Goal: Task Accomplishment & Management: Use online tool/utility

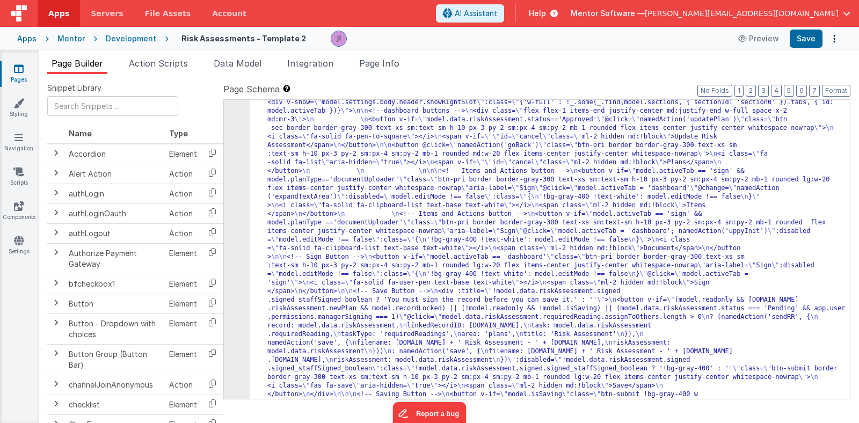
scroll to position [414, 0]
click at [367, 68] on li "Page Info" at bounding box center [379, 65] width 49 height 17
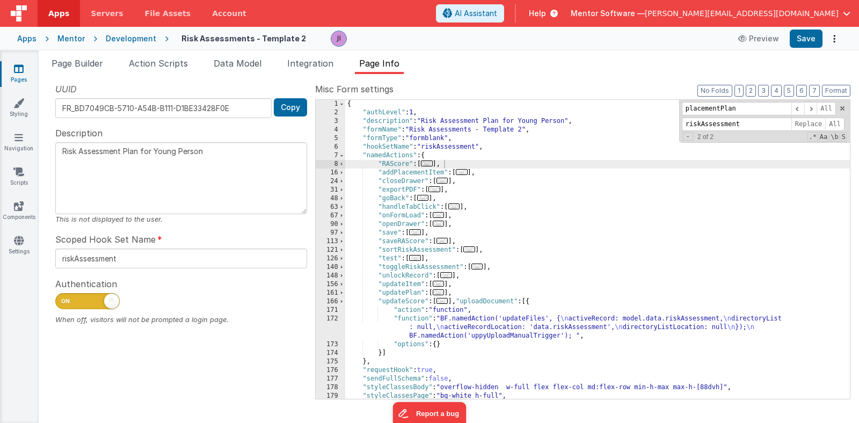
click at [421, 235] on span "..." at bounding box center [415, 232] width 12 height 6
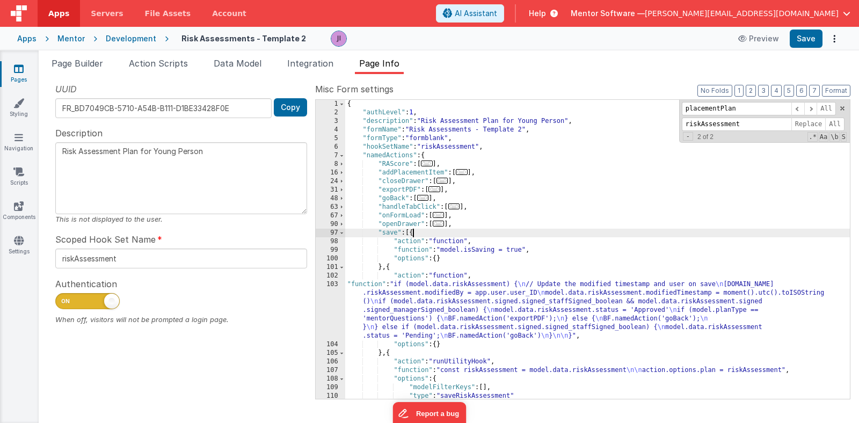
scroll to position [0, 0]
click at [415, 295] on div "{ "authLevel" : 1 , "description" : "Risk Assessment Plan for Young Person" , "…" at bounding box center [597, 258] width 505 height 316
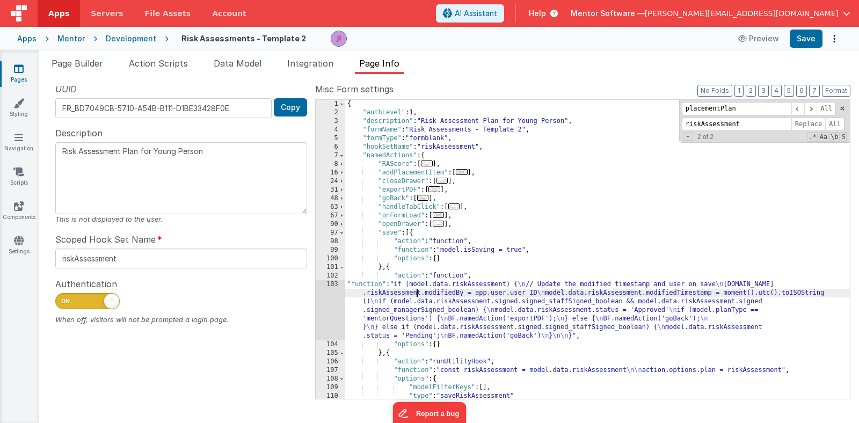
click at [335, 297] on div "103" at bounding box center [331, 310] width 30 height 60
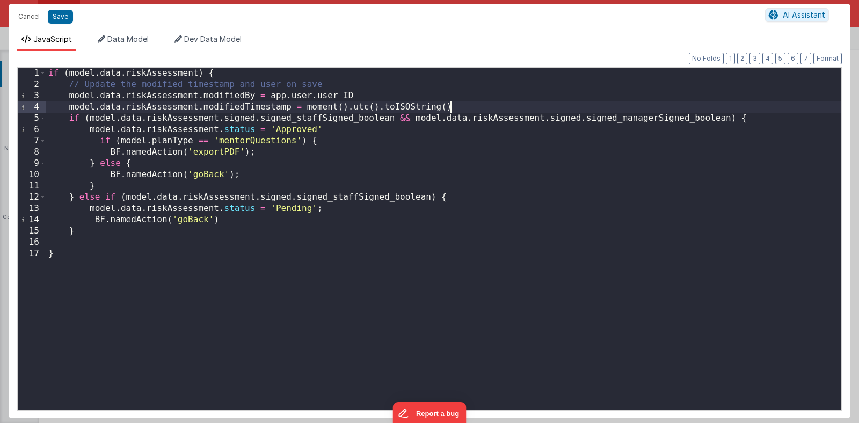
click at [481, 108] on div "if ( model . data . riskAssessment ) { // Update the modified timestamp and use…" at bounding box center [443, 250] width 795 height 365
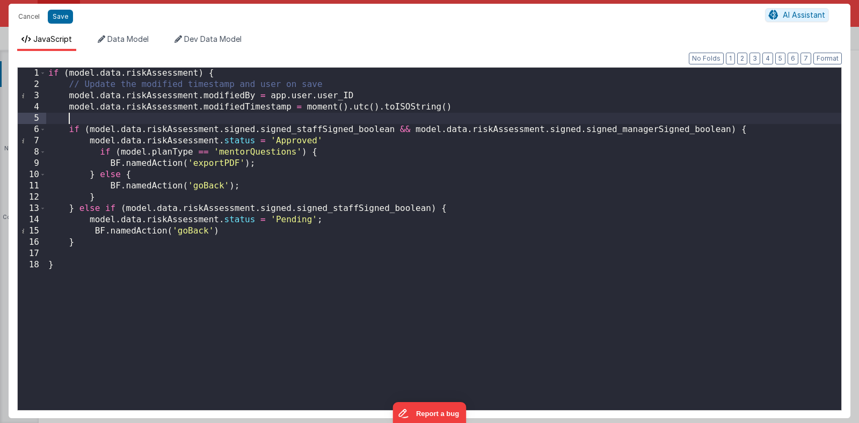
paste textarea
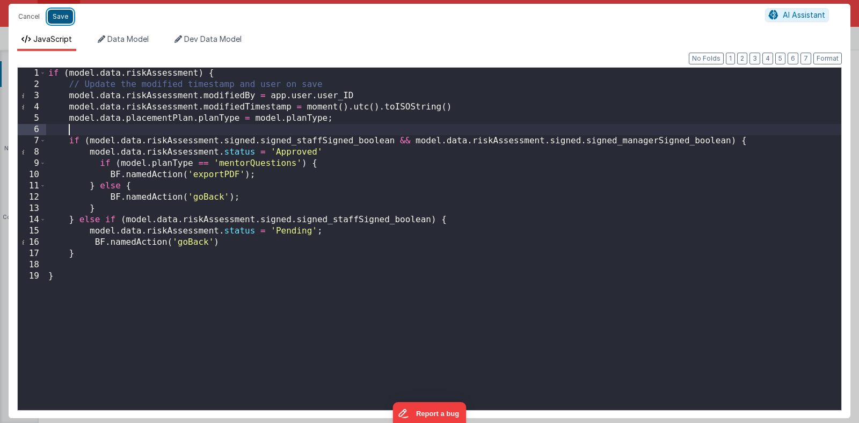
click at [57, 16] on button "Save" at bounding box center [60, 17] width 25 height 14
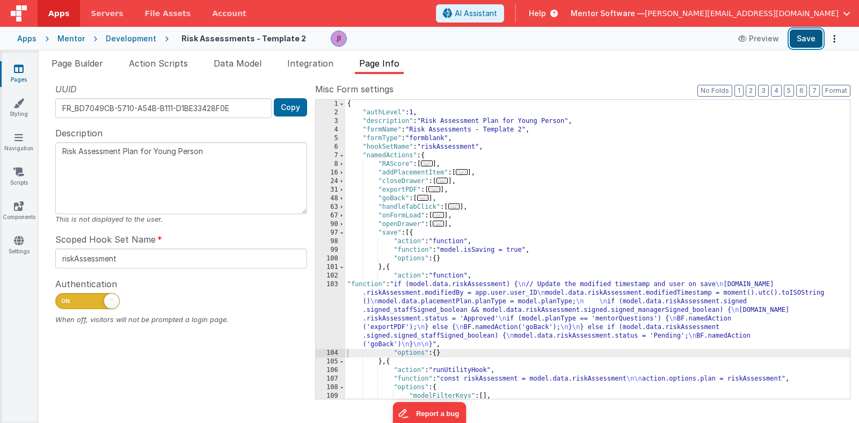
click at [795, 42] on button "Save" at bounding box center [806, 39] width 33 height 18
click at [150, 63] on span "Action Scripts" at bounding box center [158, 63] width 59 height 11
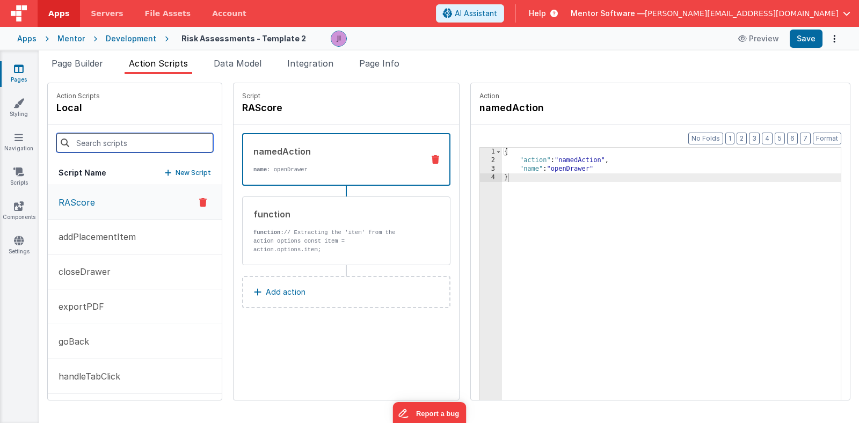
click at [126, 137] on input at bounding box center [134, 142] width 157 height 19
type input "update"
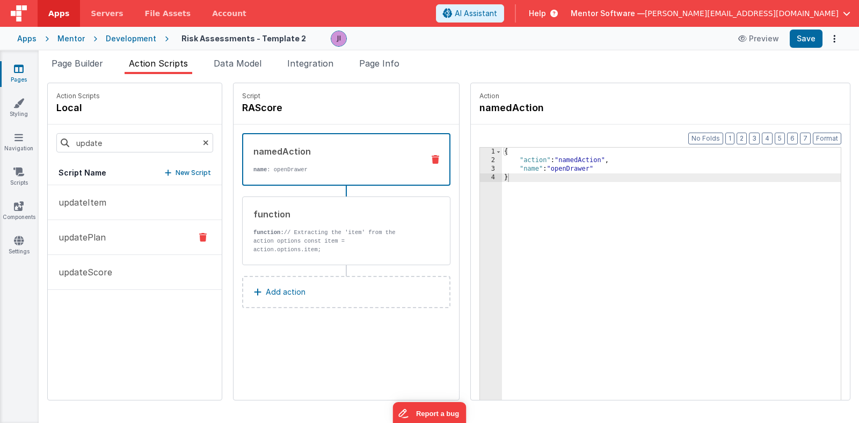
click at [91, 244] on button "updatePlan" at bounding box center [135, 237] width 174 height 35
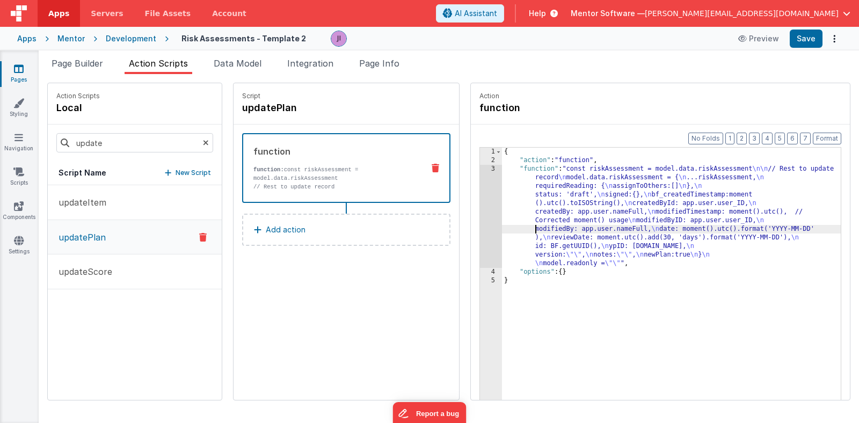
click at [502, 226] on div "{ "action" : "function" , "function" : "const riskAssessment = model.data.riskA…" at bounding box center [685, 299] width 367 height 303
click at [480, 226] on div "3" at bounding box center [491, 216] width 22 height 103
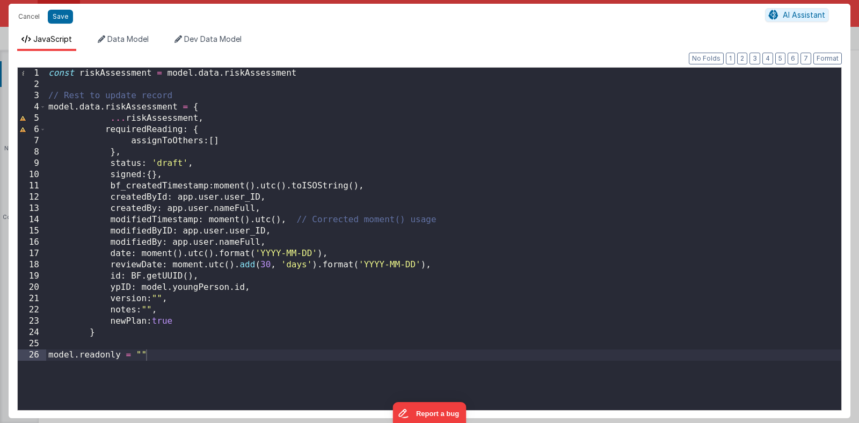
click at [235, 173] on div "const riskAssessment = model . data . riskAssessment // Rest to update record m…" at bounding box center [443, 250] width 795 height 365
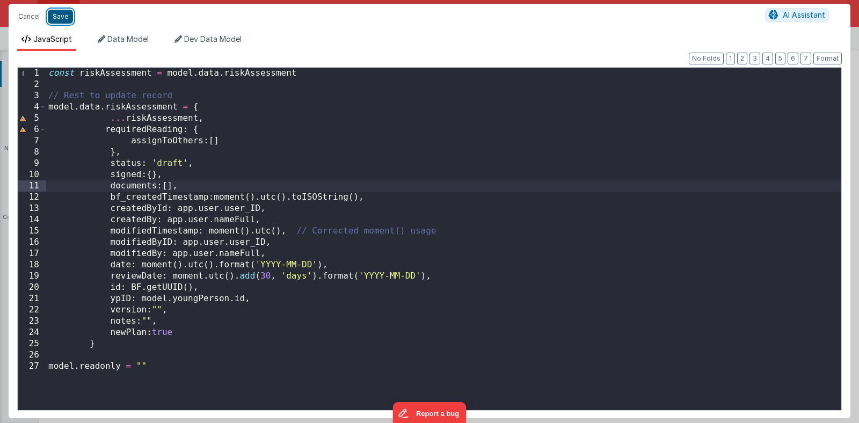
click at [57, 16] on button "Save" at bounding box center [60, 17] width 25 height 14
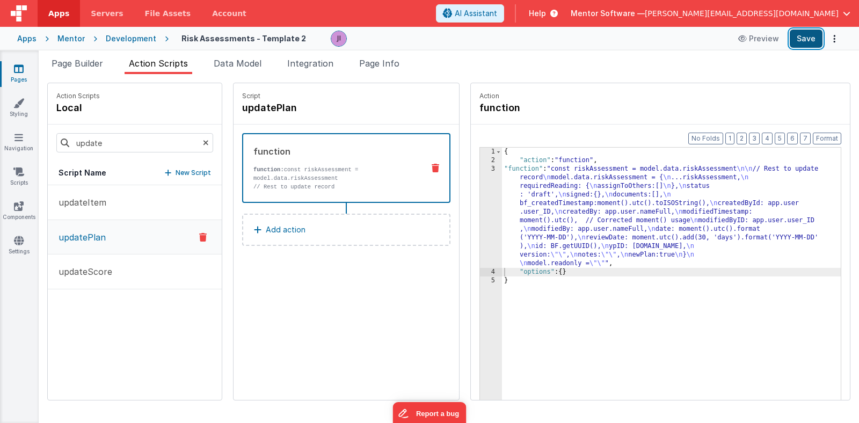
click at [805, 39] on button "Save" at bounding box center [806, 39] width 33 height 18
drag, startPoint x: 516, startPoint y: 224, endPoint x: 494, endPoint y: 224, distance: 22.0
click at [516, 224] on div "{ "action" : "function" , "function" : "const riskAssessment = model.data.riskA…" at bounding box center [685, 299] width 367 height 303
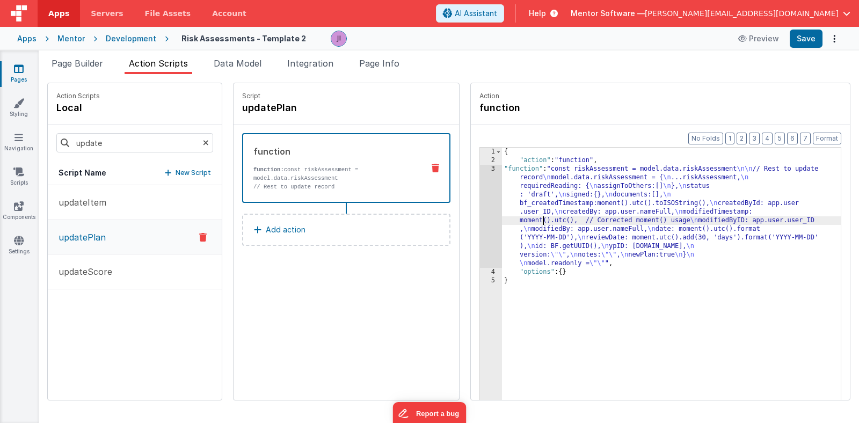
click at [480, 224] on div "3" at bounding box center [491, 216] width 22 height 103
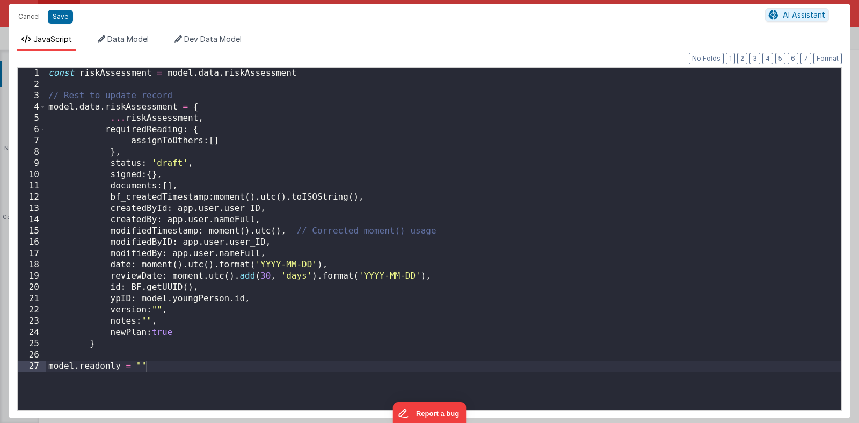
click at [223, 355] on div "const riskAssessment = model . data . riskAssessment // Rest to update record m…" at bounding box center [443, 250] width 795 height 365
click at [222, 368] on div "const riskAssessment = model . data . riskAssessment // Rest to update record m…" at bounding box center [443, 250] width 795 height 365
paste textarea
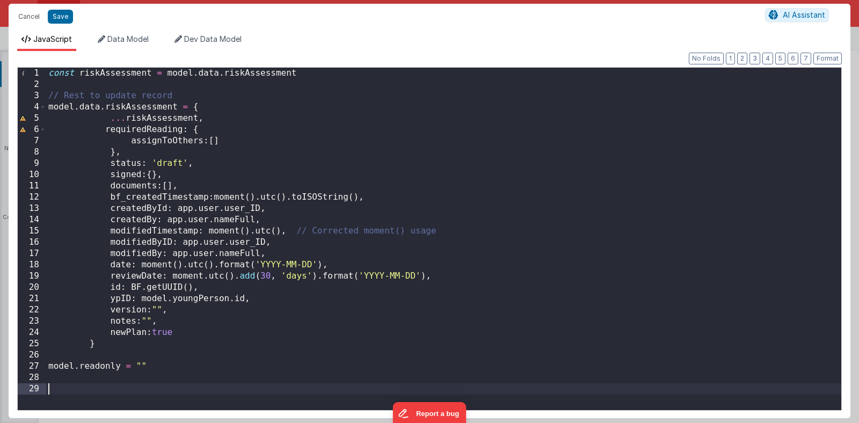
scroll to position [41, 0]
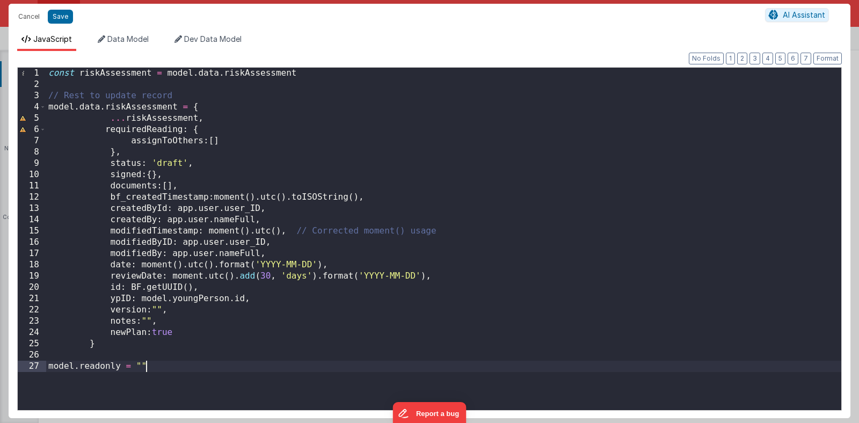
click at [71, 388] on div "const riskAssessment = model . data . riskAssessment // Rest to update record m…" at bounding box center [443, 250] width 795 height 365
drag, startPoint x: 69, startPoint y: 391, endPoint x: 164, endPoint y: 377, distance: 96.0
click at [70, 391] on div "const riskAssessment = model . data . riskAssessment // Rest to update record m…" at bounding box center [443, 250] width 795 height 365
drag, startPoint x: 164, startPoint y: 376, endPoint x: 164, endPoint y: 370, distance: 6.4
click at [164, 376] on div "const riskAssessment = model . data . riskAssessment // Rest to update record m…" at bounding box center [443, 250] width 795 height 365
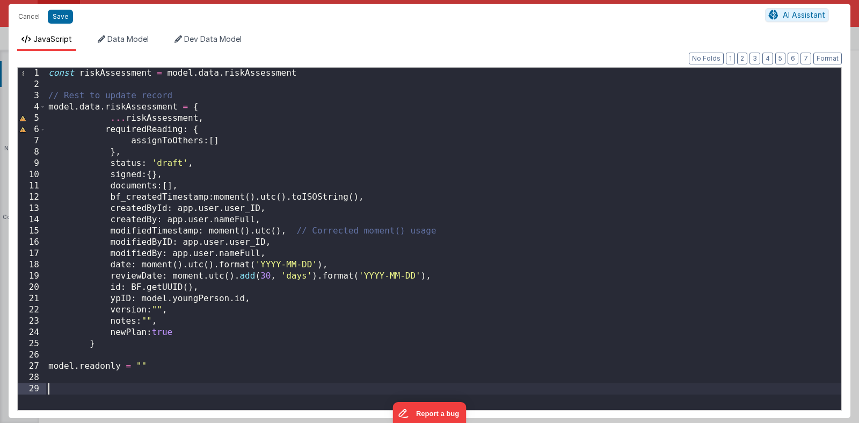
scroll to position [7, 0]
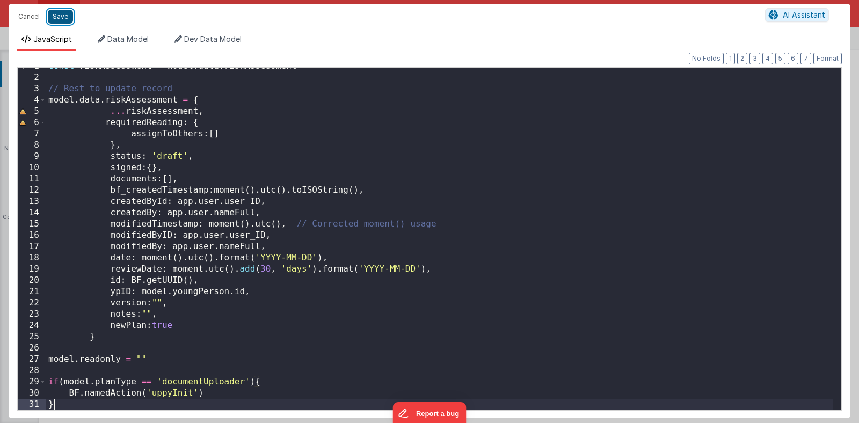
click at [63, 17] on button "Save" at bounding box center [60, 17] width 25 height 14
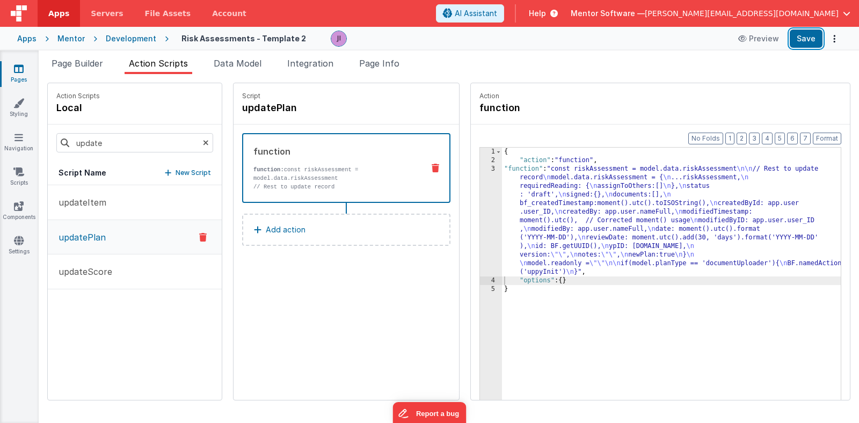
click at [818, 42] on button "Save" at bounding box center [806, 39] width 33 height 18
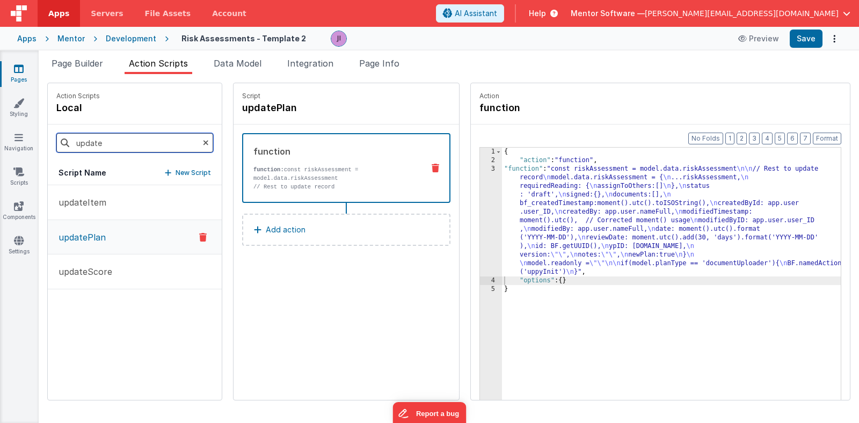
click at [107, 149] on input "update" at bounding box center [134, 142] width 157 height 19
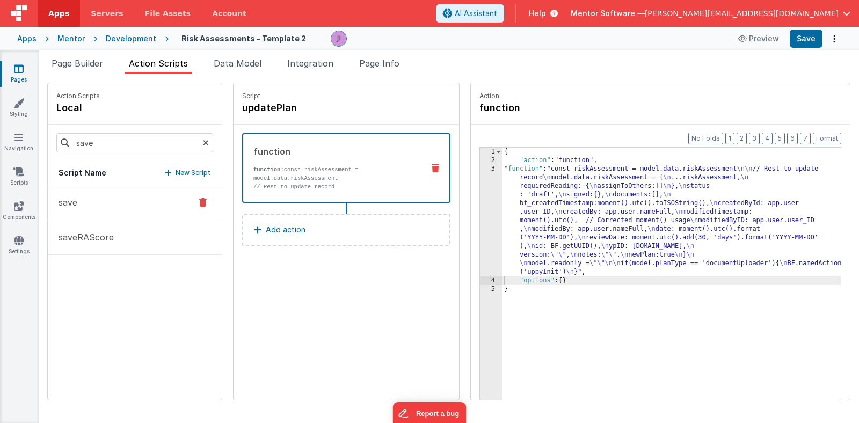
click at [91, 202] on button "save" at bounding box center [135, 202] width 174 height 35
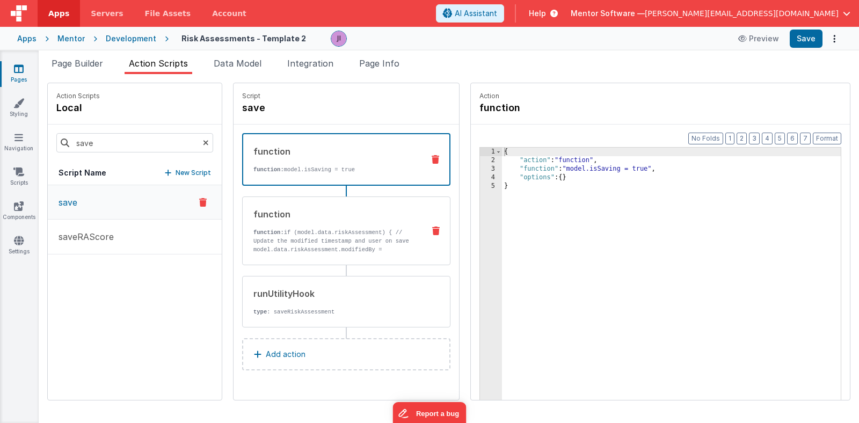
click at [339, 241] on p "function: if (model.data.riskAssessment) { // Update the modified timestamp and…" at bounding box center [334, 262] width 162 height 69
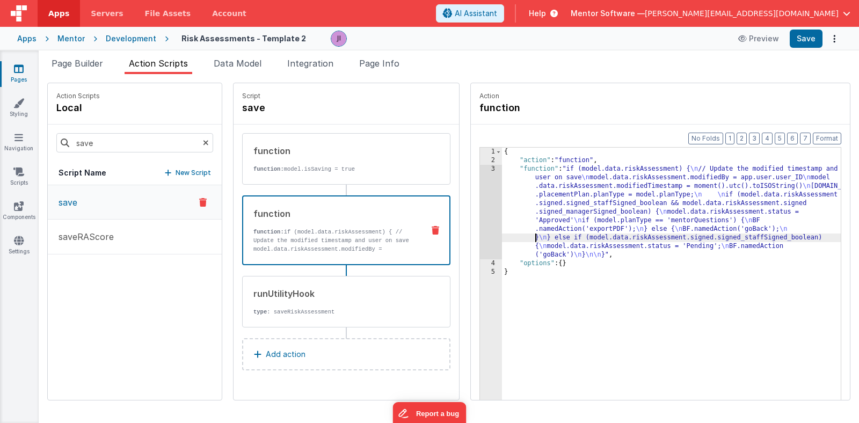
click at [506, 237] on div "{ "action" : "function" , "function" : "if (model.data.riskAssessment) { \n // …" at bounding box center [685, 299] width 367 height 303
click at [480, 236] on div "3" at bounding box center [491, 212] width 22 height 94
click at [480, 232] on div "3" at bounding box center [491, 212] width 22 height 94
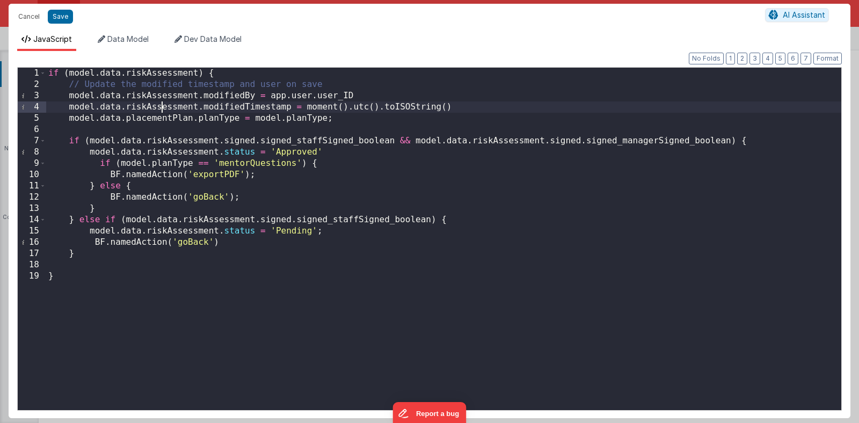
click at [161, 108] on div "if ( model . data . riskAssessment ) { // Update the modified timestamp and use…" at bounding box center [443, 250] width 795 height 365
click at [156, 117] on div "if ( model . data . riskAssessment ) { // Update the modified timestamp and use…" at bounding box center [443, 250] width 795 height 365
click at [68, 19] on button "Save" at bounding box center [60, 17] width 25 height 14
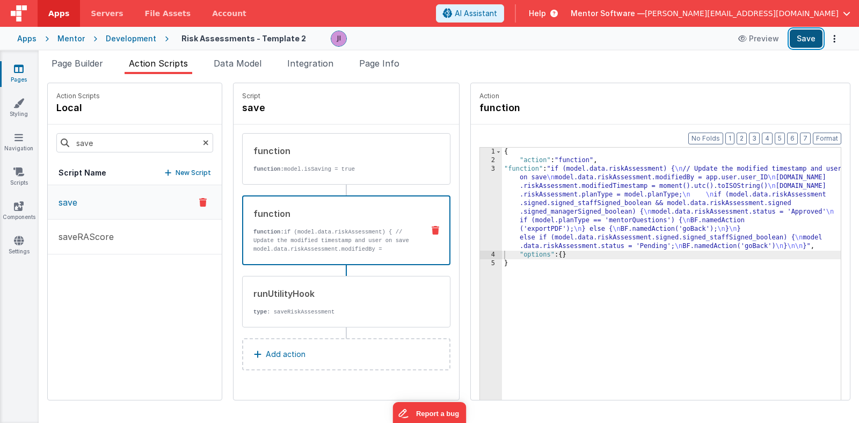
click at [803, 45] on button "Save" at bounding box center [806, 39] width 33 height 18
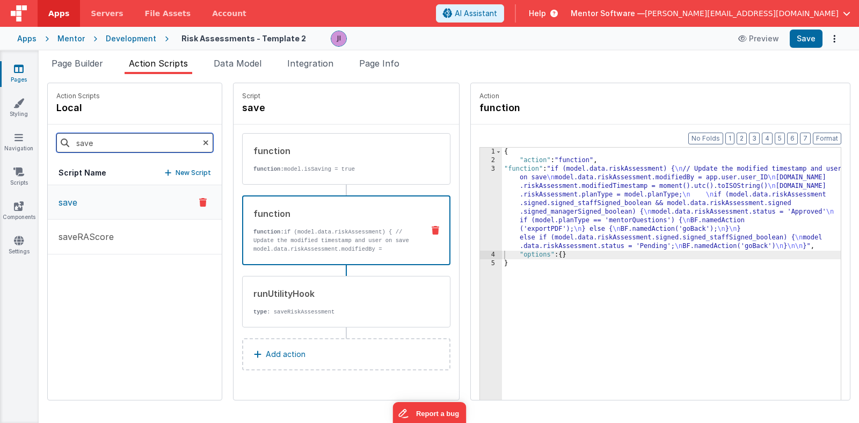
click at [95, 151] on input "save" at bounding box center [134, 142] width 157 height 19
click at [95, 149] on input "save" at bounding box center [134, 142] width 157 height 19
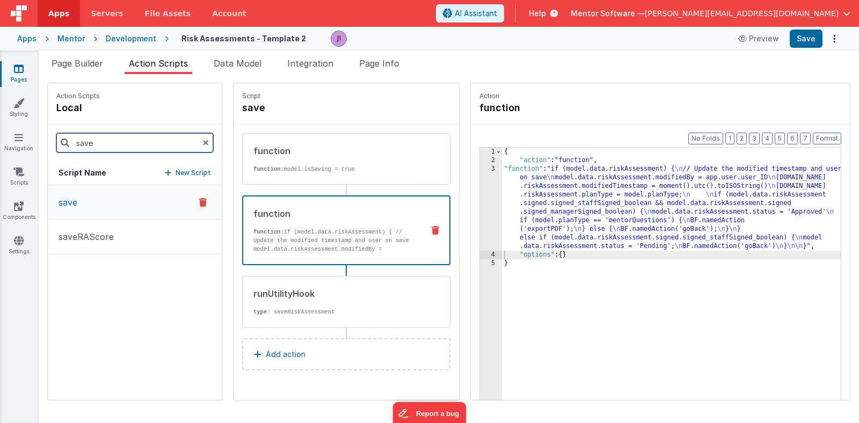
click at [95, 149] on input "save" at bounding box center [134, 142] width 157 height 19
type input "up"
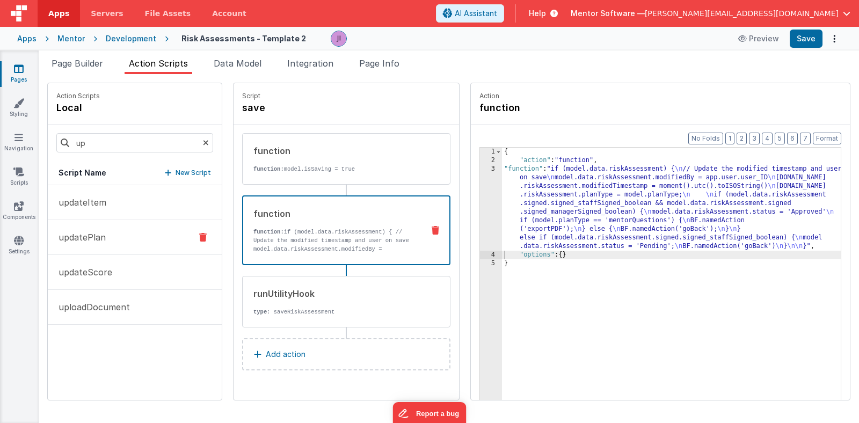
click at [96, 247] on button "updatePlan" at bounding box center [135, 237] width 174 height 35
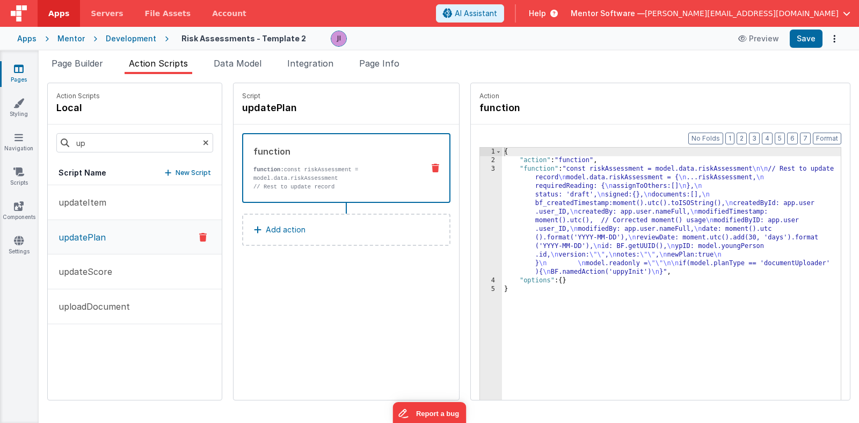
click at [480, 227] on div "3" at bounding box center [491, 221] width 22 height 112
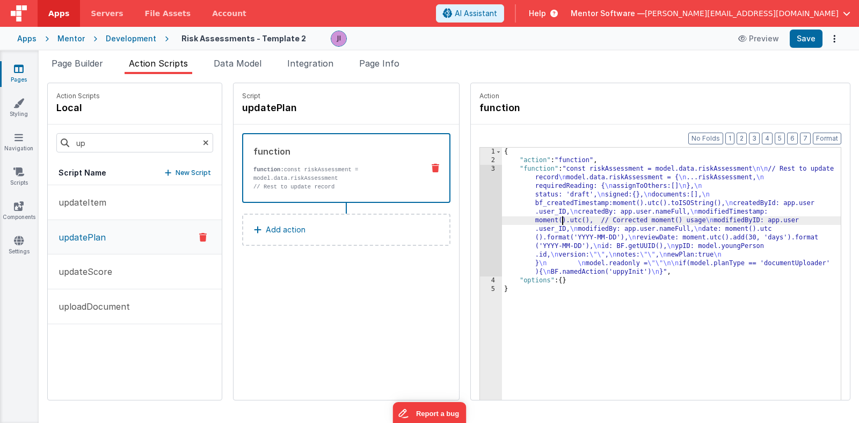
click at [535, 216] on div "{ "action" : "function" , "function" : "const riskAssessment = model.data.riskA…" at bounding box center [685, 299] width 367 height 303
click at [480, 215] on div "3" at bounding box center [491, 221] width 22 height 112
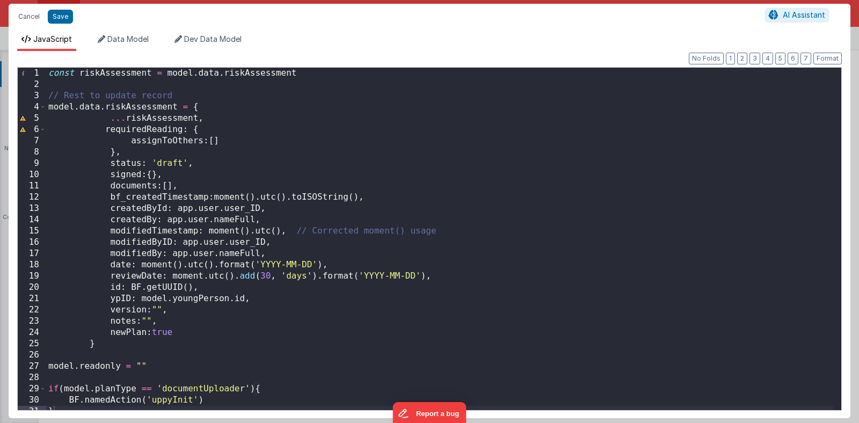
click at [179, 175] on div "const riskAssessment = model . data . riskAssessment // Rest to update record m…" at bounding box center [439, 250] width 787 height 365
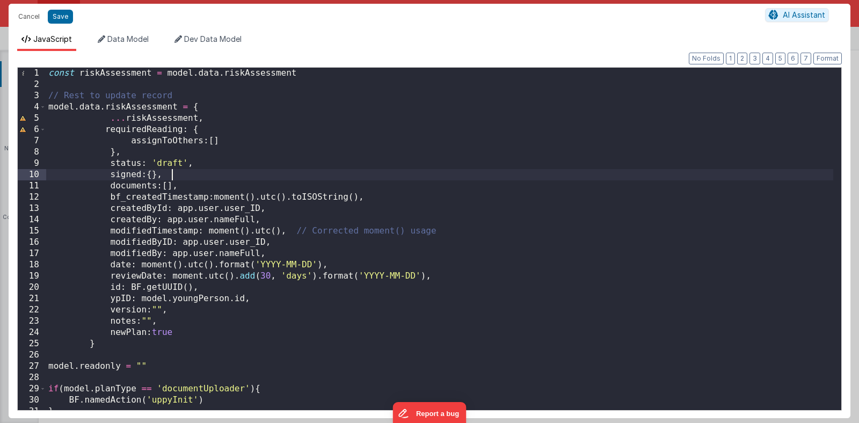
click at [52, 77] on div "const riskAssessment = model . data . riskAssessment // Rest to update record m…" at bounding box center [439, 250] width 787 height 365
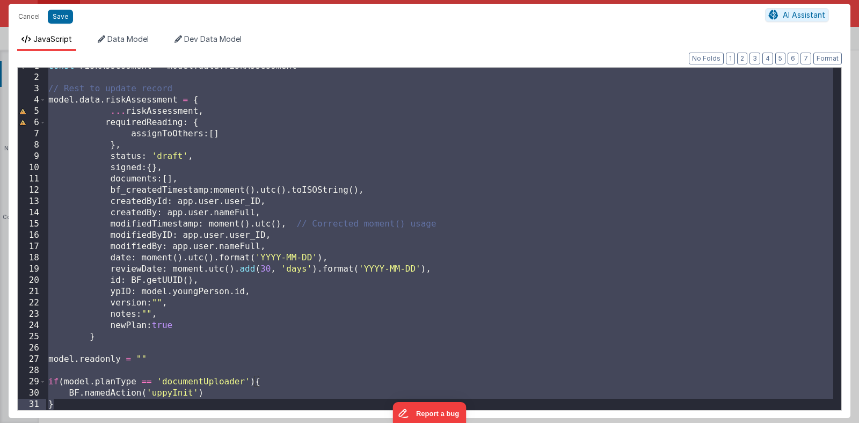
click at [185, 236] on div "const riskAssessment = model . data . riskAssessment // Rest to update record m…" at bounding box center [439, 243] width 787 height 365
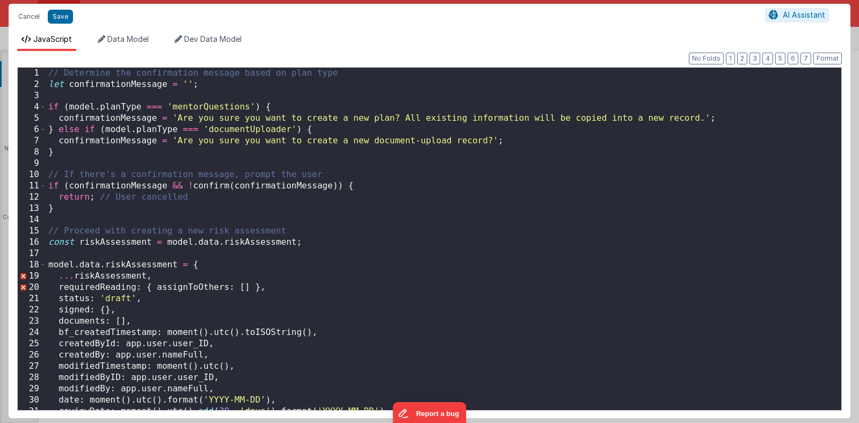
scroll to position [0, 0]
click at [510, 114] on div "// Determine the confirmation message based on plan type let confirmationMessag…" at bounding box center [439, 250] width 787 height 365
click at [538, 120] on div "// Determine the confirmation message based on plan type let confirmationMessag…" at bounding box center [439, 250] width 787 height 365
click at [531, 119] on div "// Determine the confirmation message based on plan type let confirmationMessag…" at bounding box center [439, 250] width 787 height 365
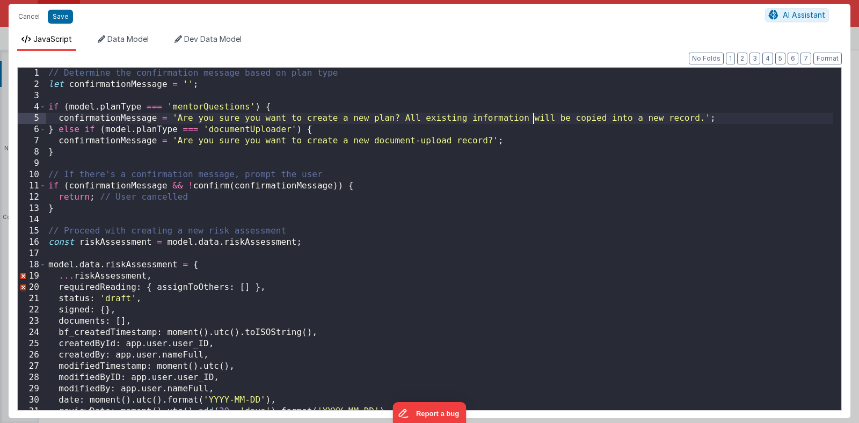
click at [699, 120] on div "// Determine the confirmation message based on plan type let confirmationMessag…" at bounding box center [439, 250] width 787 height 365
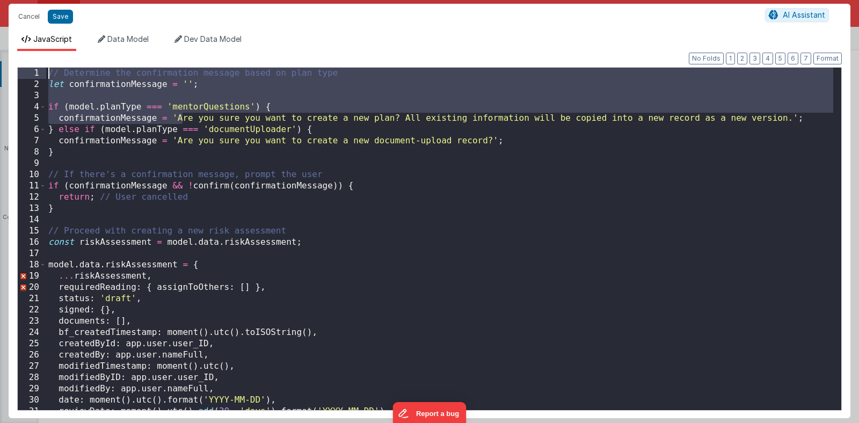
drag, startPoint x: 180, startPoint y: 116, endPoint x: 665, endPoint y: 53, distance: 489.4
click at [705, 38] on div "JavaScript Data Model Dev Data Model Format 7 6 5 4 3 2 1 No Folds 1 2 3 4 5 6 …" at bounding box center [430, 226] width 842 height 384
click at [183, 109] on div "// Determine the confirmation message based on plan type let confirmationMessag…" at bounding box center [439, 250] width 787 height 365
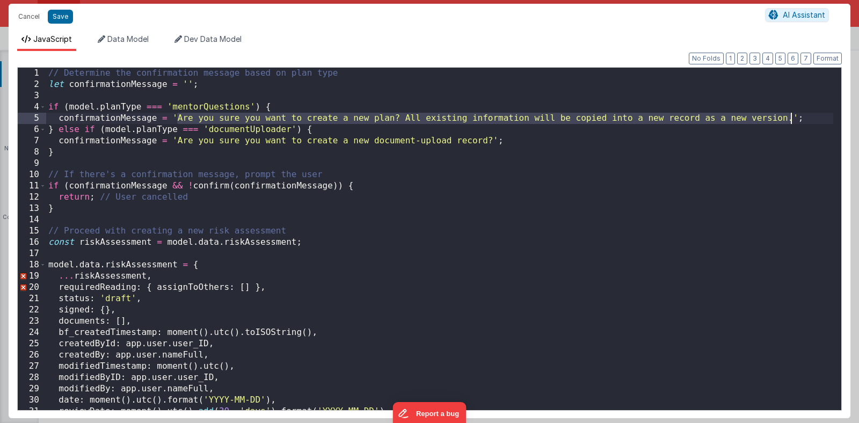
drag, startPoint x: 177, startPoint y: 117, endPoint x: 790, endPoint y: 117, distance: 613.0
click at [790, 117] on div "// Determine the confirmation message based on plan type let confirmationMessag…" at bounding box center [439, 250] width 787 height 365
click at [170, 112] on div "// Determine the confirmation message based on plan type let confirmationMessag…" at bounding box center [439, 250] width 787 height 365
drag, startPoint x: 178, startPoint y: 118, endPoint x: 792, endPoint y: 120, distance: 614.1
click at [792, 120] on div "// Determine the confirmation message based on plan type let confirmationMessag…" at bounding box center [439, 250] width 787 height 365
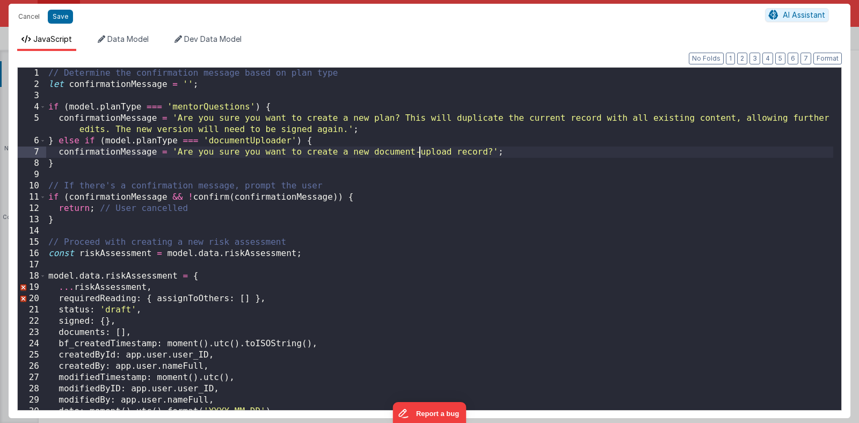
click at [418, 156] on div "// Determine the confirmation message based on plan type let confirmationMessag…" at bounding box center [439, 250] width 787 height 365
drag, startPoint x: 374, startPoint y: 154, endPoint x: 488, endPoint y: 154, distance: 114.9
click at [488, 154] on div "// Determine the confirmation message based on plan type let confirmationMessag…" at bounding box center [439, 250] width 787 height 365
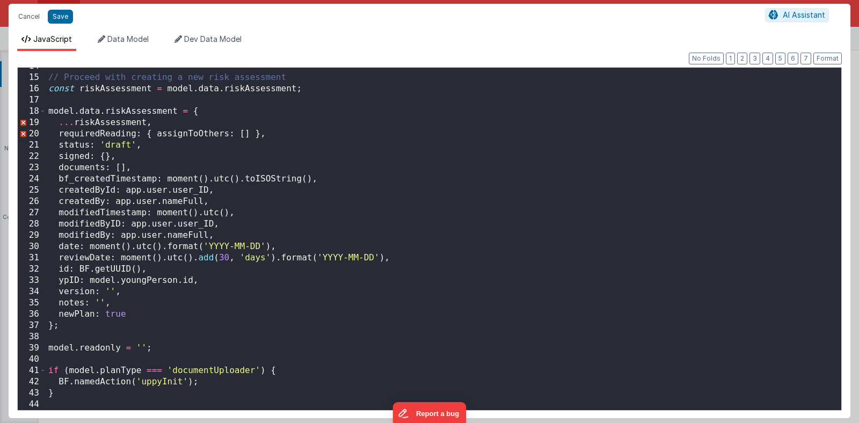
scroll to position [165, 0]
click at [464, 209] on div "// Proceed with creating a new risk assessment const riskAssessment = model . d…" at bounding box center [439, 243] width 787 height 365
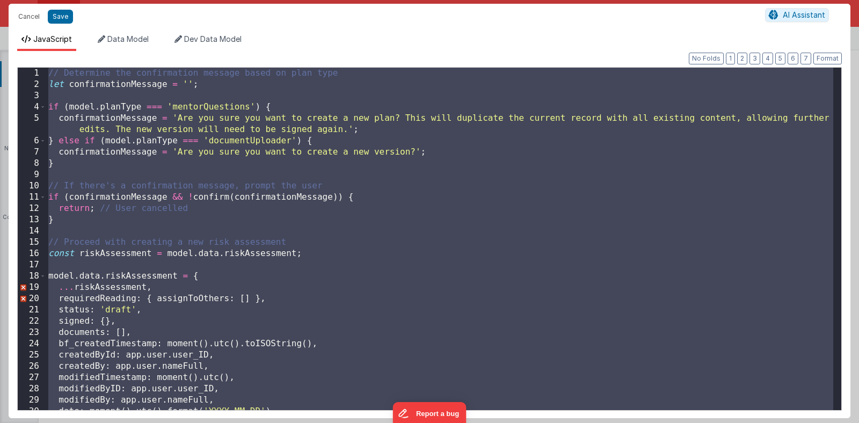
scroll to position [0, 0]
click at [54, 10] on button "Save" at bounding box center [60, 17] width 25 height 14
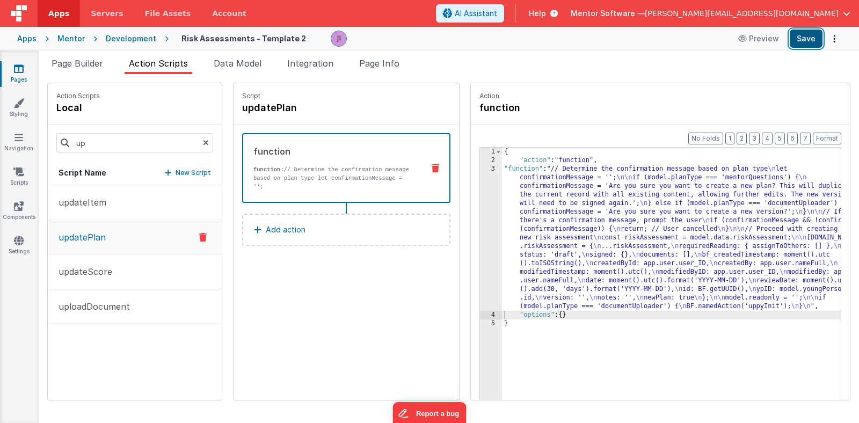
click at [798, 39] on button "Save" at bounding box center [806, 39] width 33 height 18
click at [534, 222] on div "{ "action" : "function" , "function" : "// Determine the confirmation message b…" at bounding box center [685, 299] width 367 height 303
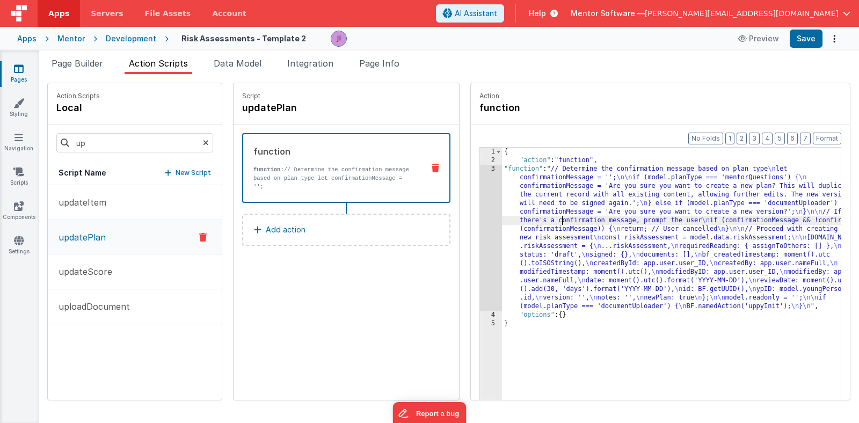
click at [480, 218] on div "3" at bounding box center [491, 238] width 22 height 146
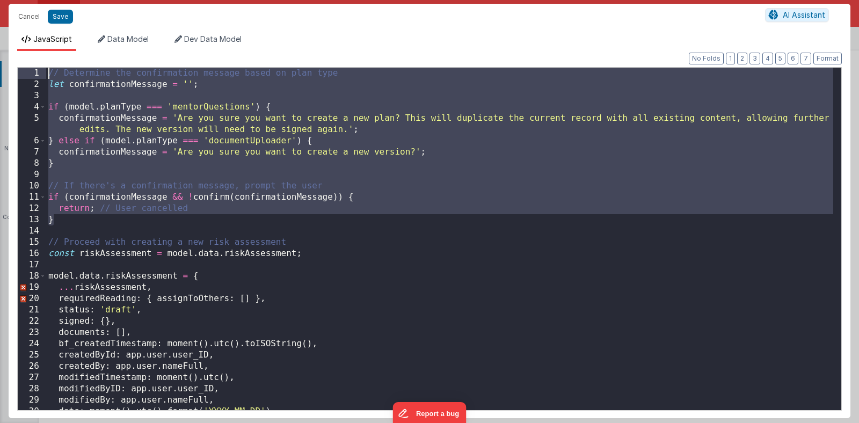
drag, startPoint x: 65, startPoint y: 219, endPoint x: 51, endPoint y: 39, distance: 180.4
click at [51, 39] on div "JavaScript Data Model Dev Data Model Format 7 6 5 4 3 2 1 No Folds 1 2 3 4 5 6 …" at bounding box center [430, 226] width 842 height 384
click at [61, 21] on button "Save" at bounding box center [60, 17] width 25 height 14
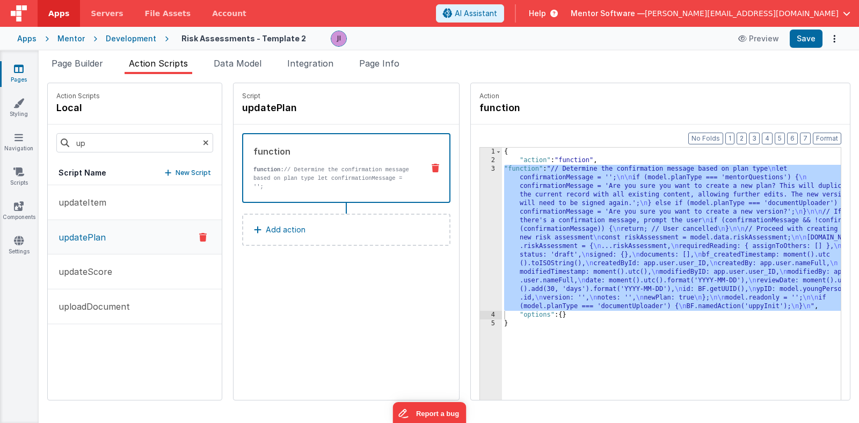
click at [84, 57] on li "Page Builder" at bounding box center [77, 65] width 60 height 17
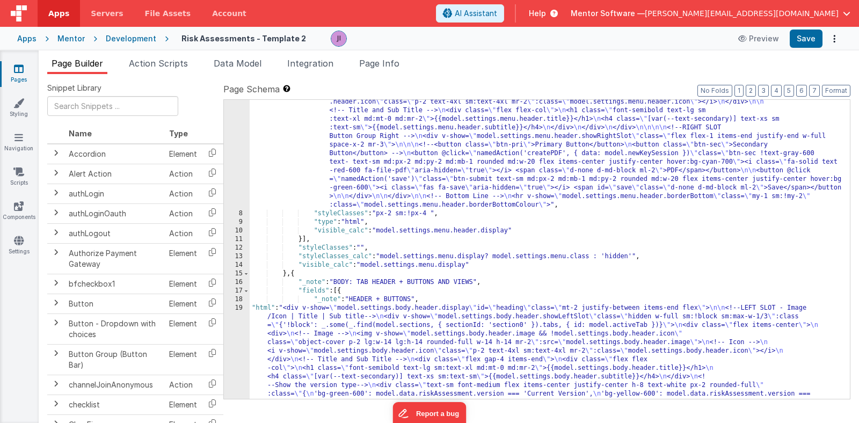
scroll to position [354, 0]
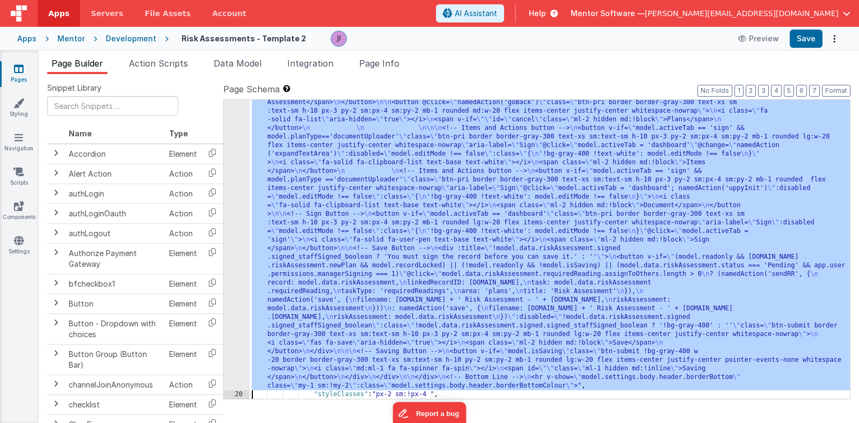
click at [230, 259] on div "19" at bounding box center [237, 167] width 26 height 447
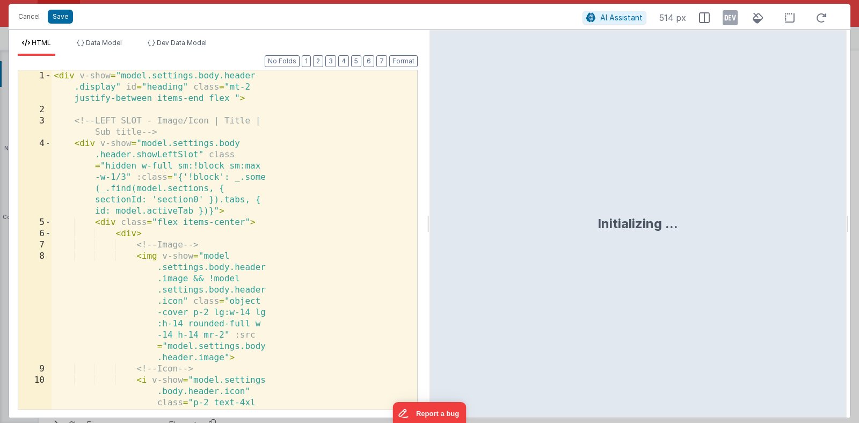
scroll to position [457, 0]
click at [230, 259] on div "< div v-show = "model.settings.body.header .display" id = "heading" class = "mt…" at bounding box center [230, 296] width 357 height 452
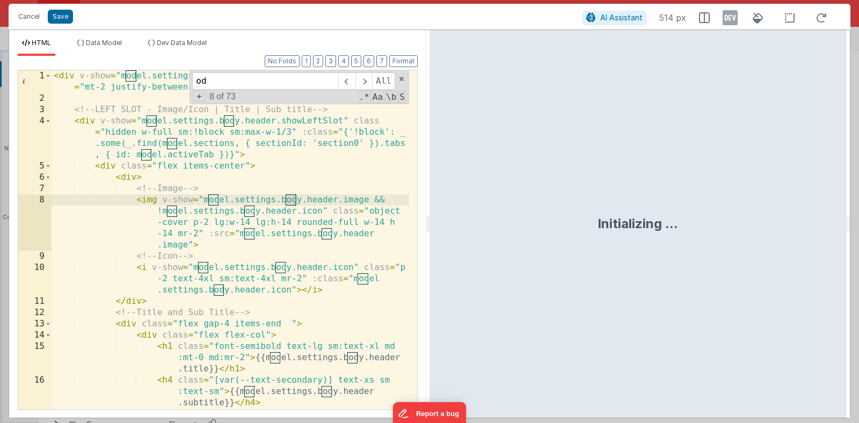
type input "o"
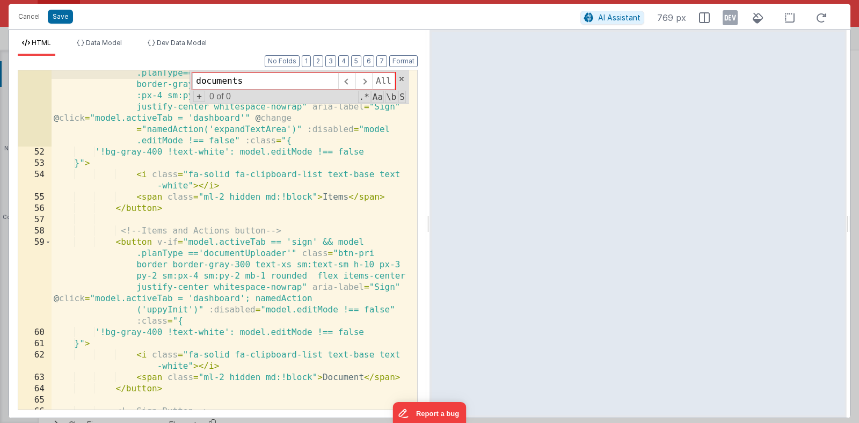
scroll to position [959, 0]
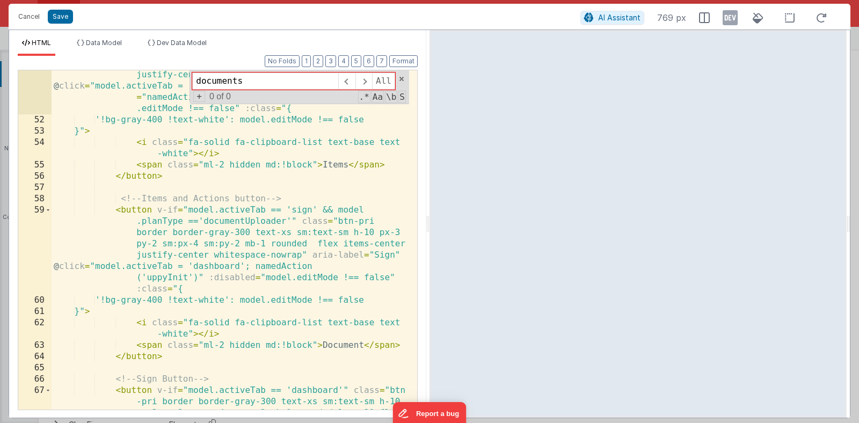
type input "documents"
click at [343, 344] on div "< button v-if = "model.activeTab == 'sign' && model .planType=='documentUploade…" at bounding box center [230, 272] width 357 height 497
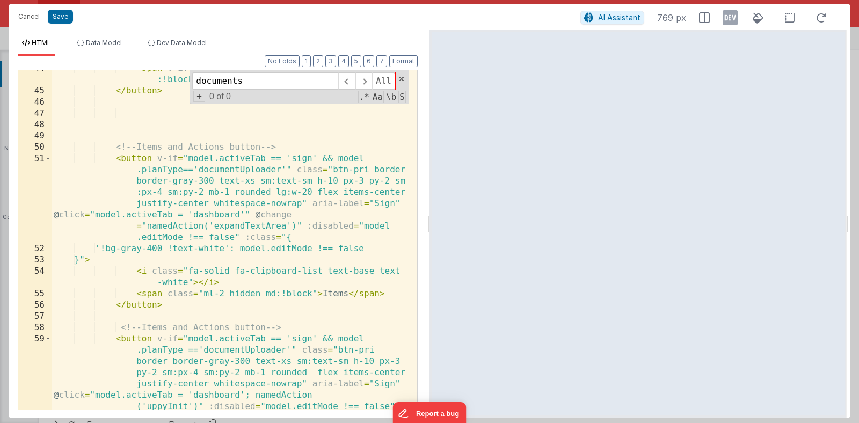
scroll to position [798, 0]
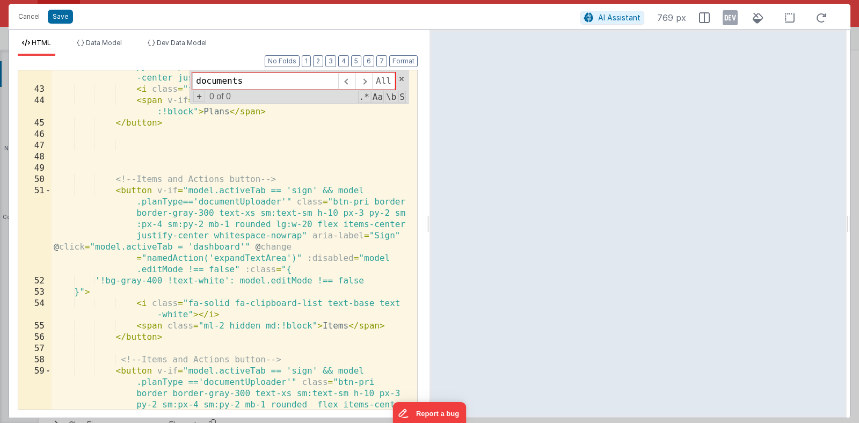
click at [227, 207] on div "< button @ click = "namedAction('goBack')" class = "btn-pri border border-gray-…" at bounding box center [230, 276] width 357 height 474
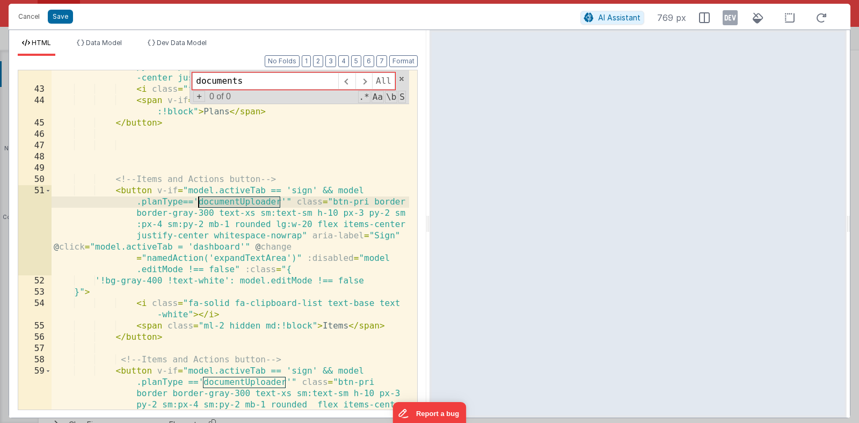
click at [227, 207] on div "< button @ click = "namedAction('goBack')" class = "btn-pri border border-gray-…" at bounding box center [230, 276] width 357 height 474
click at [227, 205] on div "< button @ click = "namedAction('goBack')" class = "btn-pri border border-gray-…" at bounding box center [230, 276] width 357 height 474
click at [62, 20] on button "Save" at bounding box center [60, 17] width 25 height 14
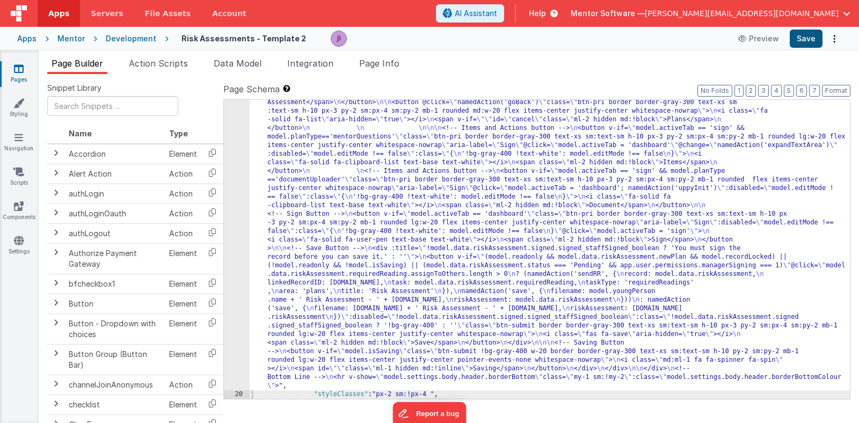
click at [791, 48] on div "Apps Mentor Development Risk Assessments - Template 2 Preview Save" at bounding box center [429, 39] width 859 height 24
click at [796, 45] on button "Save" at bounding box center [806, 39] width 33 height 18
click at [90, 72] on li "Page Builder" at bounding box center [77, 65] width 60 height 17
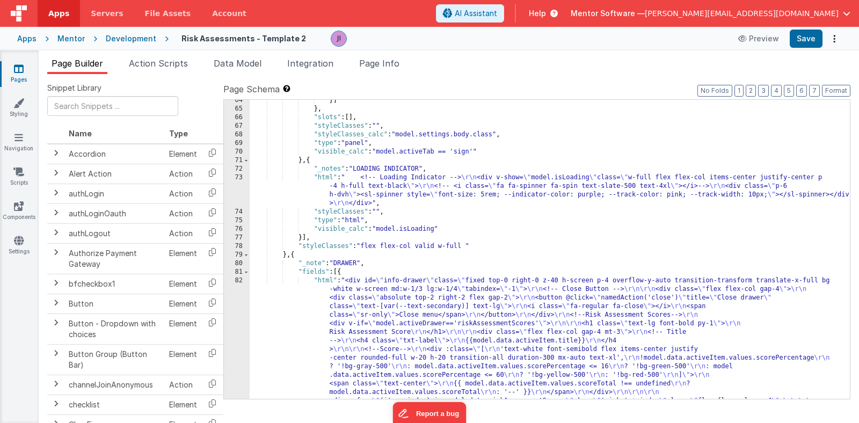
scroll to position [3418, 0]
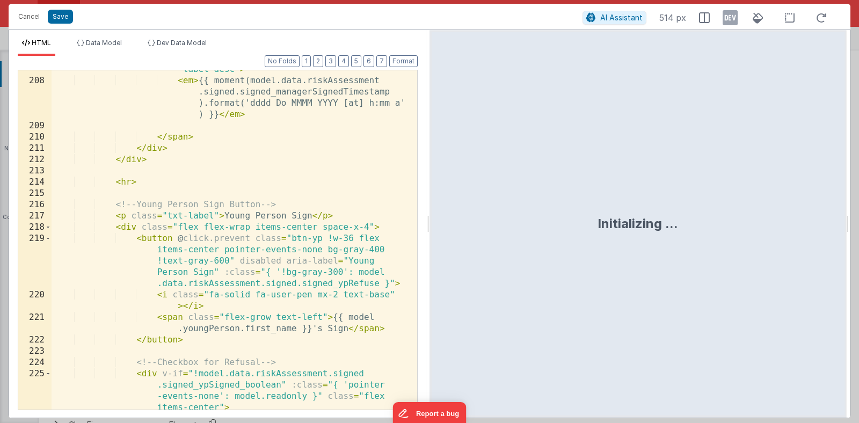
scroll to position [4677, 0]
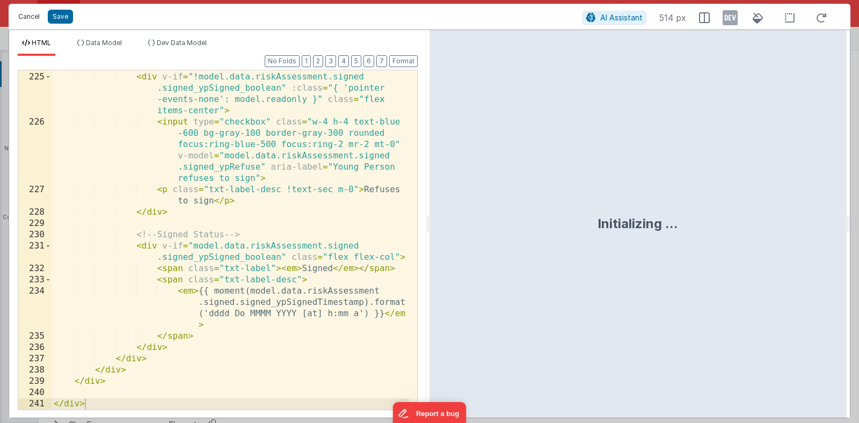
click at [29, 16] on button "Cancel" at bounding box center [29, 16] width 32 height 15
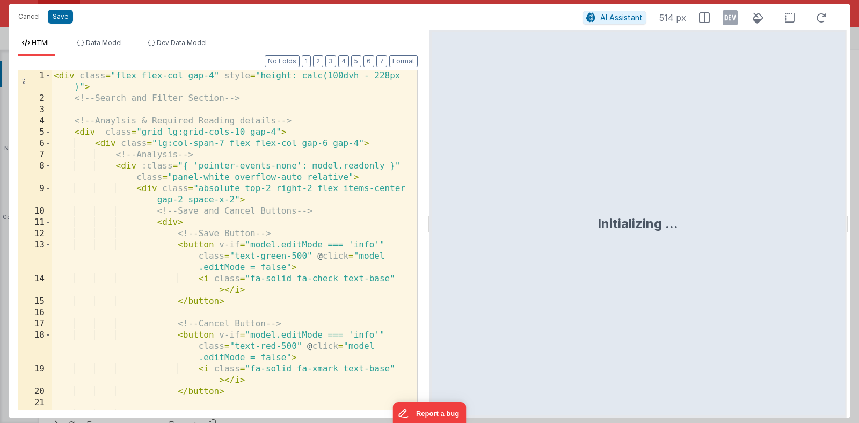
click at [254, 160] on div "< div class = "flex flex-col gap-4" style = "height: calc(100dvh - 228px )" > <…" at bounding box center [230, 273] width 357 height 407
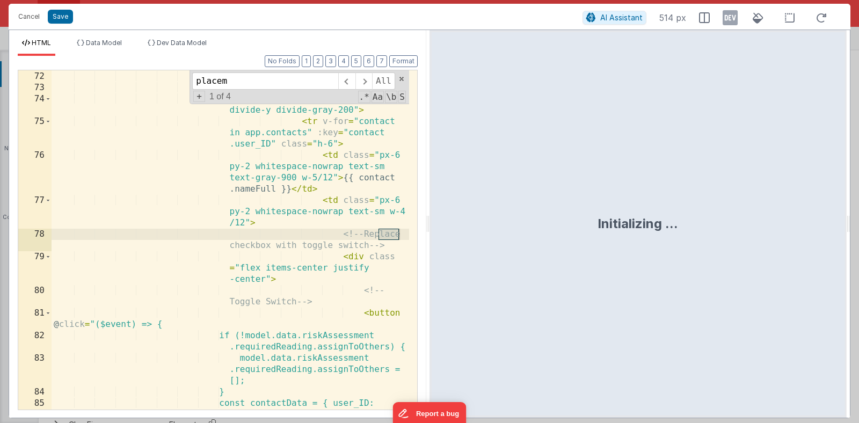
scroll to position [2840, 0]
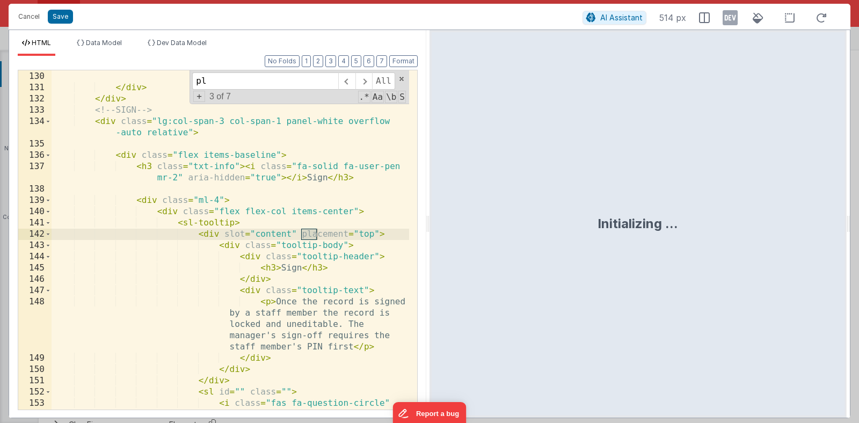
type input "p"
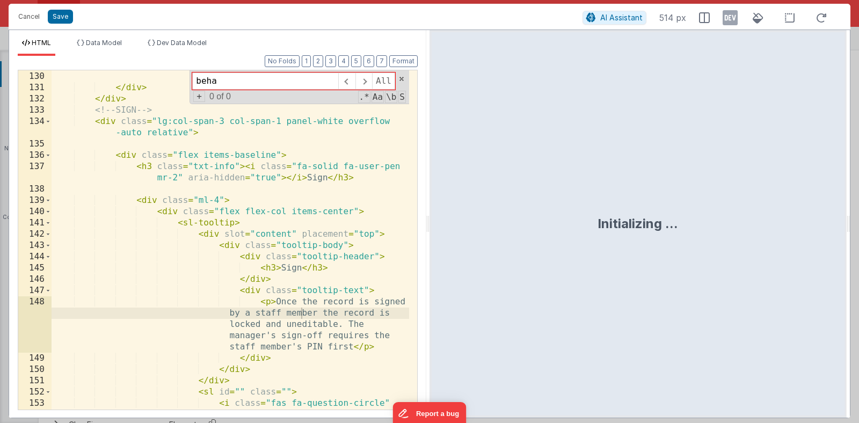
type input "behav"
click at [403, 77] on span at bounding box center [402, 79] width 8 height 8
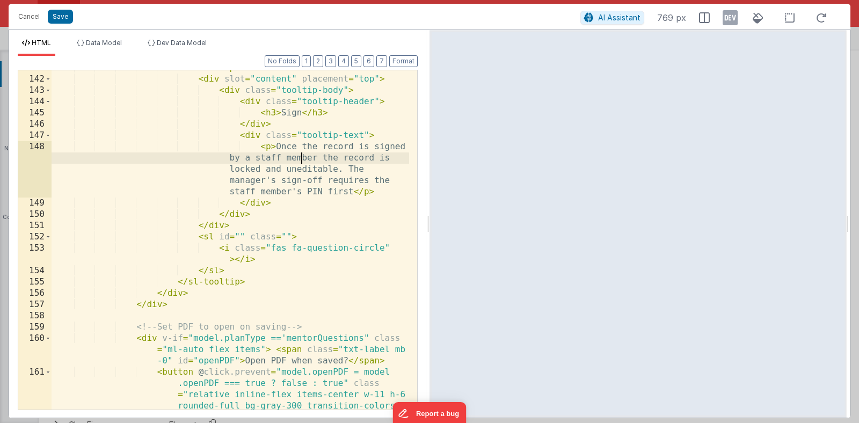
scroll to position [3027, 0]
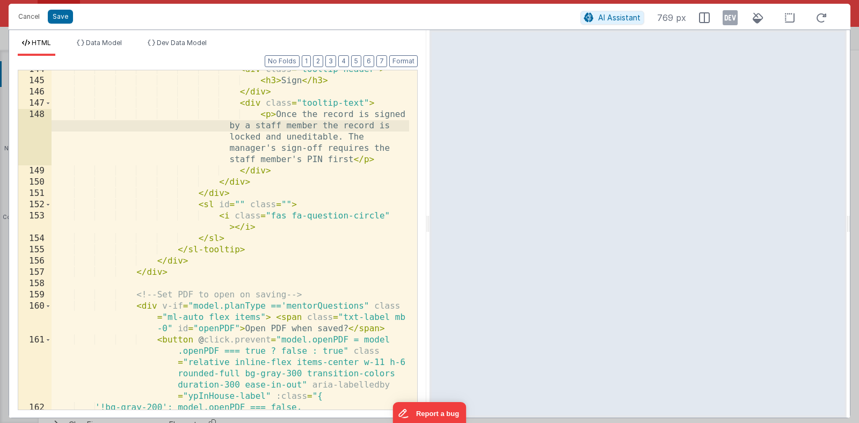
click at [362, 304] on div "< div class = "tooltip-header" > < h3 > Sign </ h3 > </ div > < div class = "to…" at bounding box center [230, 245] width 357 height 362
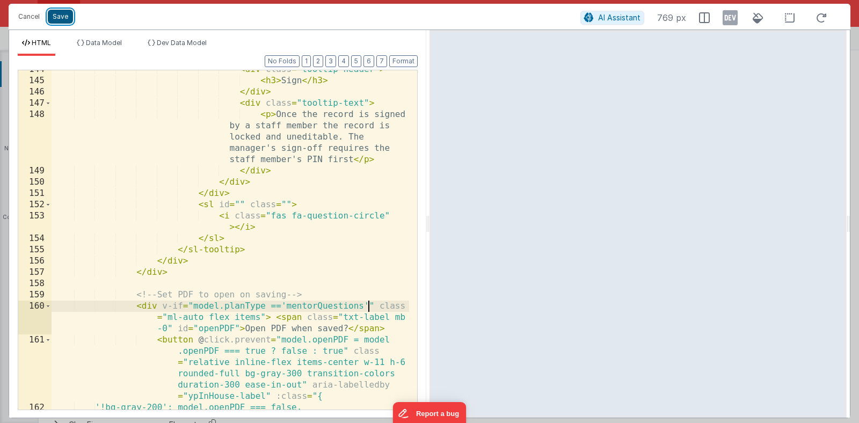
click at [62, 11] on button "Save" at bounding box center [60, 17] width 25 height 14
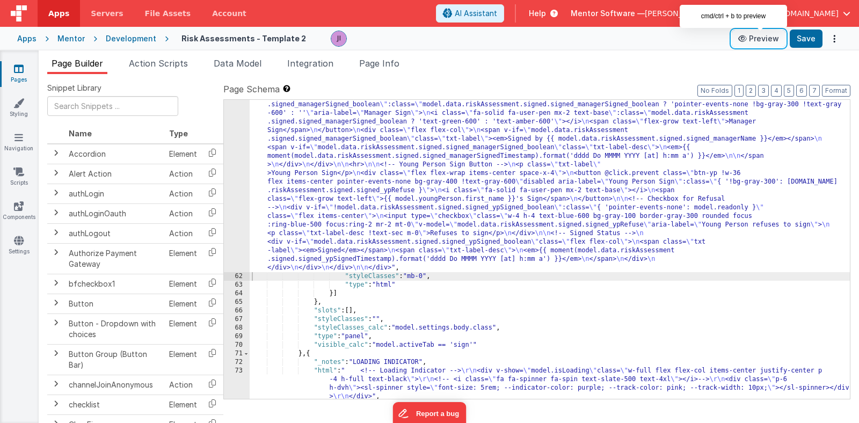
click at [776, 33] on button "Preview" at bounding box center [759, 38] width 54 height 17
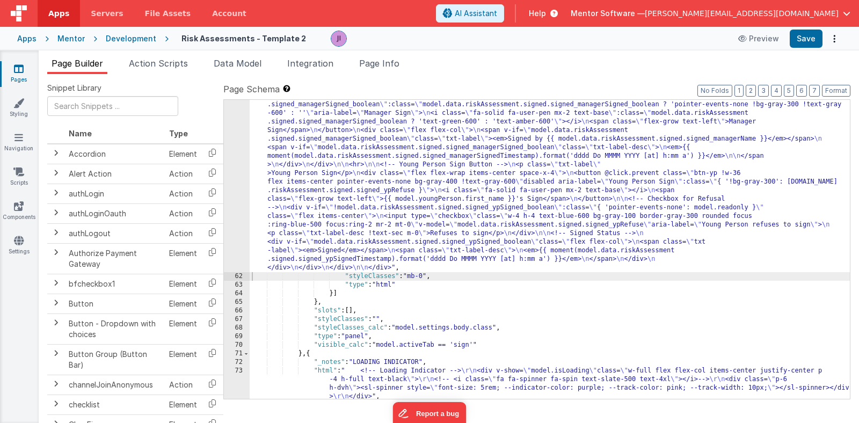
click at [801, 26] on header "Apps Servers File Assets Account Some FUTURE Slot AI Assistant Help Mentor Soft…" at bounding box center [429, 13] width 859 height 27
click at [806, 31] on button "Save" at bounding box center [806, 39] width 33 height 18
click at [381, 68] on span "Page Info" at bounding box center [379, 63] width 40 height 11
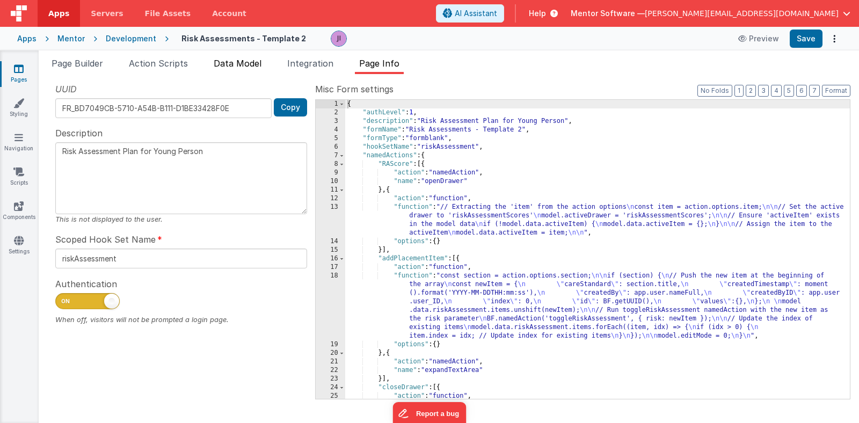
click at [256, 64] on span "Data Model" at bounding box center [238, 63] width 48 height 11
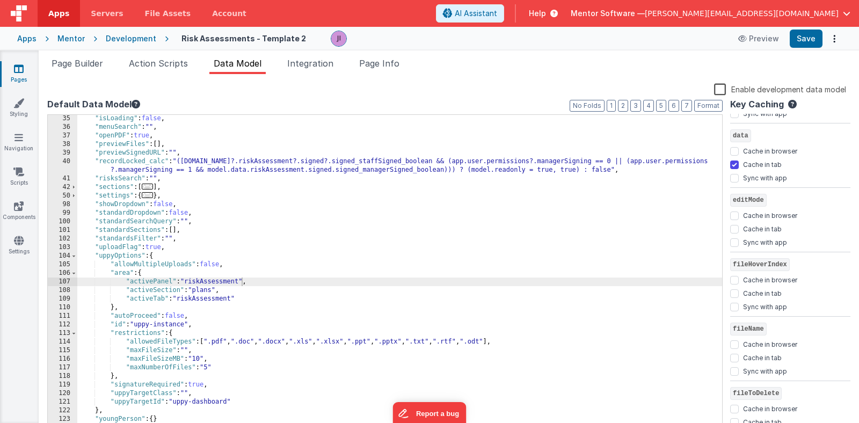
scroll to position [633, 0]
click at [733, 170] on input "Cache in tab" at bounding box center [734, 167] width 9 height 9
click at [807, 27] on div "Apps Mentor Development Risk Assessments - Template 2 Preview Save" at bounding box center [429, 39] width 859 height 24
click at [806, 40] on button "Save" at bounding box center [806, 39] width 33 height 18
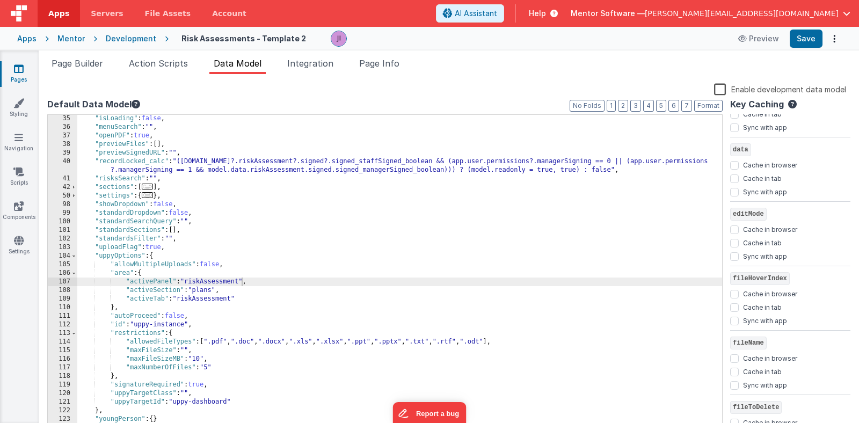
scroll to position [618, 0]
click at [738, 182] on input "Cache in tab" at bounding box center [734, 181] width 9 height 9
checkbox input "true"
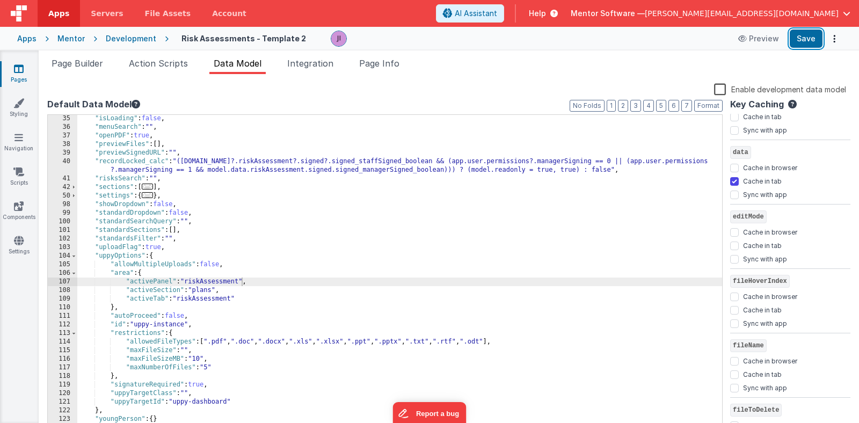
click at [810, 38] on button "Save" at bounding box center [806, 39] width 33 height 18
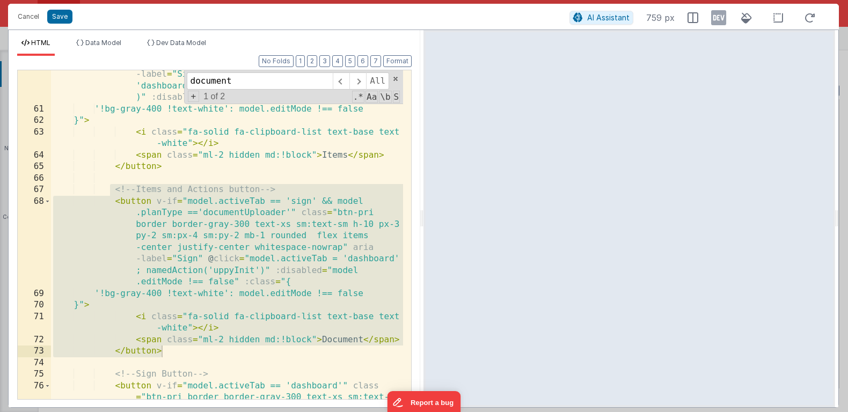
scroll to position [431, 0]
click at [343, 203] on div "< button v-if = "model.activeTab == 'sign' && model .planType =='mentorQuestion…" at bounding box center [227, 256] width 352 height 491
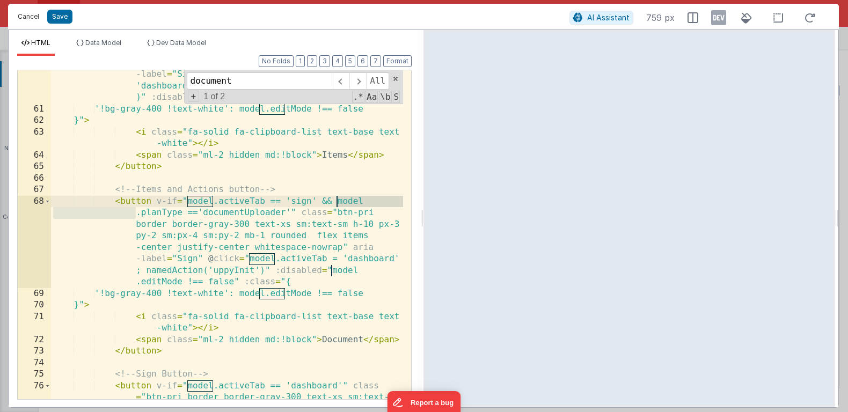
click at [36, 21] on button "Cancel" at bounding box center [28, 16] width 32 height 15
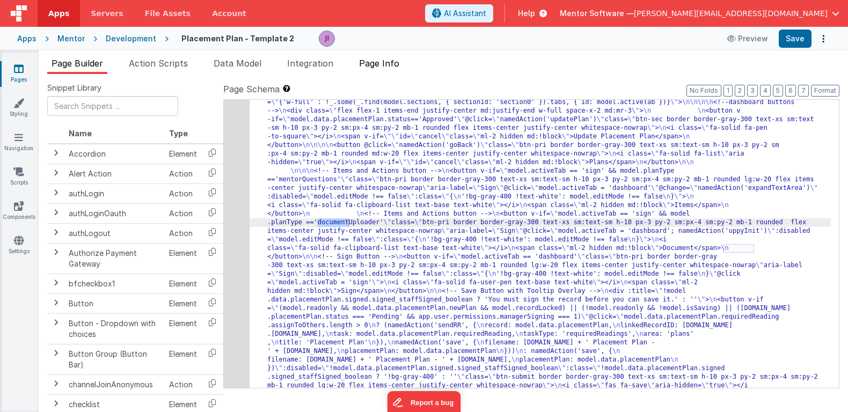
click at [391, 57] on li "Page Info" at bounding box center [379, 65] width 49 height 17
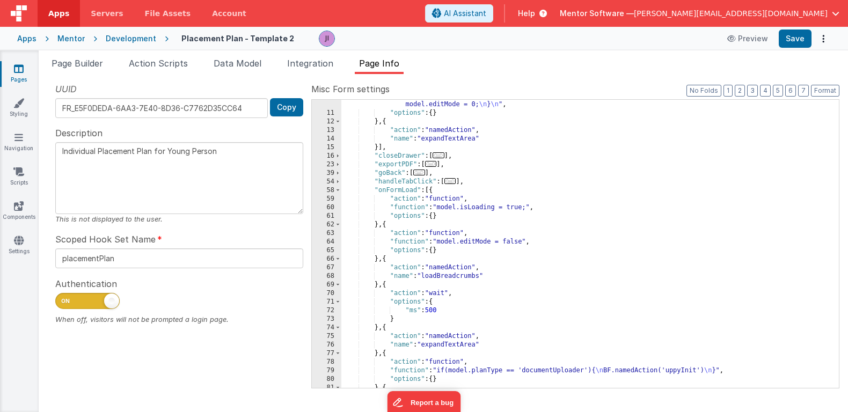
scroll to position [105, 0]
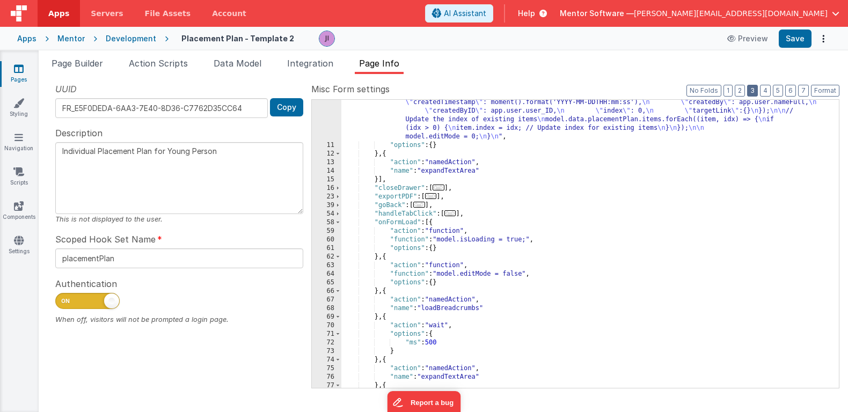
click at [751, 92] on button "3" at bounding box center [752, 91] width 11 height 12
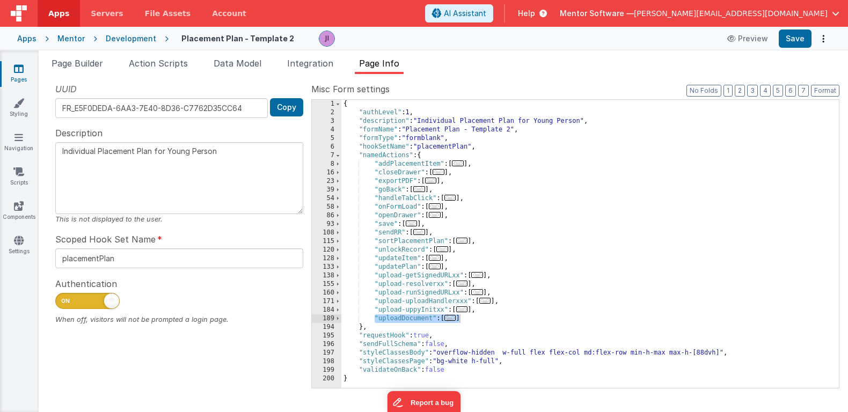
click at [412, 224] on span "..." at bounding box center [412, 224] width 12 height 6
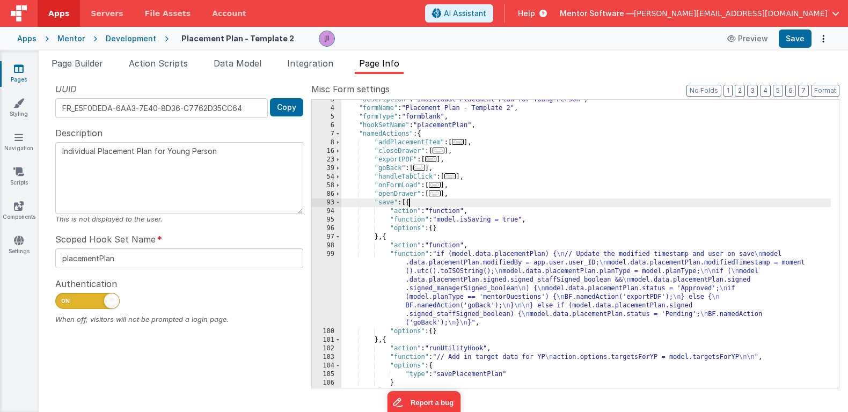
scroll to position [21, 0]
click at [444, 288] on div ""description" : "Individual Placement Plan for Young Person" , "formName" : "Pl…" at bounding box center [586, 248] width 490 height 305
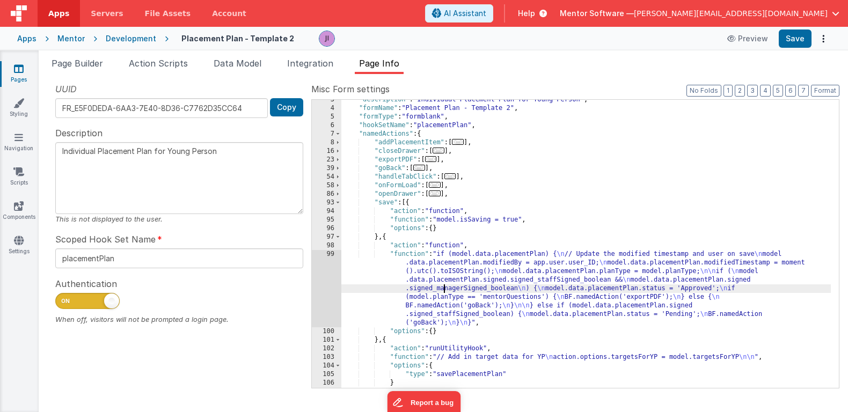
click at [465, 263] on div ""description" : "Individual Placement Plan for Young Person" , "formName" : "Pl…" at bounding box center [586, 248] width 490 height 305
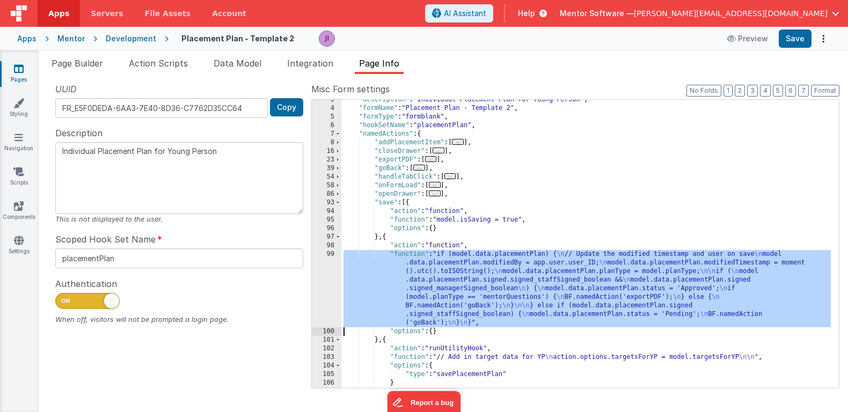
click at [332, 276] on div "99" at bounding box center [327, 288] width 30 height 77
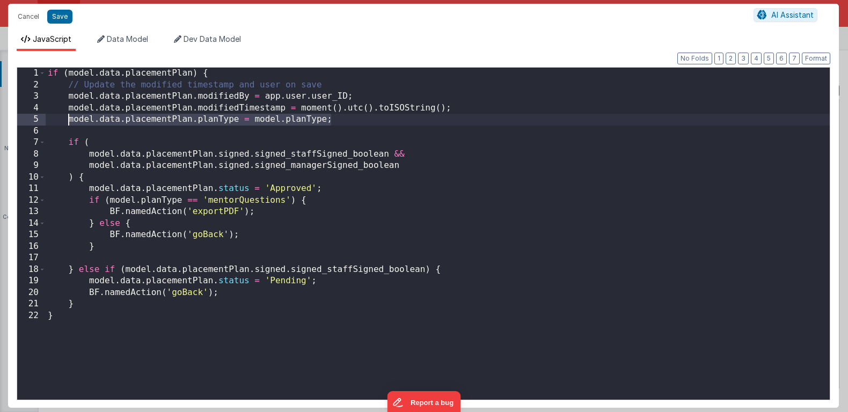
drag, startPoint x: 364, startPoint y: 125, endPoint x: 67, endPoint y: 120, distance: 297.4
click at [67, 120] on div "if ( model . data . placementPlan ) { // Update the modified timestamp and user…" at bounding box center [438, 245] width 784 height 355
click at [13, 13] on button "Cancel" at bounding box center [28, 16] width 32 height 15
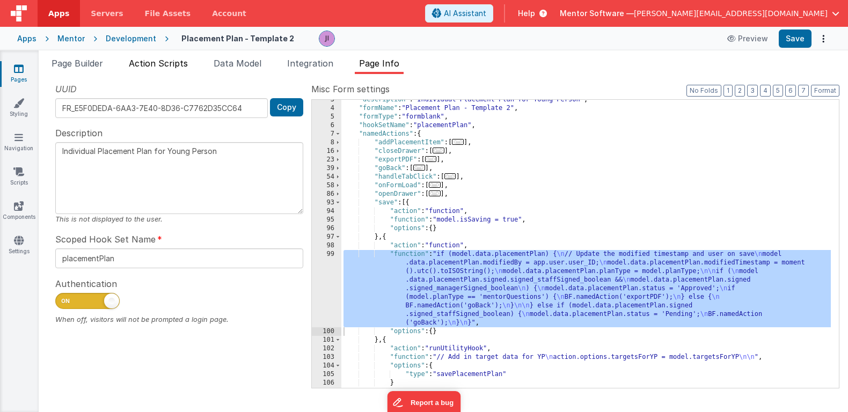
click at [152, 59] on span "Action Scripts" at bounding box center [158, 63] width 59 height 11
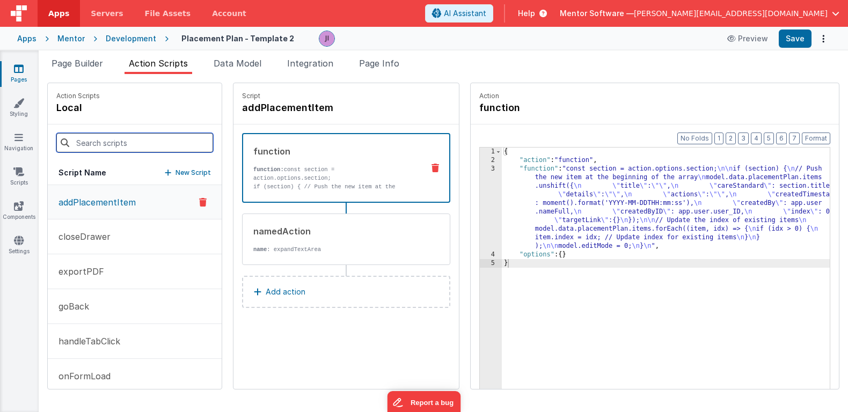
click at [122, 148] on input at bounding box center [134, 142] width 157 height 19
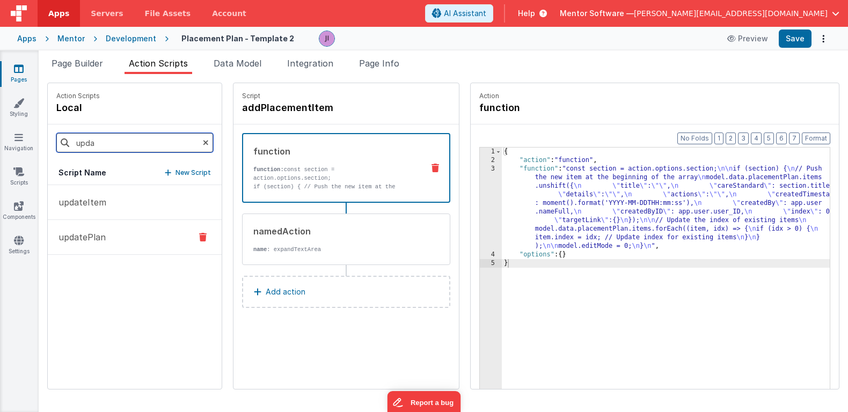
type input "upda"
click at [82, 235] on p "updatePlan" at bounding box center [79, 237] width 54 height 13
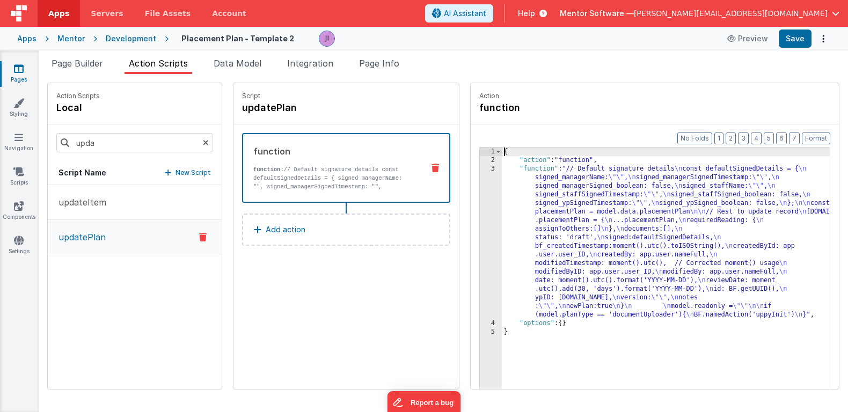
click at [480, 232] on div "3" at bounding box center [491, 242] width 22 height 155
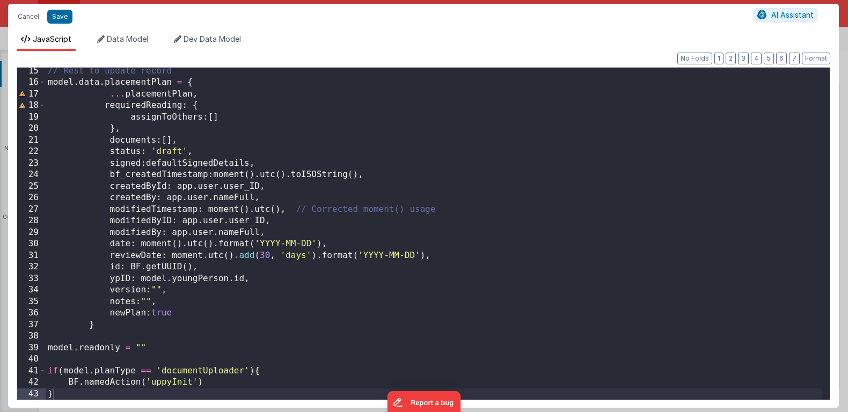
scroll to position [164, 0]
click at [102, 357] on div "// Rest to update record model . data . placementPlan = { ... placementPlan , r…" at bounding box center [434, 242] width 776 height 355
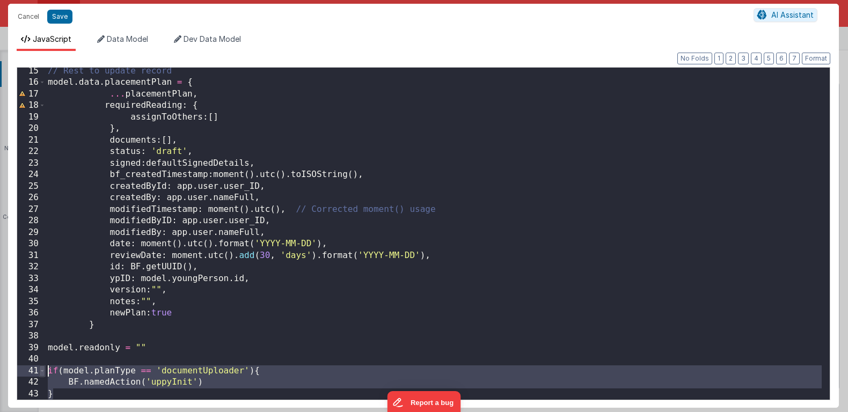
drag, startPoint x: 65, startPoint y: 393, endPoint x: 43, endPoint y: 370, distance: 31.9
click at [43, 371] on div "15 16 17 18 19 20 21 22 23 24 25 26 27 28 29 30 31 32 33 34 35 36 37 38 39 40 4…" at bounding box center [424, 233] width 814 height 333
click at [131, 387] on div "// Rest to update record model . data . placementPlan = { ... placementPlan , r…" at bounding box center [434, 242] width 776 height 355
drag, startPoint x: 84, startPoint y: 392, endPoint x: 40, endPoint y: 373, distance: 47.6
click at [40, 373] on div "15 16 17 18 19 20 21 22 23 24 25 26 27 28 29 30 31 32 33 34 35 36 37 38 39 40 4…" at bounding box center [424, 233] width 814 height 333
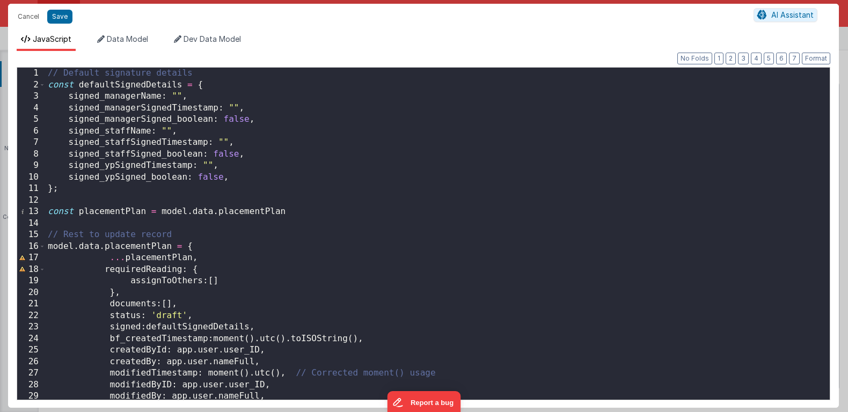
scroll to position [0, 0]
click at [42, 74] on div "1" at bounding box center [31, 74] width 28 height 12
click at [45, 74] on div "1" at bounding box center [31, 74] width 28 height 12
click at [48, 75] on div "// Default signature details const defaultSignedDetails = { signed_managerName …" at bounding box center [434, 245] width 776 height 355
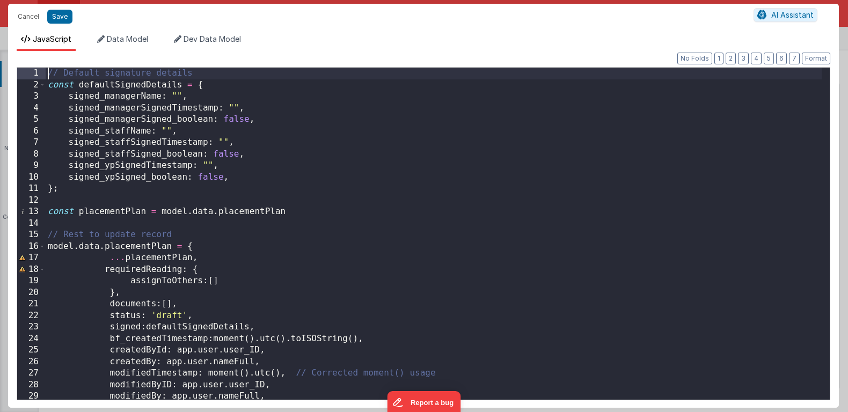
paste textarea
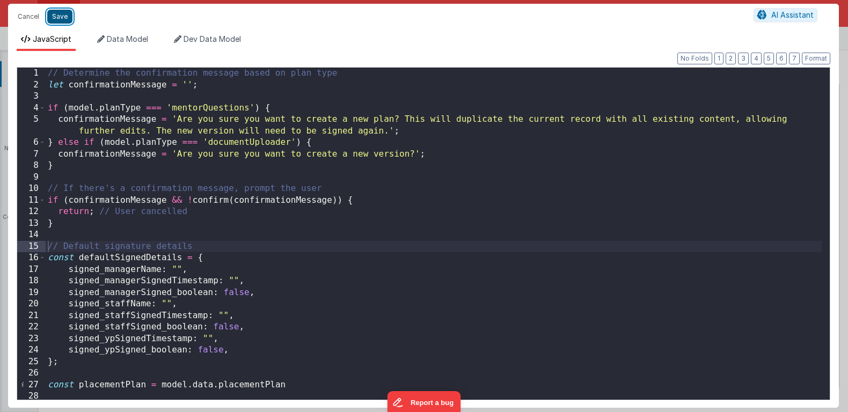
click at [59, 14] on button "Save" at bounding box center [59, 17] width 25 height 14
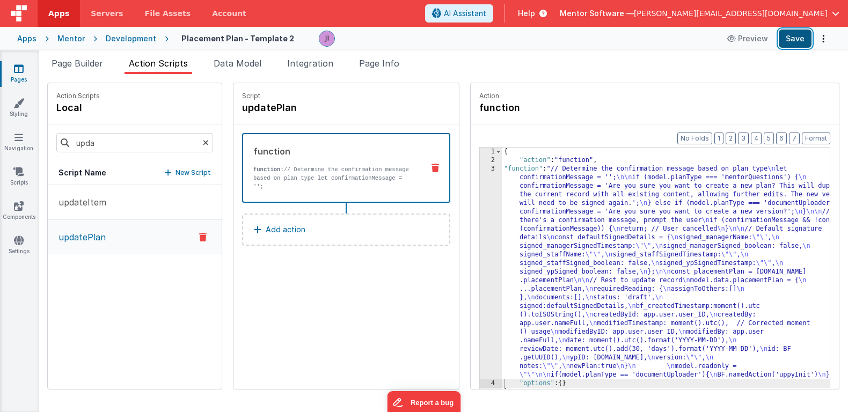
click at [808, 36] on button "Save" at bounding box center [795, 39] width 33 height 18
click at [222, 63] on span "Data Model" at bounding box center [238, 63] width 48 height 11
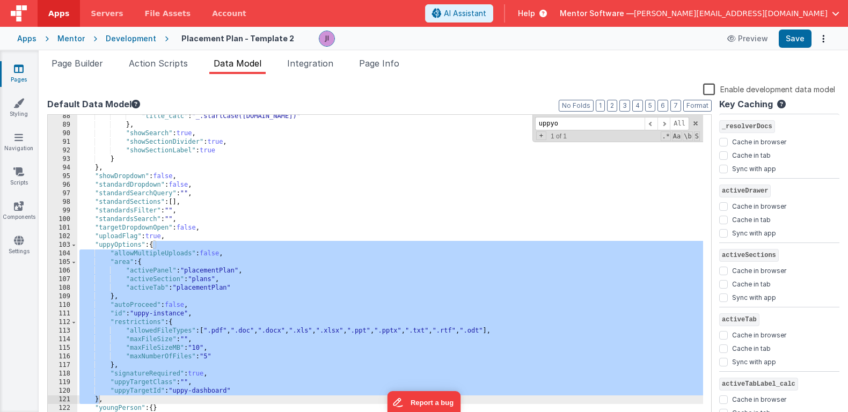
click at [280, 290] on div ""title_calc" : "_.startCase(app.activeMenu.name)" } , "showSearch" : true , "sh…" at bounding box center [390, 274] width 626 height 324
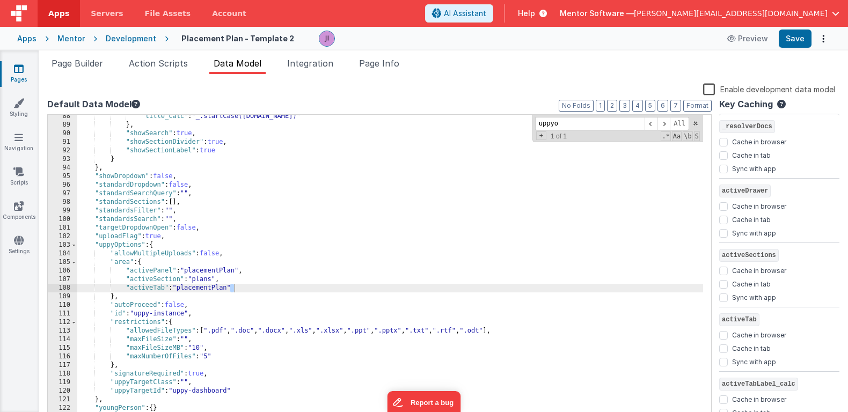
click at [607, 105] on label "Default Data Model" at bounding box center [379, 104] width 665 height 13
click at [610, 105] on button "2" at bounding box center [612, 106] width 10 height 12
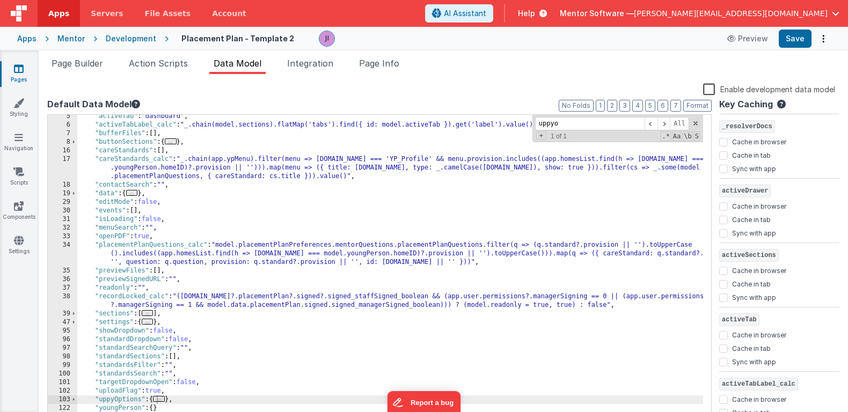
click at [223, 383] on div ""activeTab" : "dashboard" , "activeTabLabel_calc" : "_.chain(model.sections).fl…" at bounding box center [390, 274] width 626 height 324
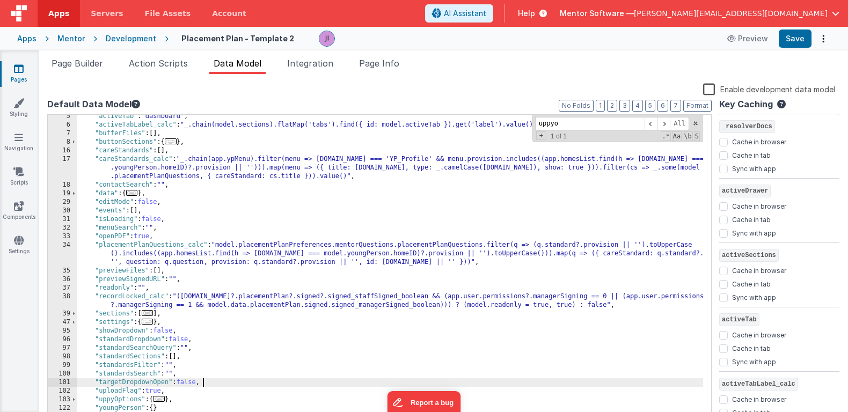
click at [230, 319] on div ""activeTab" : "dashboard" , "activeTabLabel_calc" : "_.chain(model.sections).fl…" at bounding box center [390, 274] width 626 height 324
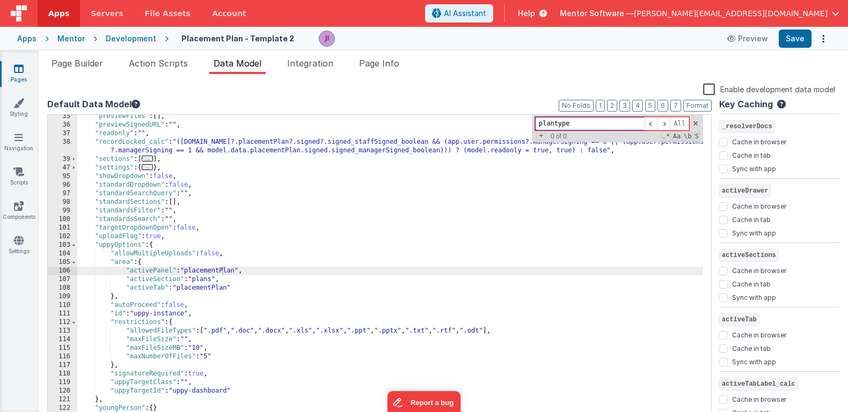
scroll to position [192, 0]
type input "plantype"
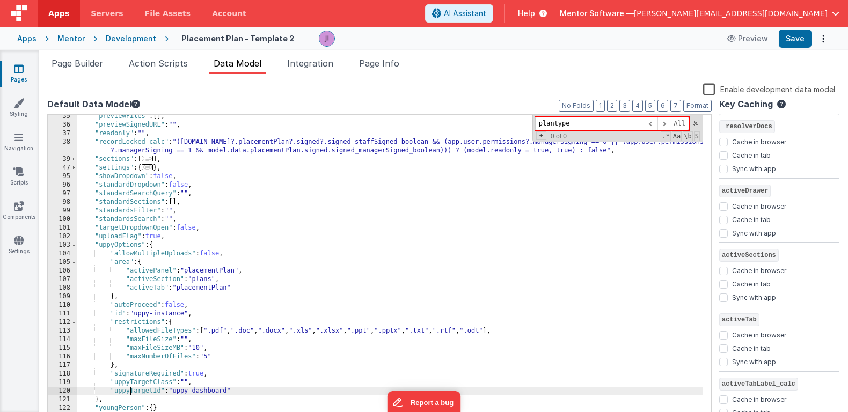
click at [132, 387] on div ""previewFiles" : [ ] , "previewSignedURL" : "" , "readonly" : "" , "recordLocke…" at bounding box center [390, 274] width 626 height 324
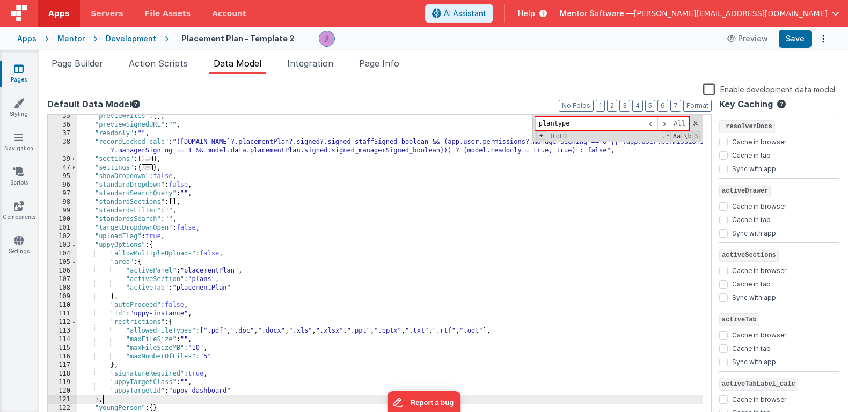
click at [170, 401] on div ""previewFiles" : [ ] , "previewSignedURL" : "" , "readonly" : "" , "recordLocke…" at bounding box center [390, 274] width 626 height 324
click at [174, 402] on div ""previewFiles" : [ ] , "previewSignedURL" : "" , "readonly" : "" , "recordLocke…" at bounding box center [390, 274] width 626 height 324
click at [174, 405] on div ""previewFiles" : [ ] , "previewSignedURL" : "" , "readonly" : "" , "recordLocke…" at bounding box center [390, 274] width 626 height 324
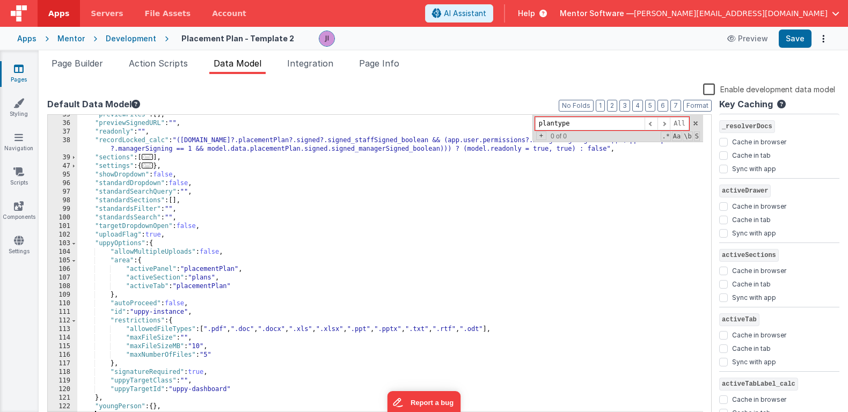
scroll to position [200, 0]
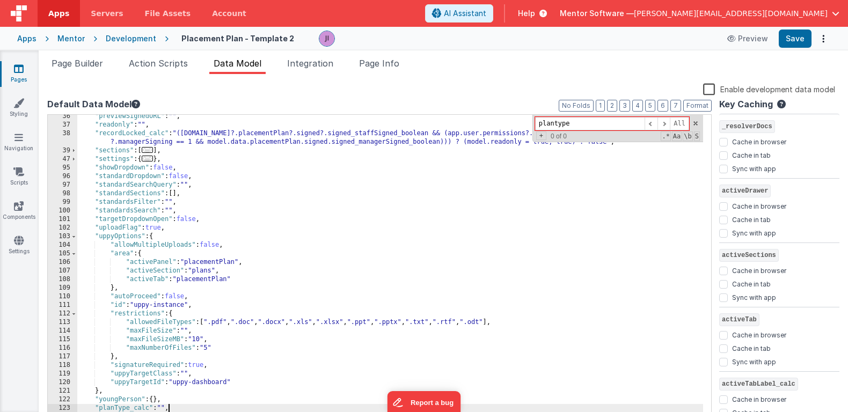
click at [162, 408] on div ""previewSignedURL" : "" , "readonly" : "" , "recordLocked_calc" : "(model.data?…" at bounding box center [390, 274] width 626 height 324
click at [161, 410] on div ""previewSignedURL" : "" , "readonly" : "" , "recordLocked_calc" : "(model.data?…" at bounding box center [390, 274] width 626 height 324
click at [293, 410] on div ""previewSignedURL" : "" , "readonly" : "" , "recordLocked_calc" : "(model.data?…" at bounding box center [390, 274] width 626 height 324
drag, startPoint x: 301, startPoint y: 410, endPoint x: 91, endPoint y: 407, distance: 210.4
click at [91, 407] on div ""previewSignedURL" : "" , "readonly" : "" , "recordLocked_calc" : "(model.data?…" at bounding box center [390, 274] width 626 height 324
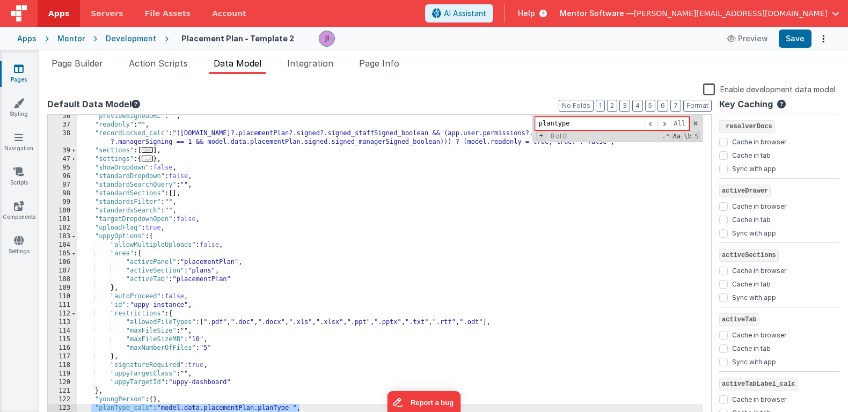
click at [142, 384] on div ""previewSignedURL" : "" , "readonly" : "" , "recordLocked_calc" : "(model.data?…" at bounding box center [390, 274] width 626 height 324
drag, startPoint x: 94, startPoint y: 410, endPoint x: 320, endPoint y: 407, distance: 226.0
click at [320, 408] on div ""previewSignedURL" : "" , "readonly" : "" , "recordLocked_calc" : "(model.data?…" at bounding box center [390, 274] width 626 height 324
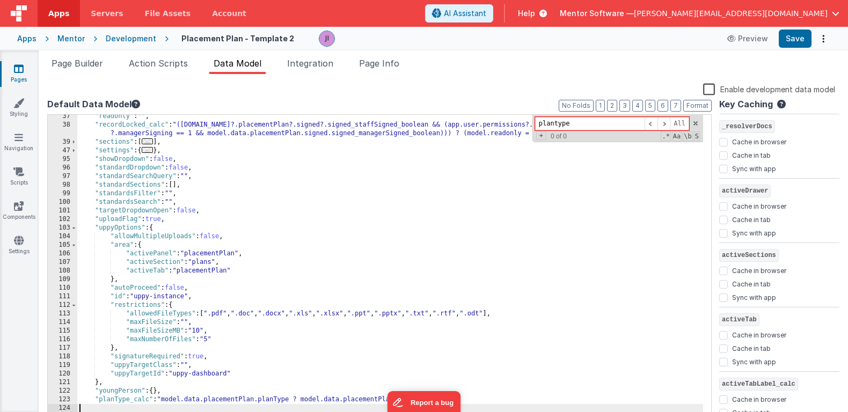
scroll to position [209, 0]
click at [797, 34] on button "Save" at bounding box center [795, 39] width 33 height 18
click at [337, 385] on div ""readonly" : "" , "recordLocked_calc" : "(model.data?.placementPlan?.signed?.si…" at bounding box center [390, 274] width 626 height 324
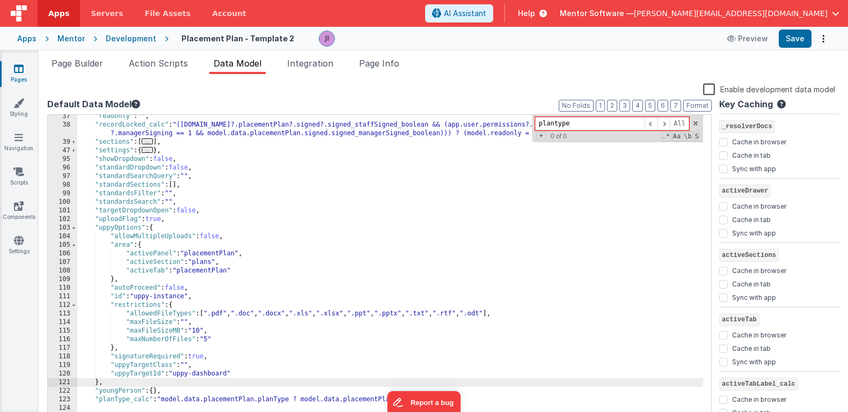
click at [255, 397] on div ""readonly" : "" , "recordLocked_calc" : "(model.data?.placementPlan?.signed?.si…" at bounding box center [390, 274] width 626 height 324
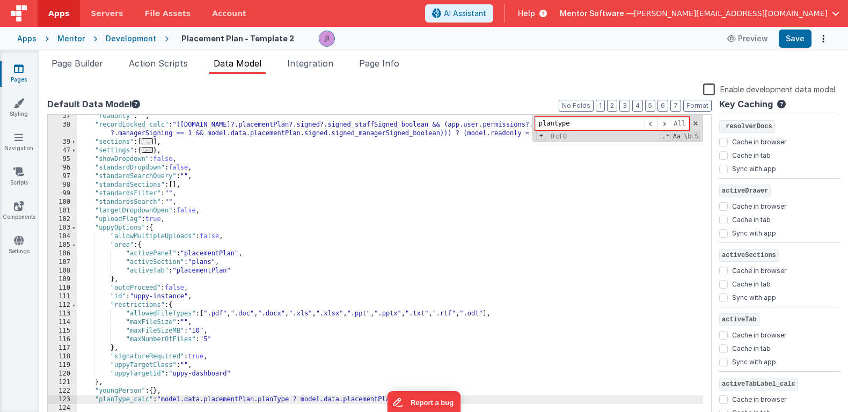
click at [128, 400] on div ""readonly" : "" , "recordLocked_calc" : "(model.data?.placementPlan?.signed?.si…" at bounding box center [390, 274] width 626 height 324
click at [129, 401] on div ""readonly" : "" , "recordLocked_calc" : "(model.data?.placementPlan?.signed?.si…" at bounding box center [390, 274] width 626 height 324
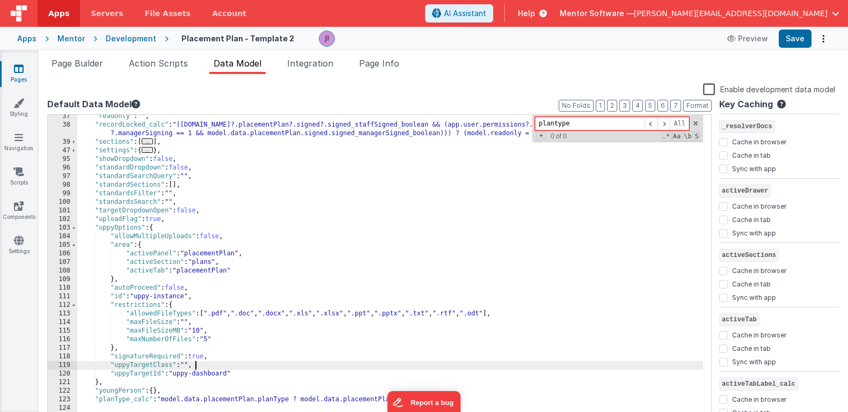
click at [340, 366] on div ""readonly" : "" , "recordLocked_calc" : "(model.data?.placementPlan?.signed?.si…" at bounding box center [390, 274] width 626 height 324
click at [338, 390] on div ""readonly" : "" , "recordLocked_calc" : "(model.data?.placementPlan?.signed?.si…" at bounding box center [390, 274] width 626 height 324
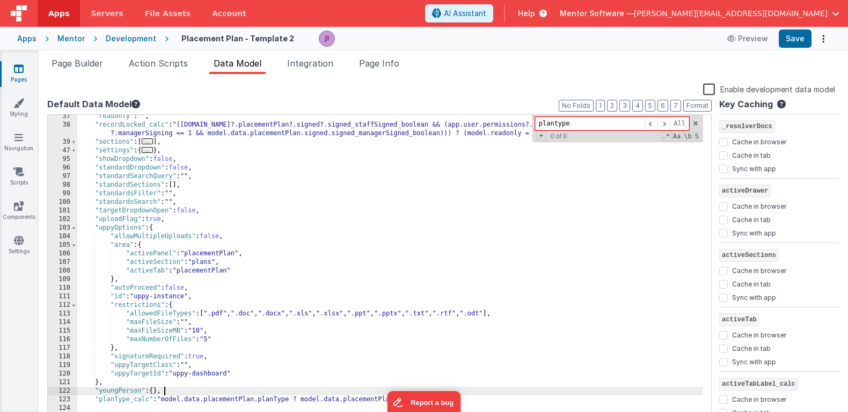
click at [340, 398] on div ""readonly" : "" , "recordLocked_calc" : "(model.data?.placementPlan?.signed?.si…" at bounding box center [390, 274] width 626 height 324
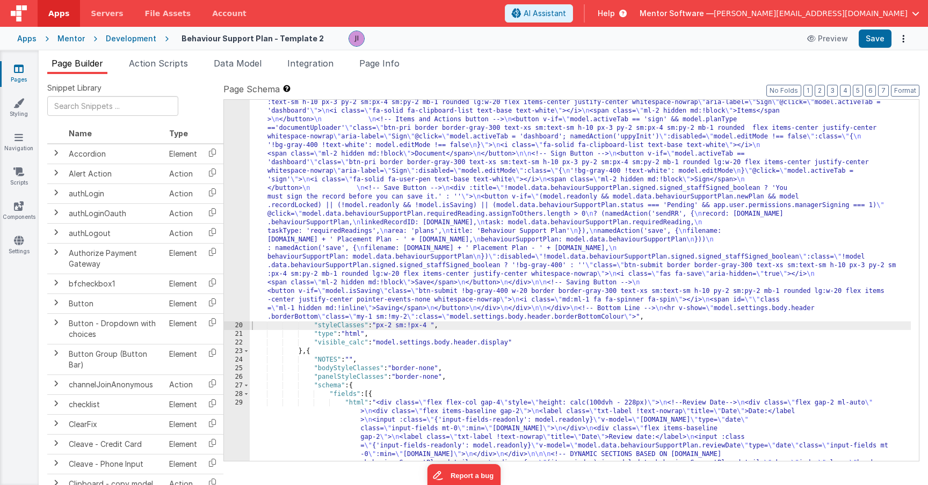
scroll to position [474, 0]
click at [373, 50] on div "Page Builder Action Scripts Data Model Integration Page Info Snippet Library Na…" at bounding box center [483, 267] width 889 height 435
click at [375, 57] on li "Page Info" at bounding box center [379, 65] width 49 height 17
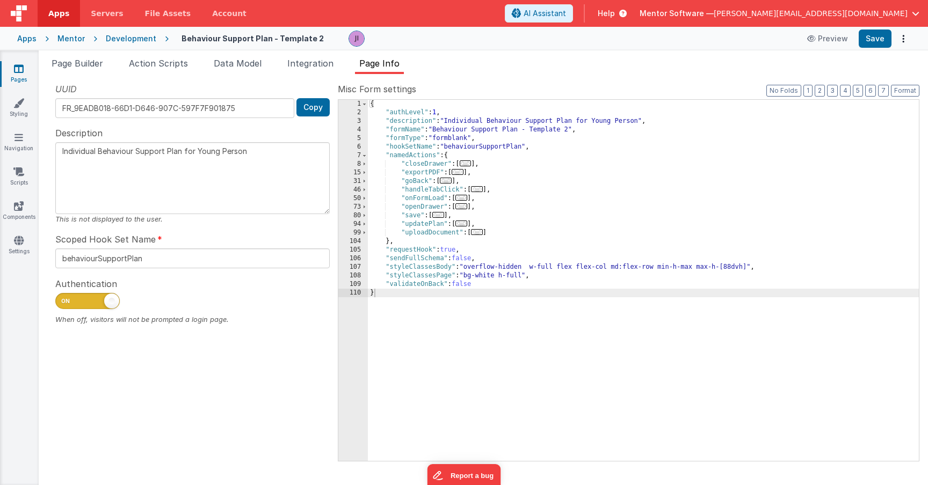
click at [441, 214] on span "..." at bounding box center [438, 215] width 12 height 6
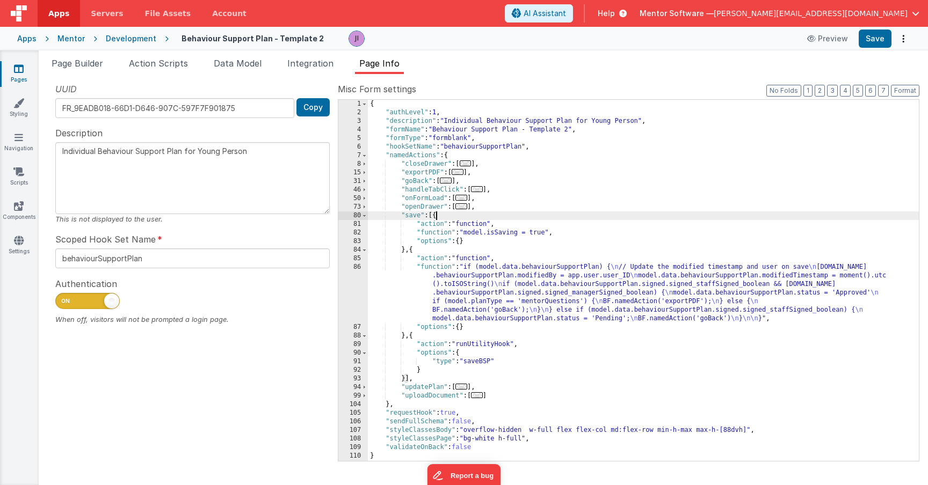
click at [463, 282] on div "{ "authLevel" : 1 , "description" : "Individual Behaviour Support Plan for Youn…" at bounding box center [643, 289] width 551 height 378
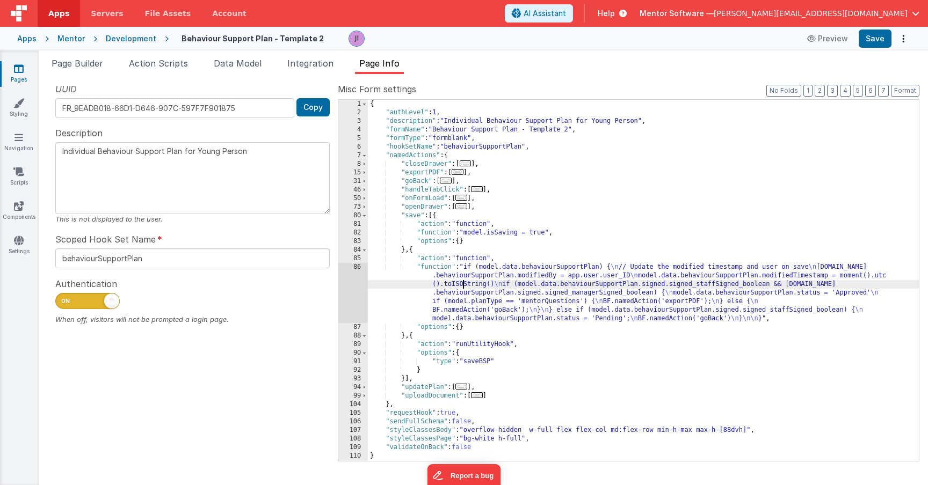
click at [349, 280] on div "86" at bounding box center [353, 293] width 30 height 60
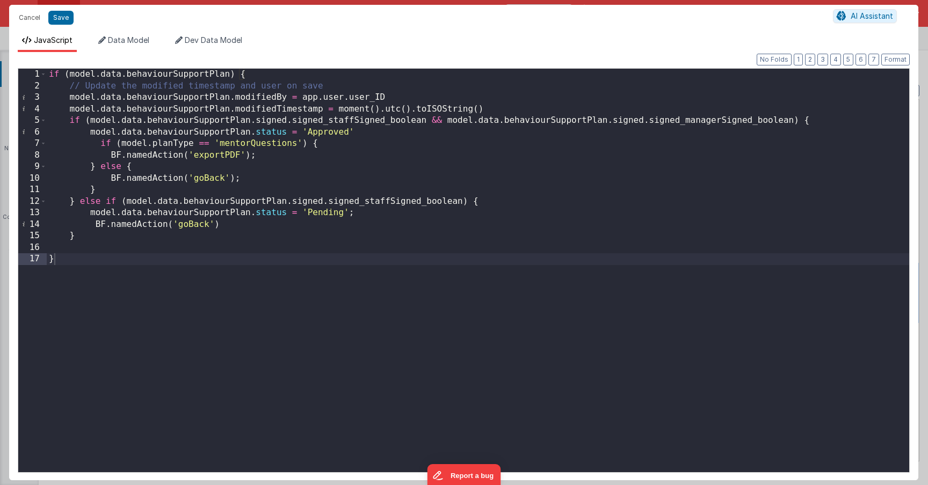
click at [483, 113] on div "if ( model . data . behaviourSupportPlan ) { // Update the modified timestamp a…" at bounding box center [478, 282] width 862 height 427
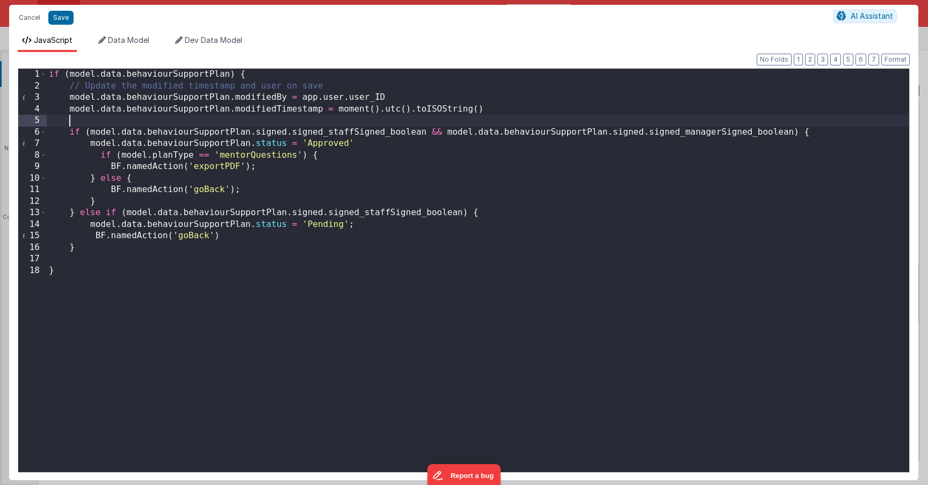
paste textarea
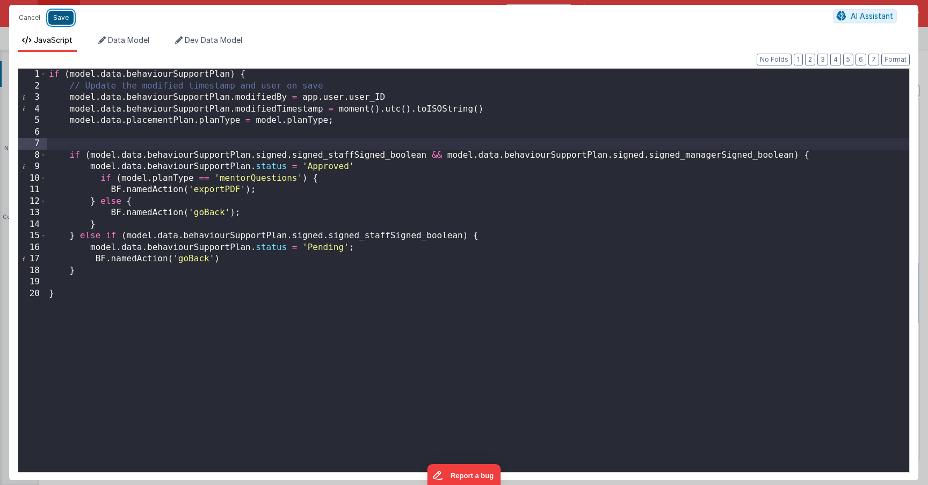
click at [55, 12] on button "Save" at bounding box center [60, 18] width 25 height 14
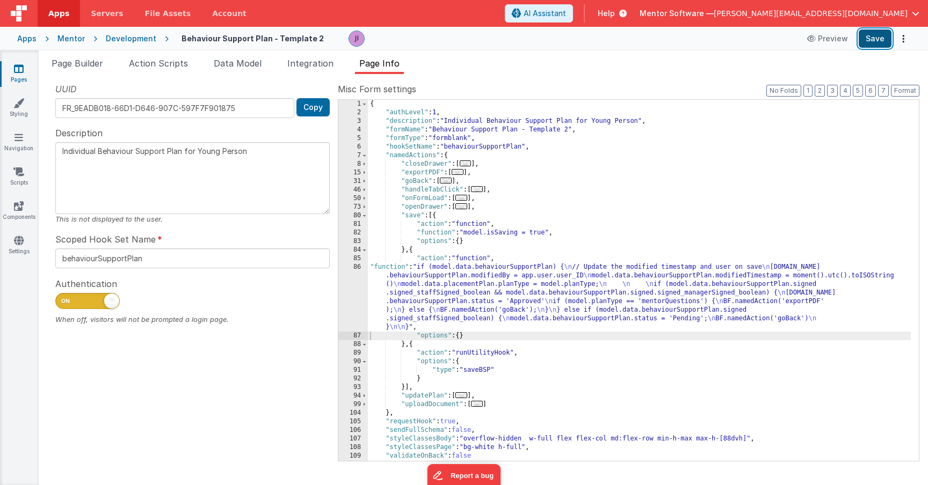
click at [882, 35] on button "Save" at bounding box center [874, 39] width 33 height 18
click at [163, 69] on li "Action Scripts" at bounding box center [159, 65] width 68 height 17
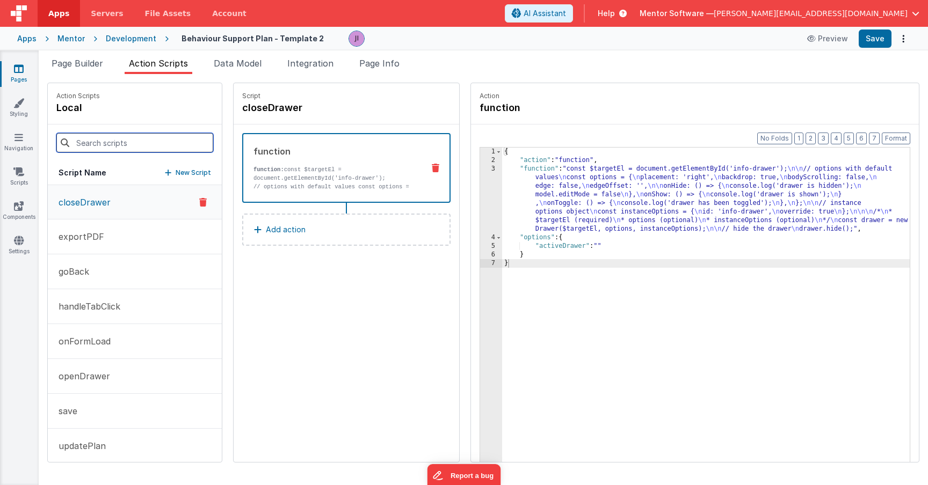
click at [149, 141] on input at bounding box center [134, 142] width 157 height 19
type input "upda"
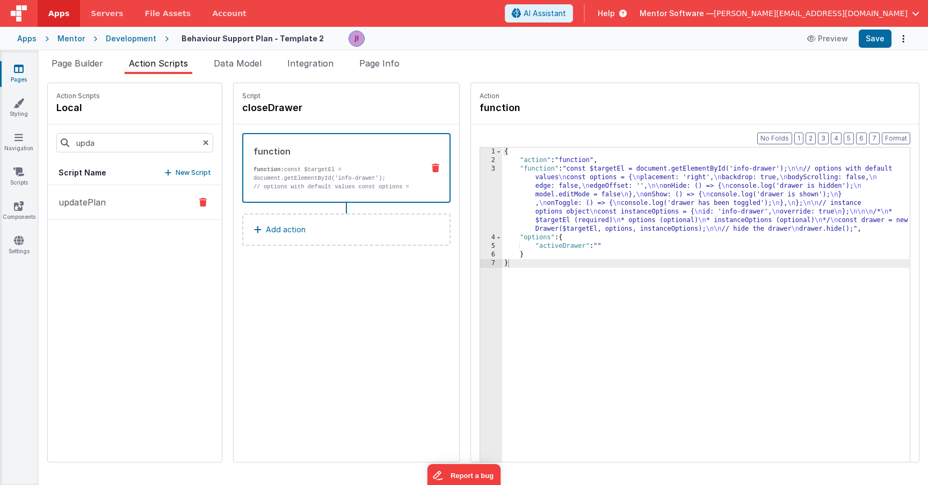
click at [98, 202] on p "updatePlan" at bounding box center [79, 202] width 54 height 13
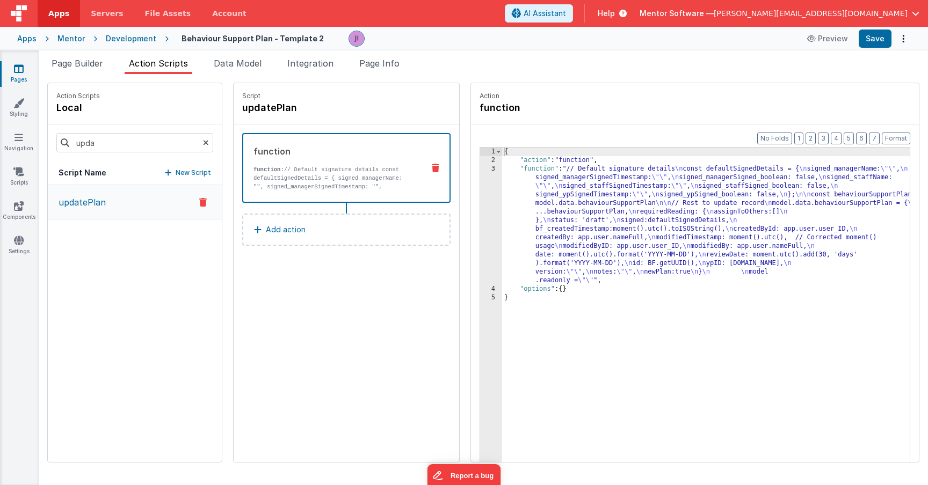
click at [545, 191] on div "{ "action" : "function" , "function" : "// Default signature details \n const d…" at bounding box center [721, 330] width 439 height 365
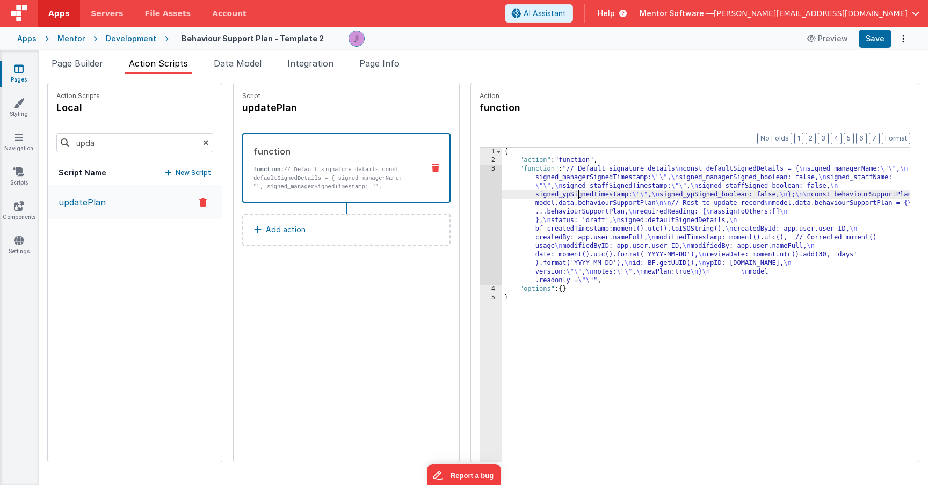
click at [480, 201] on div "3" at bounding box center [491, 225] width 22 height 120
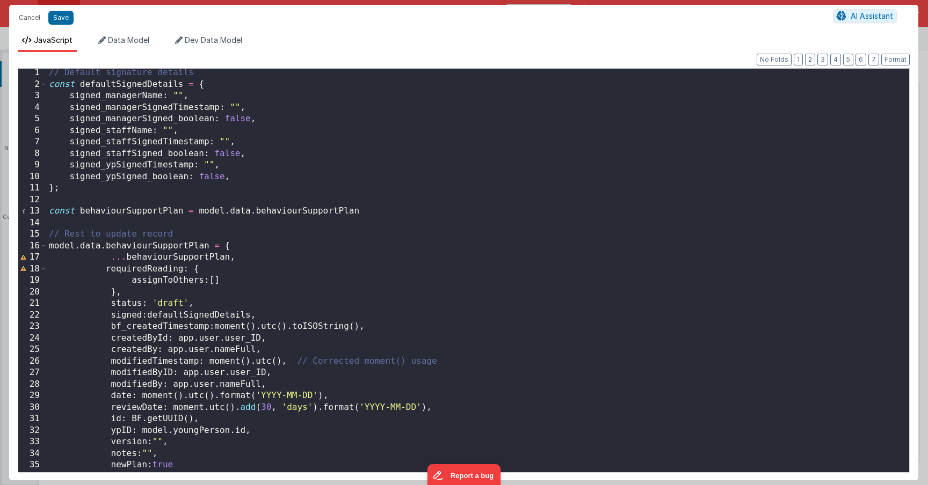
scroll to position [35, 0]
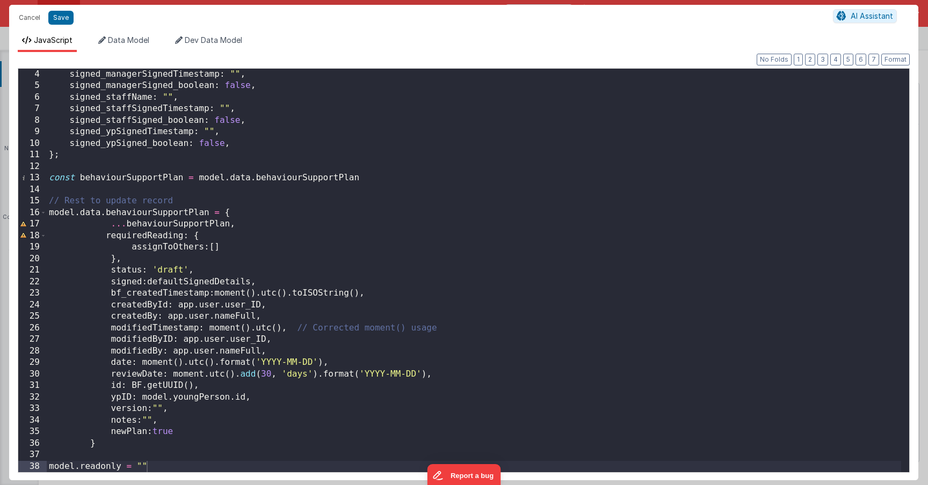
click at [219, 269] on div "signed_managerSignedTimestamp : "" , signed_managerSigned_boolean : false , sig…" at bounding box center [474, 282] width 854 height 427
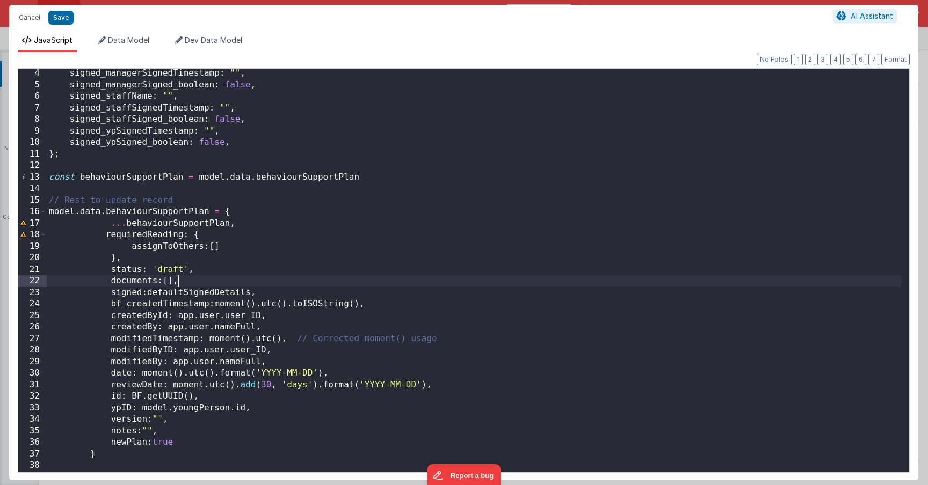
scroll to position [46, 0]
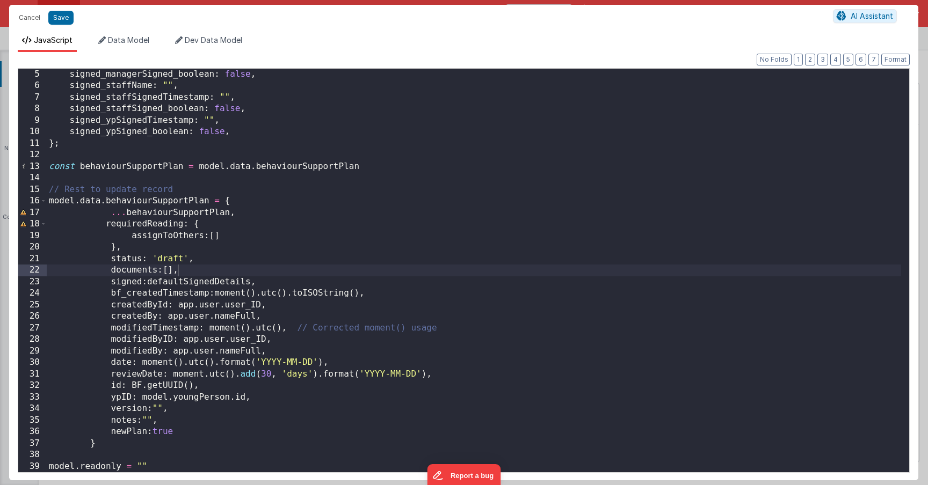
click at [63, 25] on div "Cancel Save" at bounding box center [422, 17] width 819 height 15
click at [63, 18] on button "Save" at bounding box center [60, 18] width 25 height 14
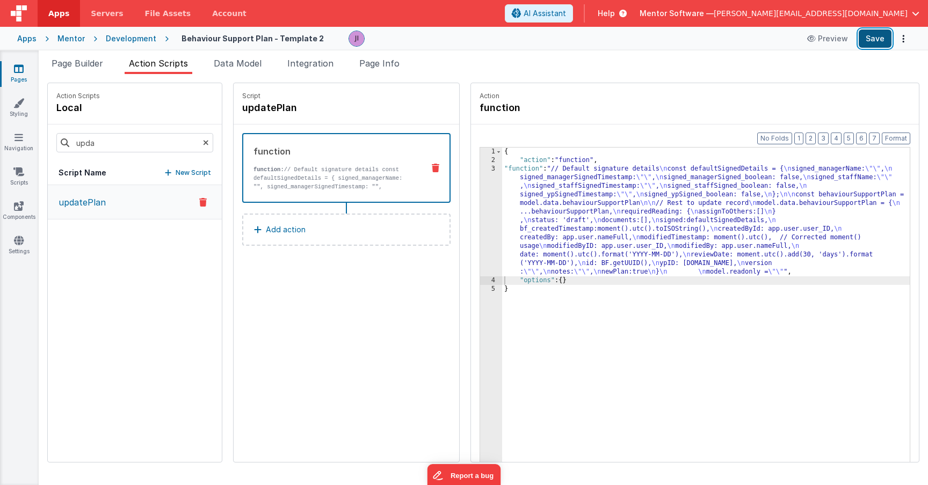
click at [862, 46] on button "Save" at bounding box center [874, 39] width 33 height 18
click at [567, 243] on div "{ "action" : "function" , "function" : "// Default signature details \n const d…" at bounding box center [721, 330] width 439 height 365
click at [480, 218] on div "3" at bounding box center [491, 221] width 22 height 112
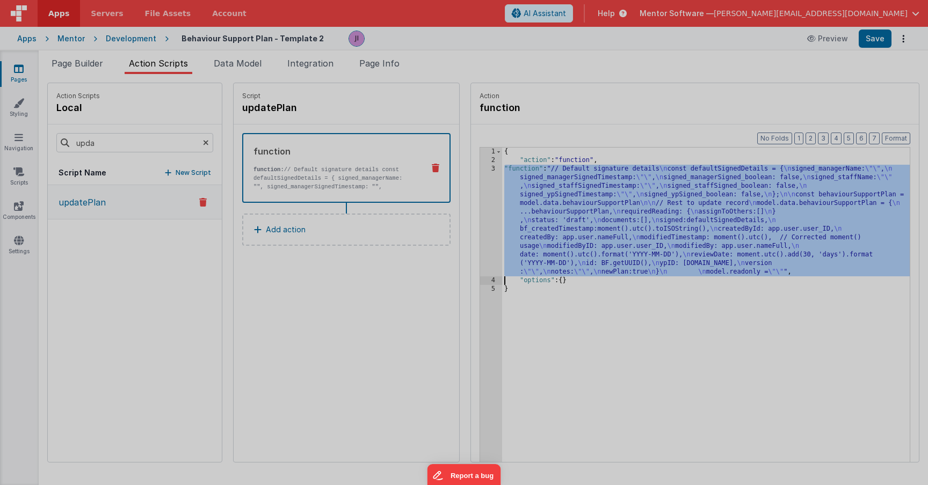
click at [457, 218] on div "// Default signature details const defaultSignedDetails = { signed_managerName …" at bounding box center [474, 271] width 854 height 427
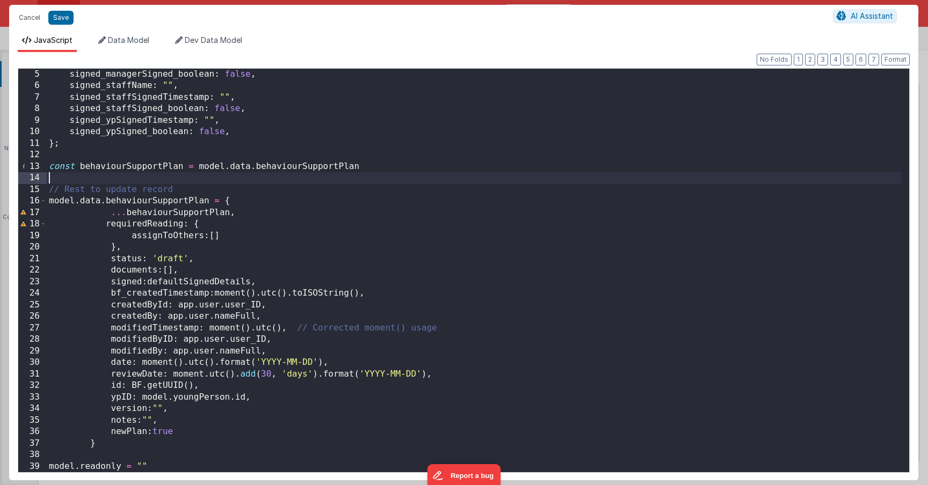
click at [230, 461] on div "signed_managerSigned_boolean : false , signed_staffName : "" , signed_staffSign…" at bounding box center [474, 282] width 854 height 427
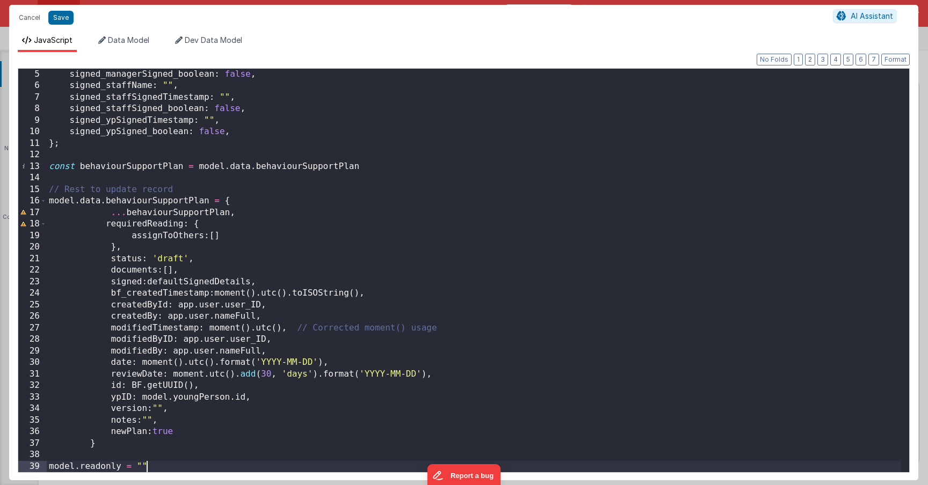
click at [233, 464] on div "signed_managerSigned_boolean : false , signed_staffName : "" , signed_staffSign…" at bounding box center [474, 282] width 854 height 427
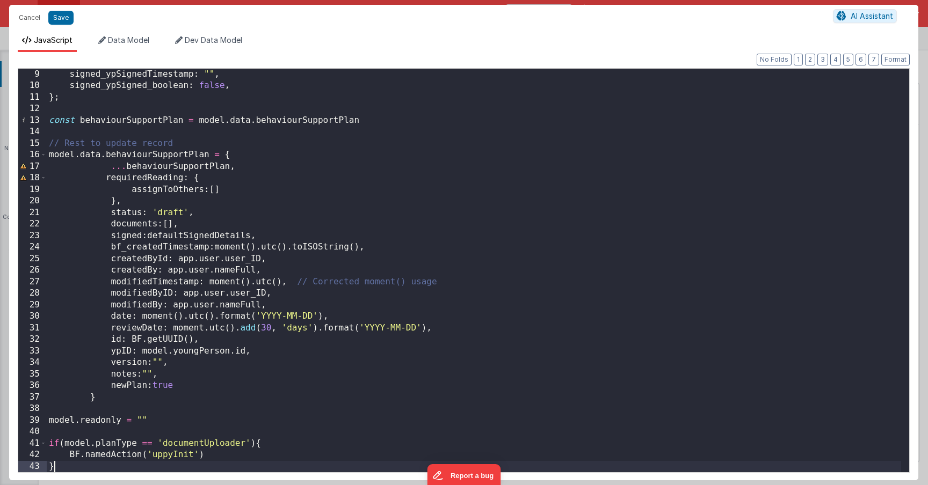
scroll to position [92, 0]
click at [58, 24] on button "Save" at bounding box center [60, 18] width 25 height 14
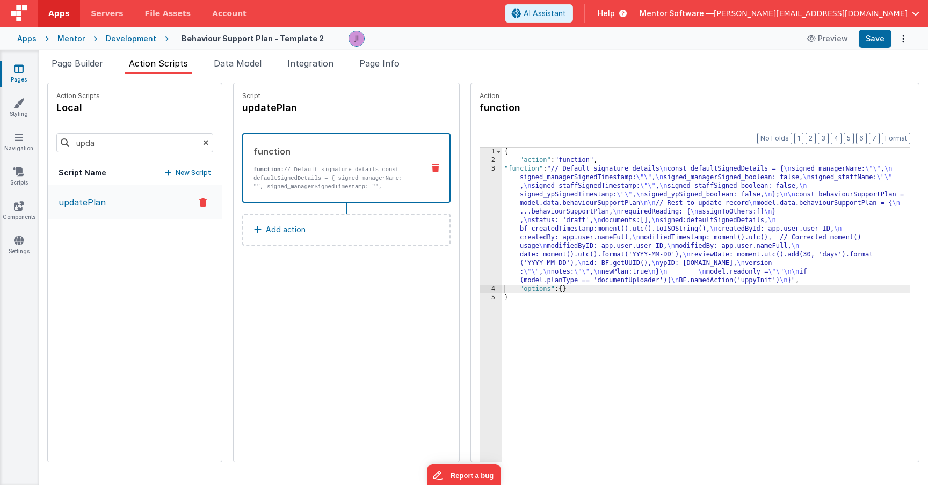
click at [892, 47] on div "Preview Save" at bounding box center [855, 39] width 110 height 18
click at [887, 45] on button "Save" at bounding box center [874, 39] width 33 height 18
click at [131, 143] on input "upda" at bounding box center [134, 142] width 157 height 19
click at [90, 206] on button "save" at bounding box center [135, 202] width 174 height 35
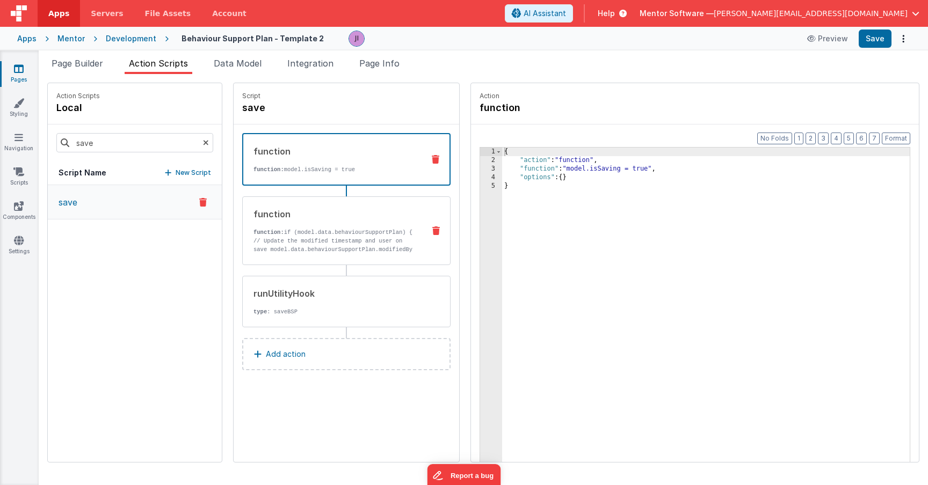
click at [311, 232] on p "function: if (model.data.behaviourSupportPlan) { // Update the modified timesta…" at bounding box center [334, 262] width 162 height 69
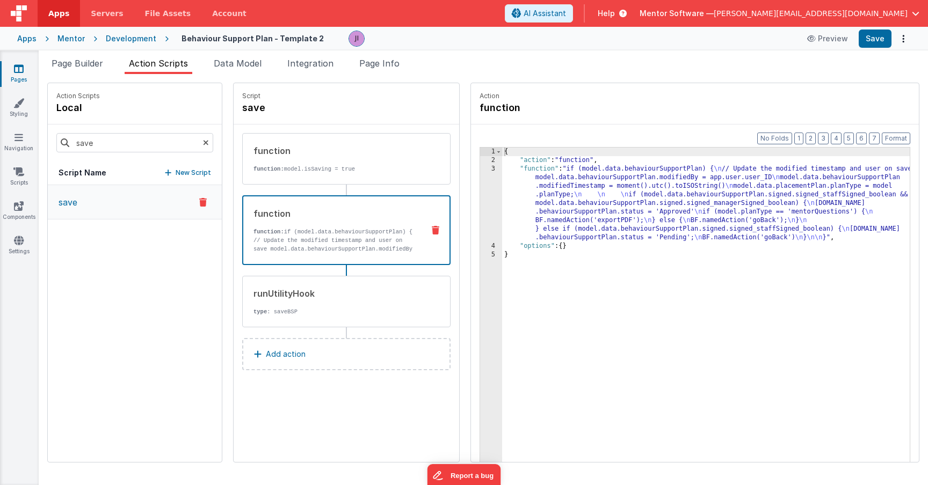
click at [502, 203] on div "{ "action" : "function" , "function" : "if (model.data.behaviourSupportPlan) { …" at bounding box center [721, 330] width 439 height 365
click at [480, 203] on div "3" at bounding box center [491, 203] width 22 height 77
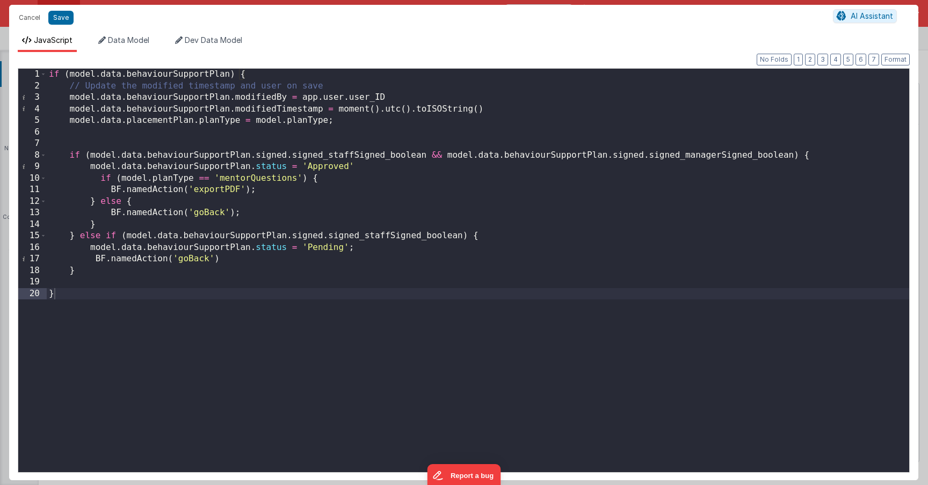
click at [156, 111] on div "if ( model . data . behaviourSupportPlan ) { // Update the modified timestamp a…" at bounding box center [478, 282] width 862 height 427
click at [156, 119] on div "if ( model . data . behaviourSupportPlan ) { // Update the modified timestamp a…" at bounding box center [478, 282] width 862 height 427
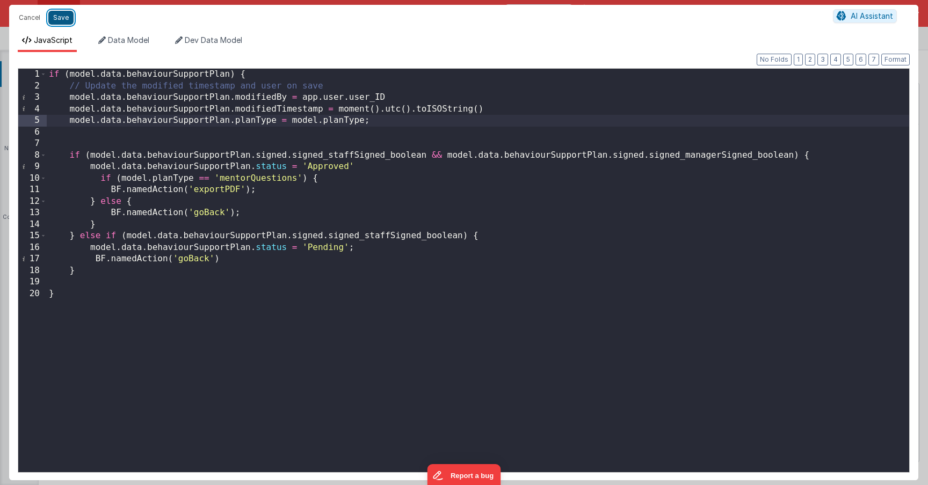
click at [63, 18] on button "Save" at bounding box center [60, 18] width 25 height 14
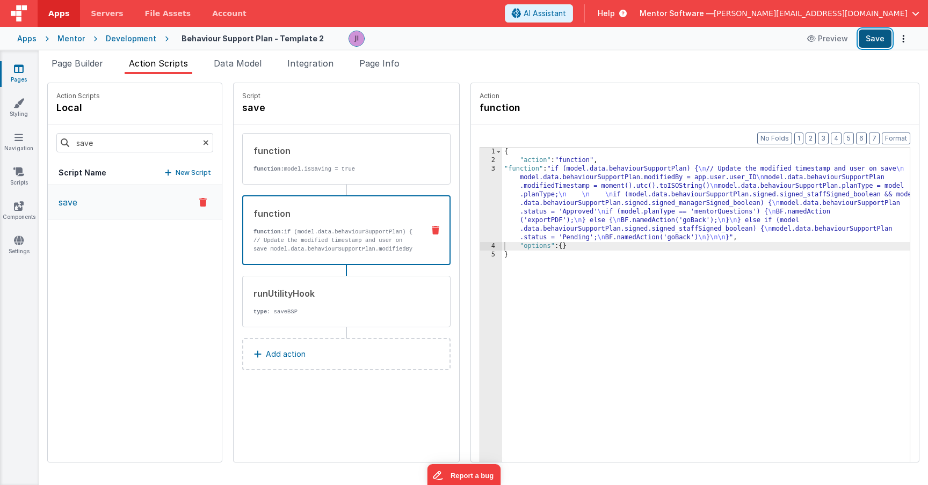
click at [882, 34] on button "Save" at bounding box center [874, 39] width 33 height 18
click at [524, 218] on div "{ "action" : "function" , "function" : "if (model.data.behaviourSupportPlan) { …" at bounding box center [721, 330] width 439 height 365
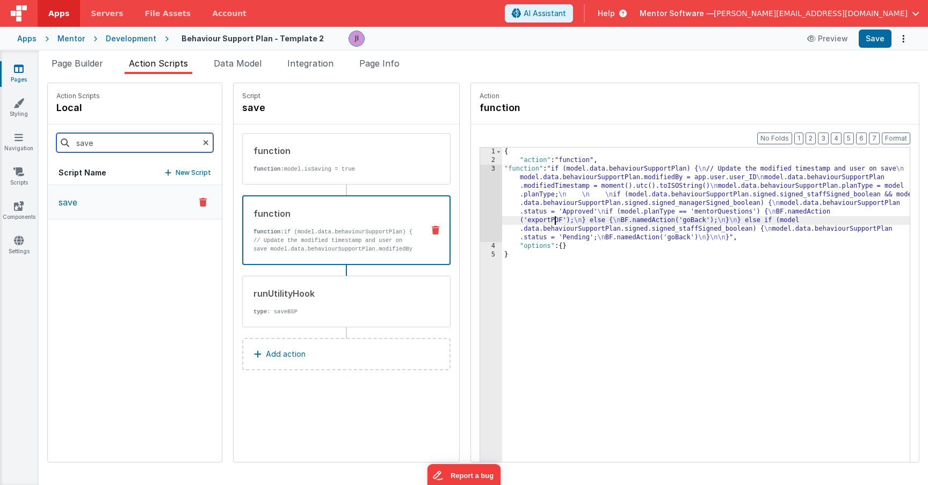
click at [103, 148] on input "save" at bounding box center [134, 142] width 157 height 19
type input "upda"
click at [64, 209] on button "updatePlan" at bounding box center [135, 202] width 174 height 35
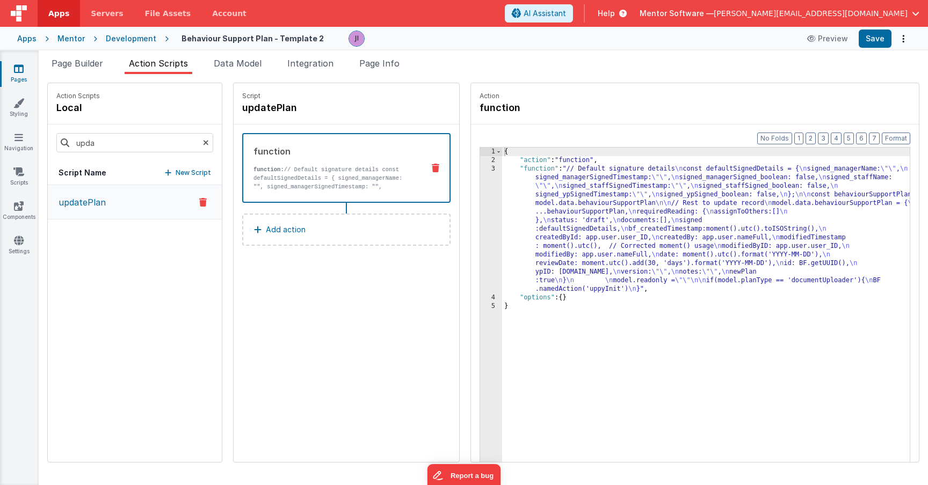
click at [502, 211] on div "{ "action" : "function" , "function" : "// Default signature details \n const d…" at bounding box center [721, 330] width 439 height 365
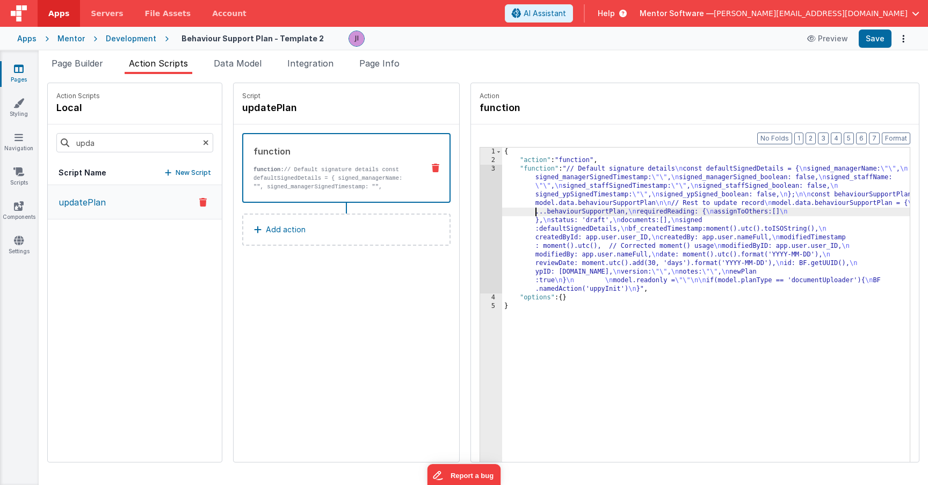
click at [480, 211] on div "3" at bounding box center [491, 229] width 22 height 129
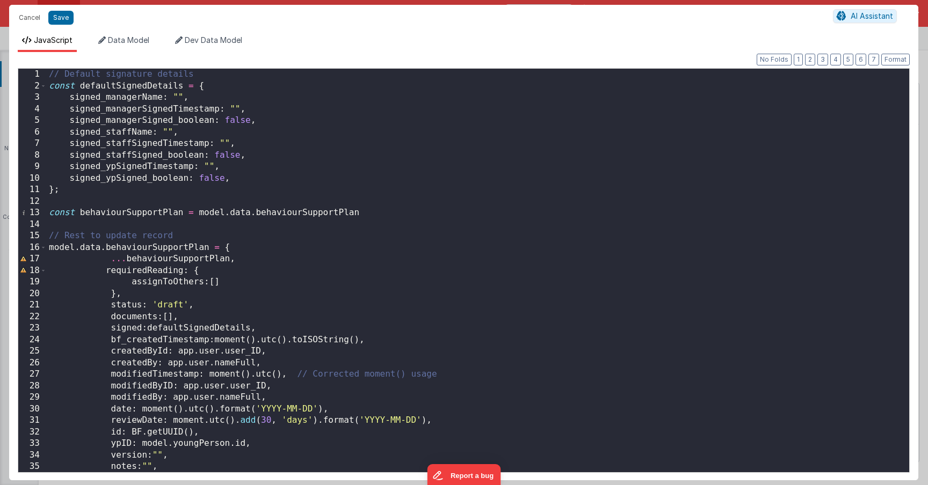
click at [48, 73] on div "// Default signature details const defaultSignedDetails = { signed_managerName …" at bounding box center [474, 282] width 854 height 427
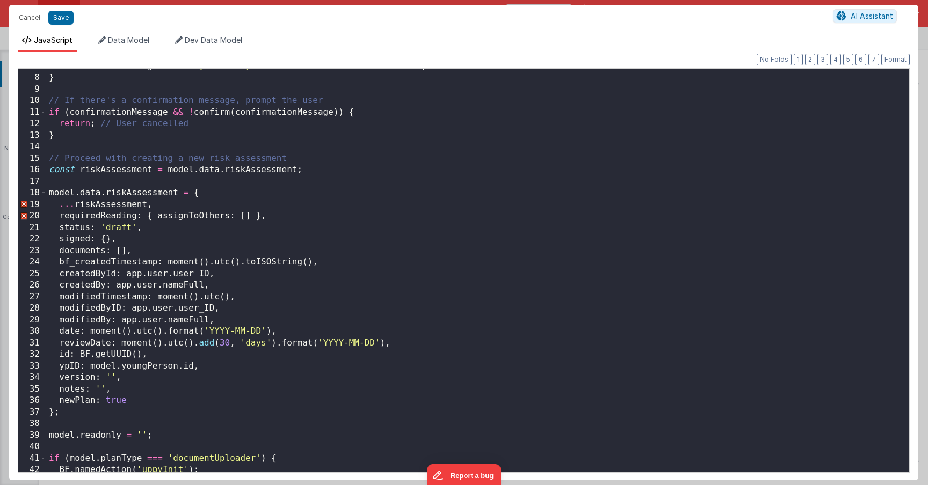
scroll to position [0, 0]
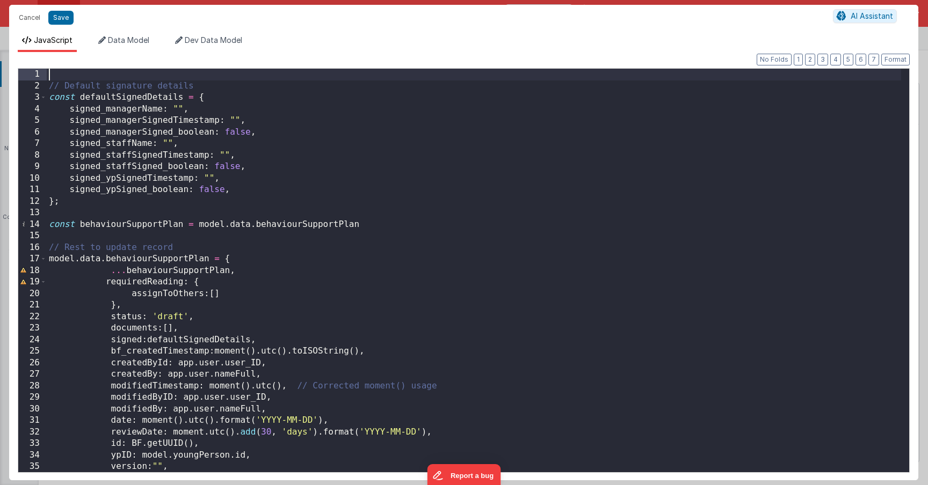
paste textarea
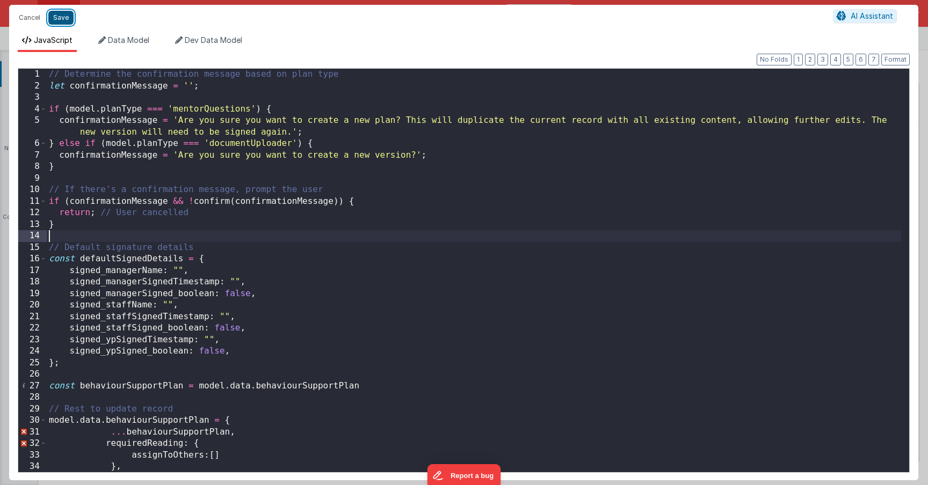
click at [65, 17] on button "Save" at bounding box center [60, 18] width 25 height 14
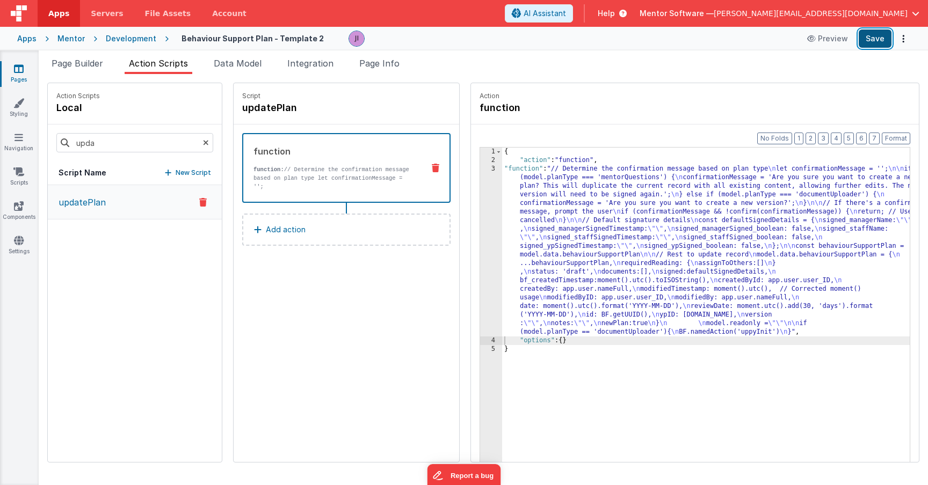
click at [865, 42] on button "Save" at bounding box center [874, 39] width 33 height 18
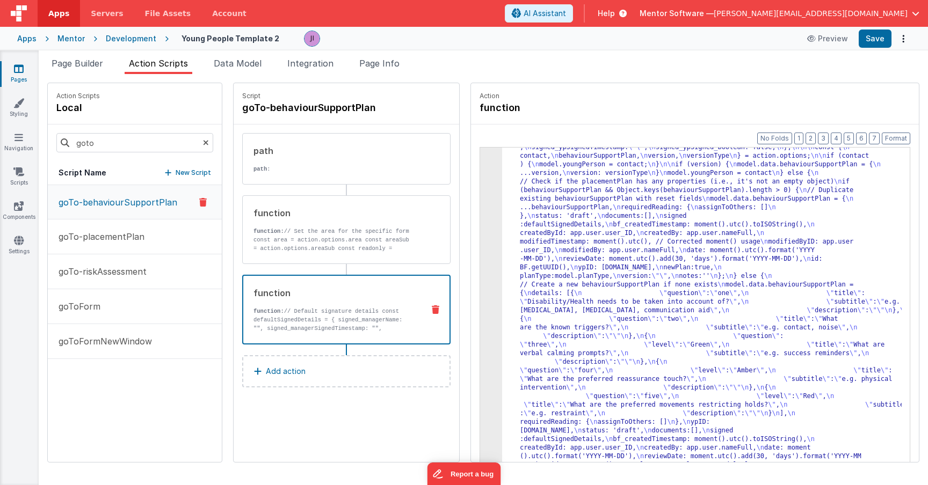
scroll to position [47, 0]
click at [410, 67] on ul "Page Builder Action Scripts Data Model Integration Page Info" at bounding box center [483, 65] width 889 height 17
click at [390, 67] on span "Page Info" at bounding box center [379, 63] width 40 height 11
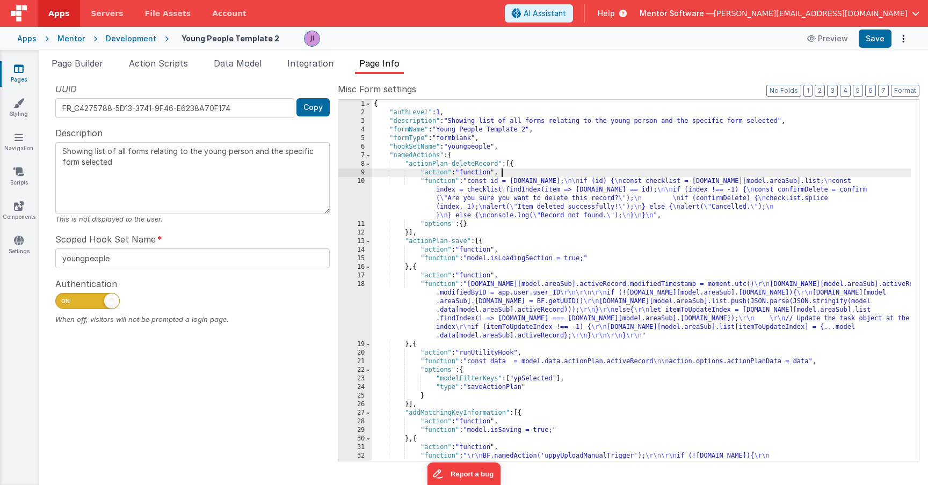
click at [501, 170] on div "{ "authLevel" : 1 , "description" : "Showing list of all forms relating to the …" at bounding box center [640, 315] width 539 height 430
click at [11, 68] on link "Pages" at bounding box center [18, 73] width 39 height 21
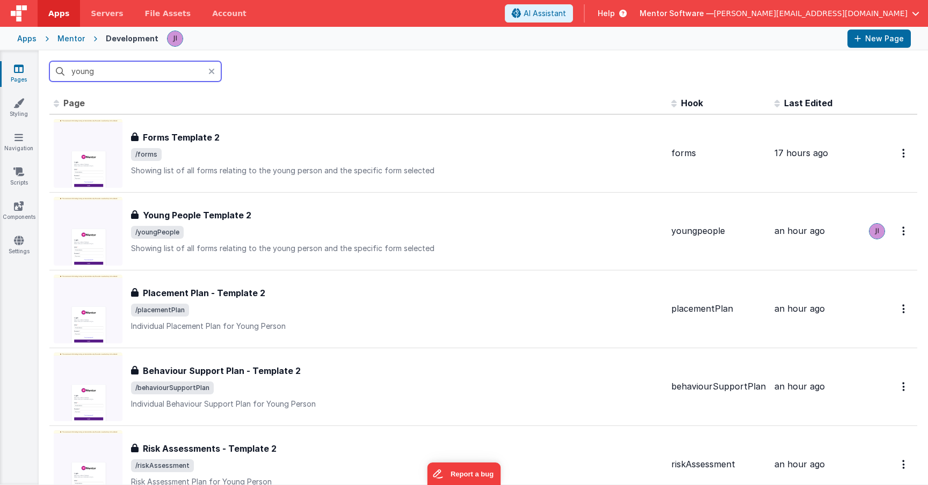
click at [91, 77] on input "young" at bounding box center [135, 71] width 172 height 20
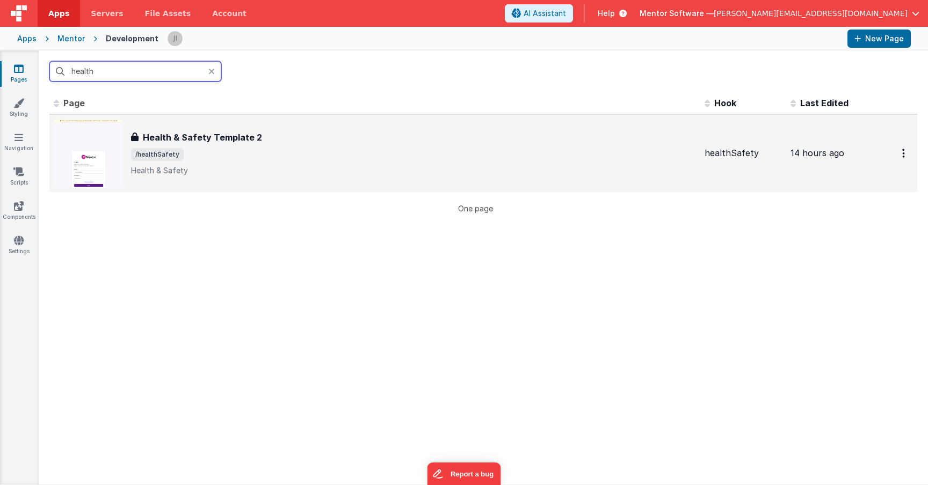
type input "health"
click at [214, 157] on span "/healthSafety" at bounding box center [413, 154] width 565 height 13
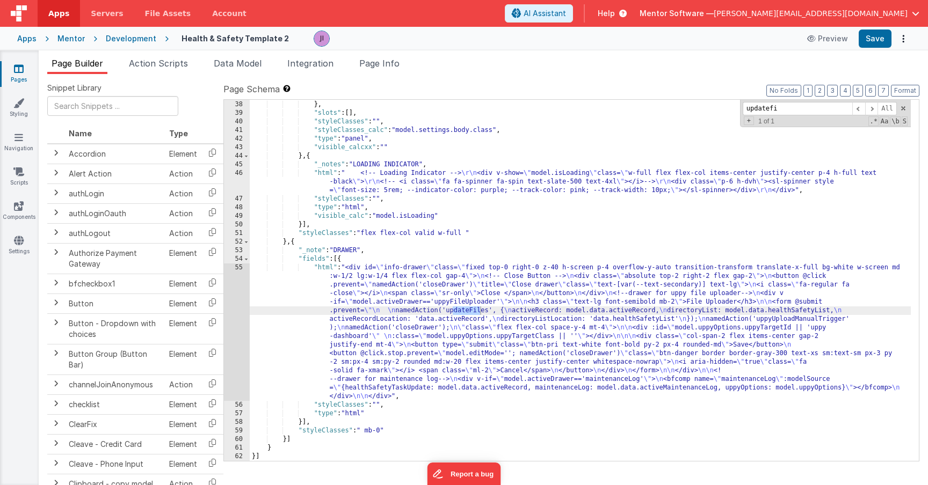
scroll to position [3340, 0]
type input "updatefiles"
click at [239, 317] on div "55" at bounding box center [237, 332] width 26 height 137
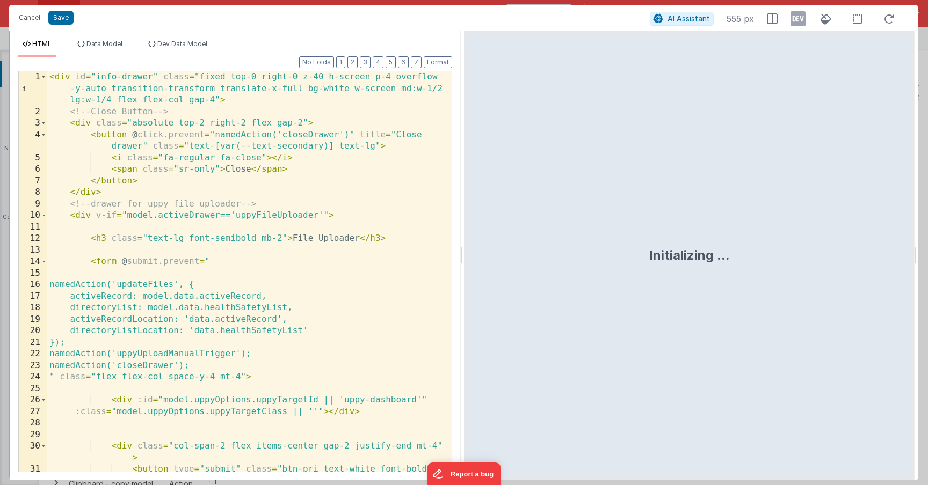
click at [293, 294] on div "< div id = "info-drawer" class = "fixed top-0 right-0 z-40 h-screen p-4 overflo…" at bounding box center [245, 300] width 396 height 458
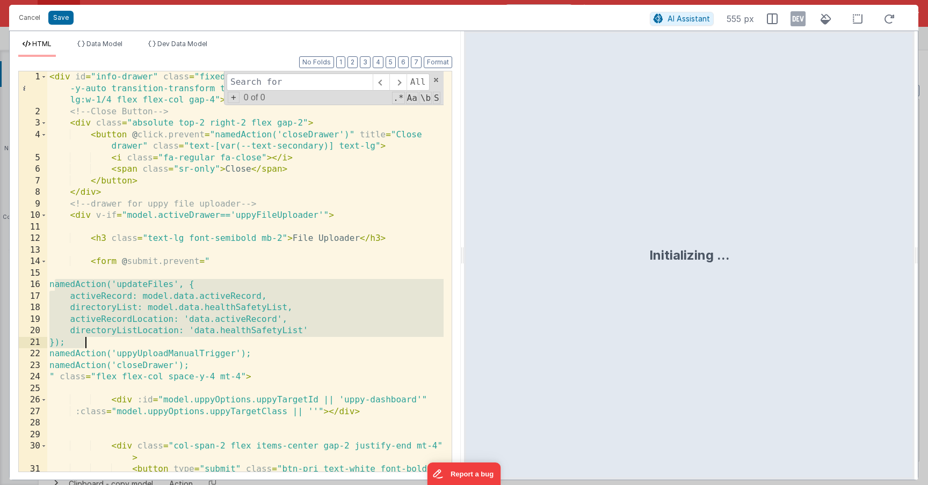
drag, startPoint x: 55, startPoint y: 286, endPoint x: 148, endPoint y: 345, distance: 110.0
click at [148, 345] on div "< div id = "info-drawer" class = "fixed top-0 right-0 z-40 h-screen p-4 overflo…" at bounding box center [245, 300] width 396 height 458
click at [28, 20] on button "Cancel" at bounding box center [29, 17] width 32 height 15
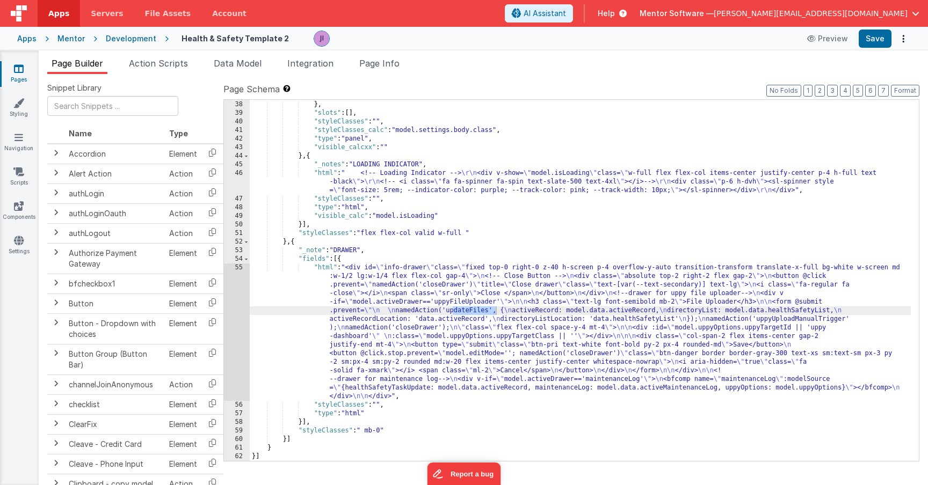
click at [26, 77] on link "Pages" at bounding box center [18, 73] width 39 height 21
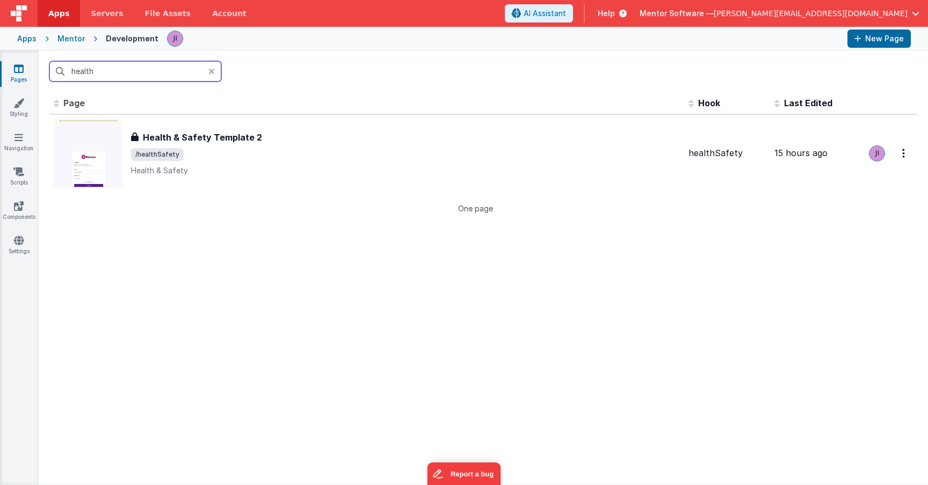
click at [90, 73] on input "health" at bounding box center [135, 71] width 172 height 20
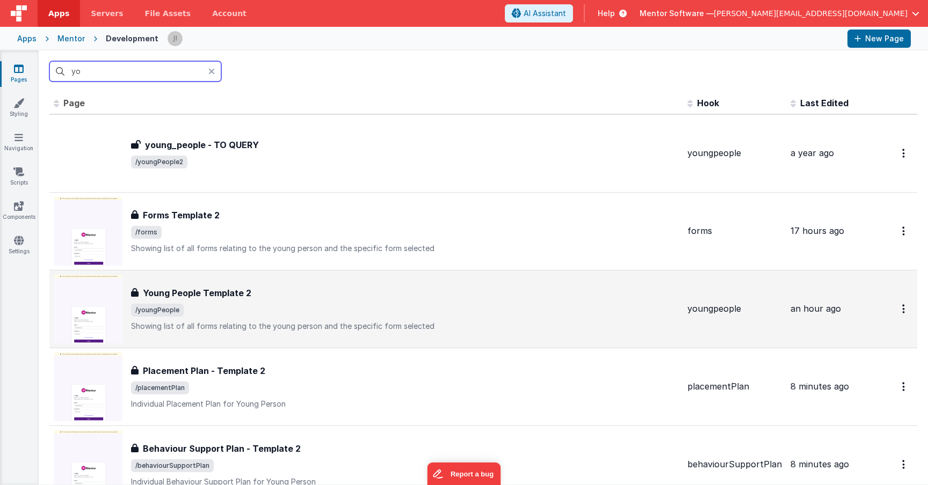
type input "yo"
click at [255, 293] on div "Young People Template 2" at bounding box center [404, 293] width 547 height 13
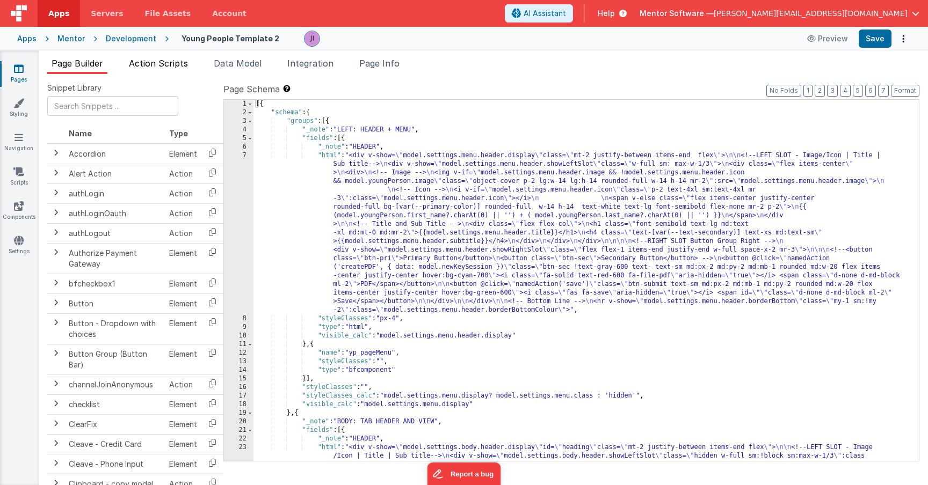
click at [167, 68] on span "Action Scripts" at bounding box center [158, 63] width 59 height 11
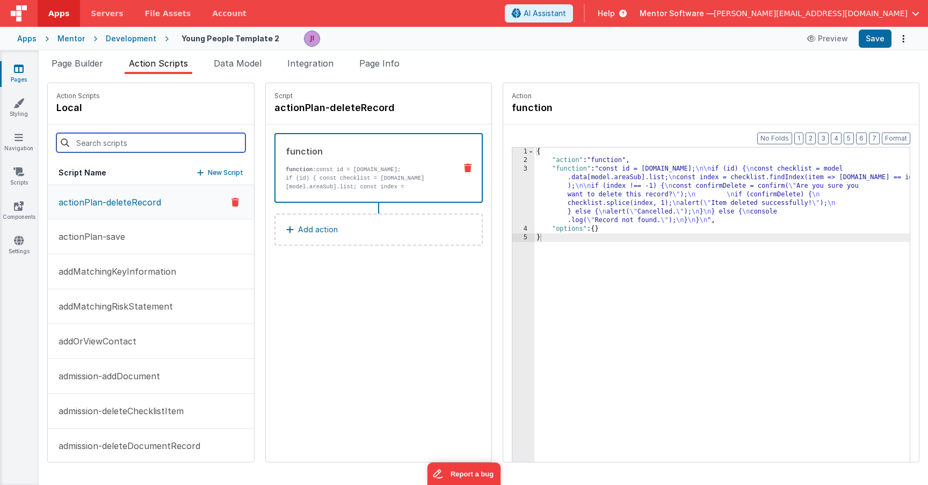
click at [143, 138] on input at bounding box center [150, 142] width 189 height 19
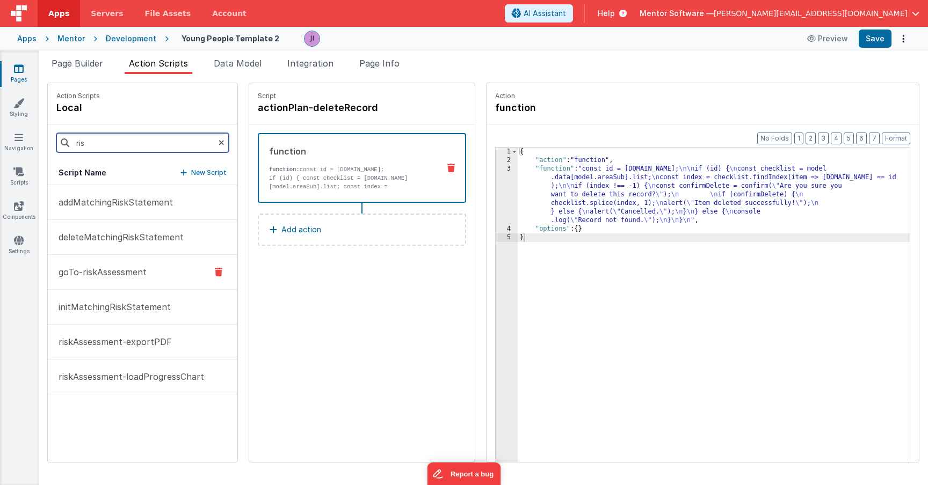
type input "ris"
drag, startPoint x: 135, startPoint y: 273, endPoint x: 167, endPoint y: 277, distance: 31.9
click at [135, 274] on p "goTo-riskAssessment" at bounding box center [99, 272] width 94 height 13
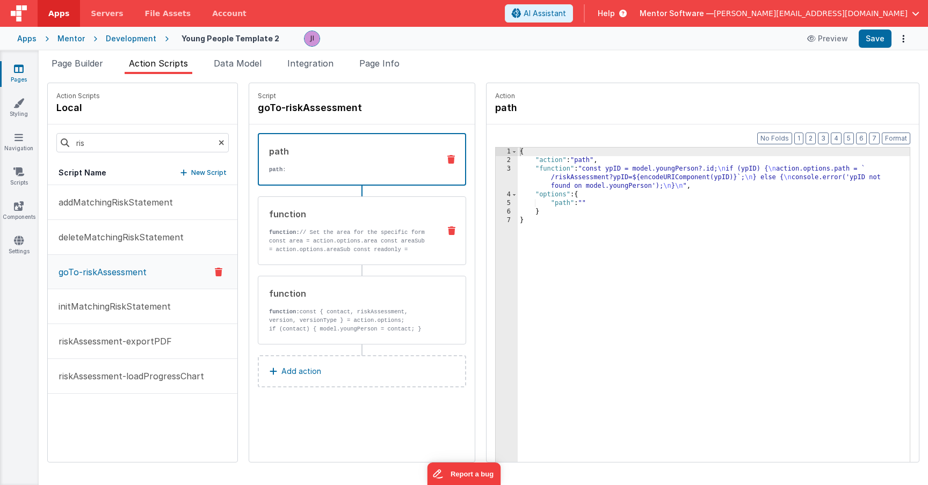
click at [403, 238] on p "const area = action.options.area const areaSub = action.options.areaSub const r…" at bounding box center [350, 250] width 162 height 26
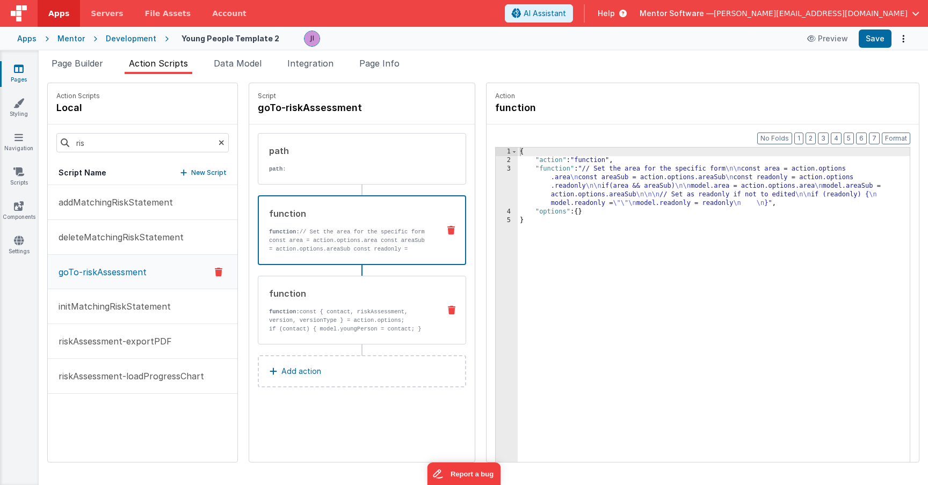
click at [408, 319] on p "function: const { contact, riskAssessment, version, versionType } = action.opti…" at bounding box center [350, 316] width 162 height 17
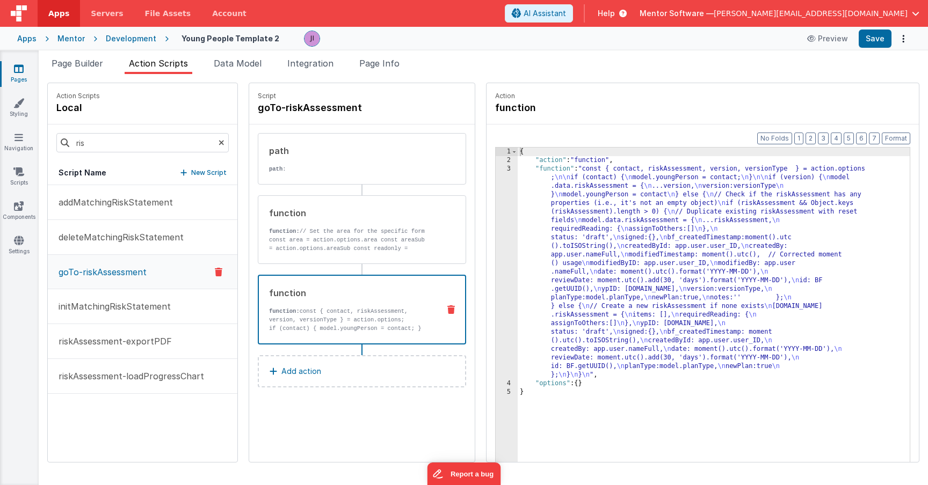
click at [539, 249] on div "{ "action" : "function" , "function" : "const { contact, riskAssessment, versio…" at bounding box center [713, 330] width 392 height 365
click at [497, 251] on div "3" at bounding box center [506, 272] width 22 height 215
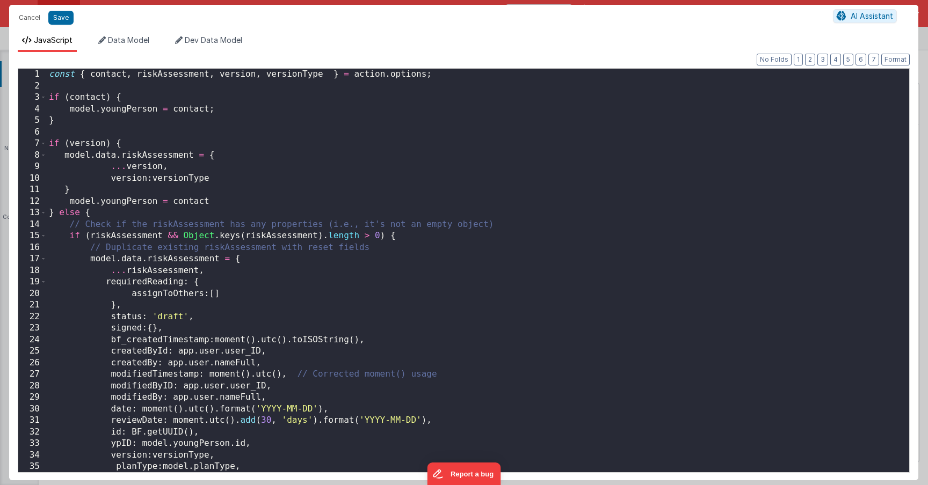
scroll to position [64, 0]
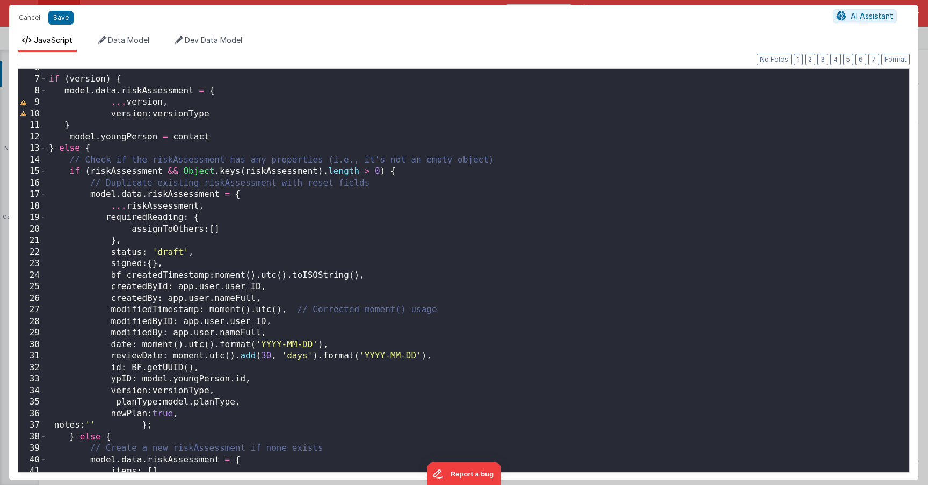
click at [199, 252] on div "if ( version ) { model . data . riskAssessment = { ... version , version : vers…" at bounding box center [474, 275] width 854 height 427
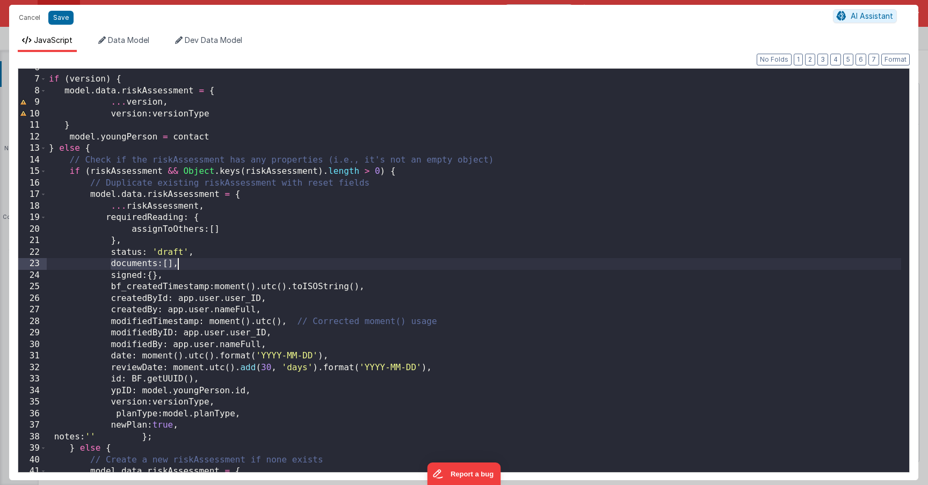
drag, startPoint x: 109, startPoint y: 268, endPoint x: 206, endPoint y: 269, distance: 96.6
click at [206, 269] on div "if ( version ) { model . data . riskAssessment = { ... version , version : vers…" at bounding box center [474, 275] width 854 height 427
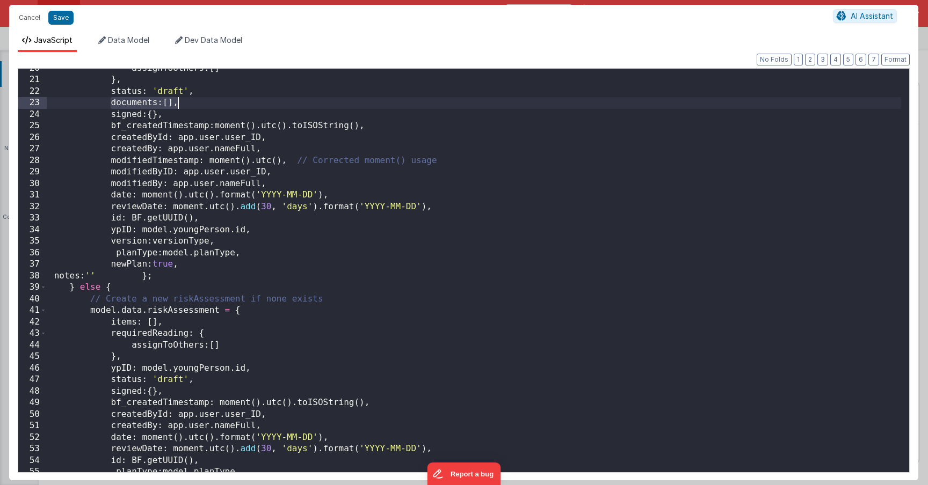
scroll to position [289, 0]
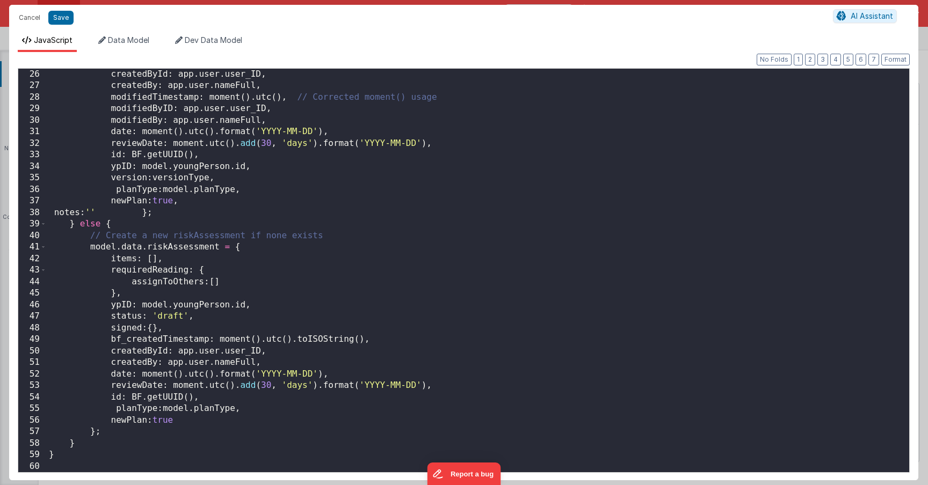
click at [212, 319] on div "createdById : app . user . user_ID , createdBy : app . user . nameFull , modifi…" at bounding box center [474, 282] width 854 height 427
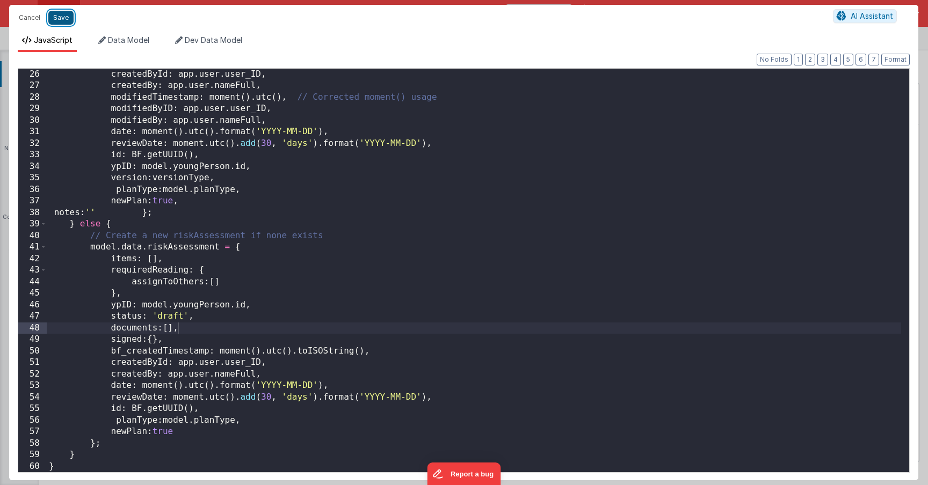
click at [64, 17] on button "Save" at bounding box center [60, 18] width 25 height 14
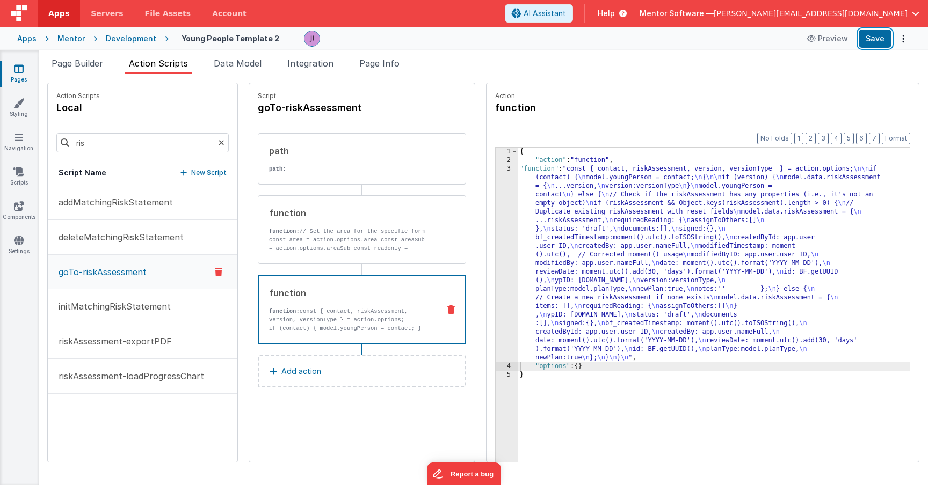
click at [875, 43] on button "Save" at bounding box center [874, 39] width 33 height 18
click at [22, 68] on icon at bounding box center [19, 68] width 10 height 11
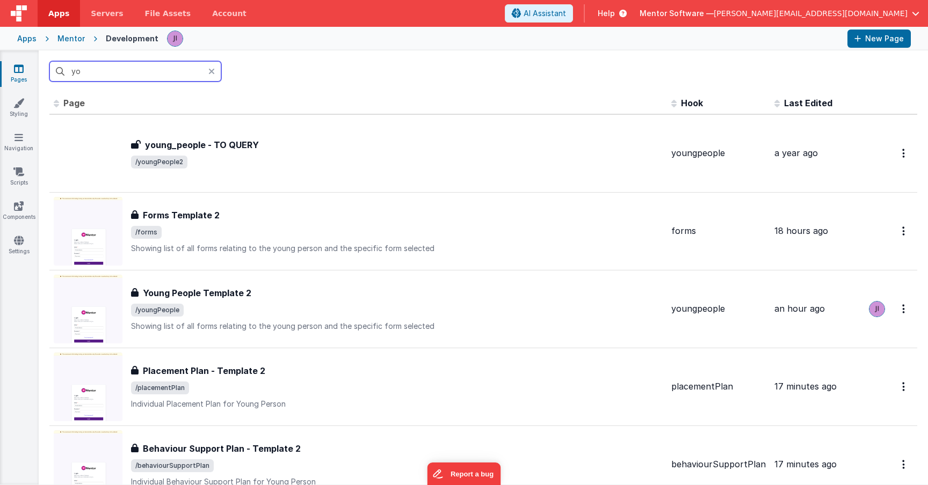
click at [106, 74] on input "yo" at bounding box center [135, 71] width 172 height 20
type input "c"
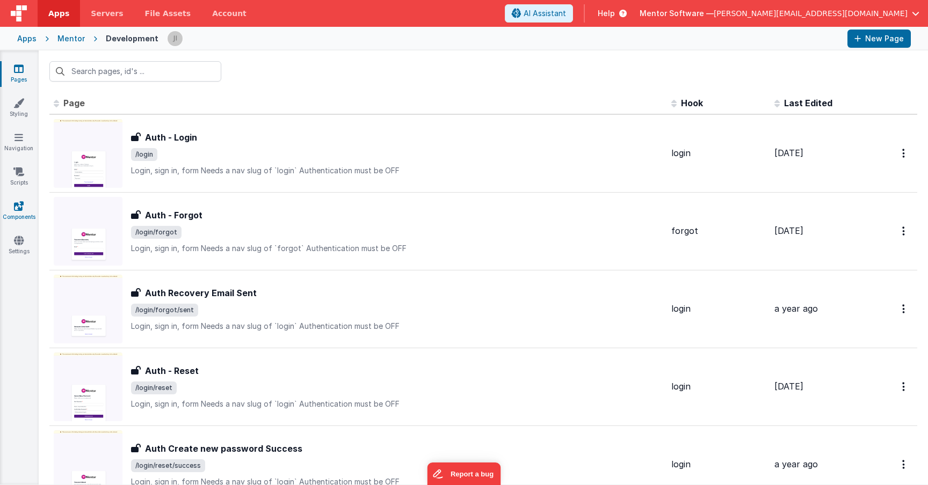
click at [18, 206] on icon at bounding box center [19, 206] width 10 height 11
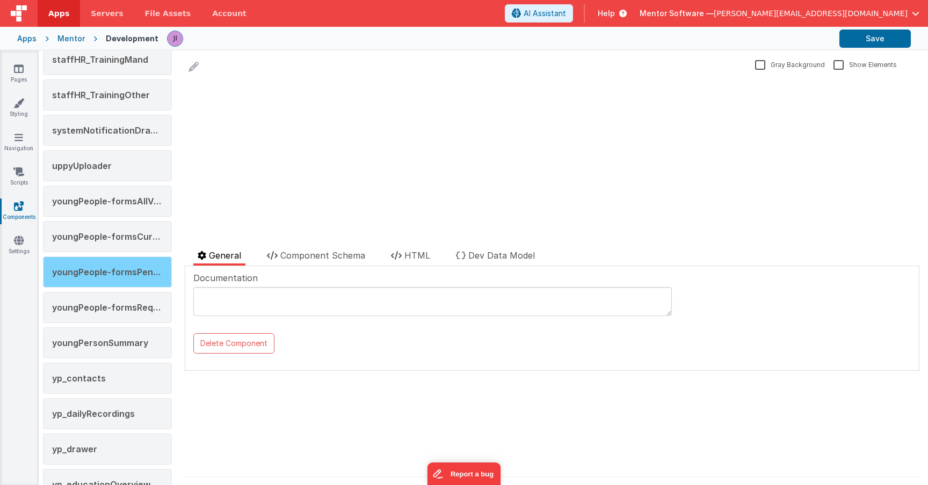
scroll to position [1771, 0]
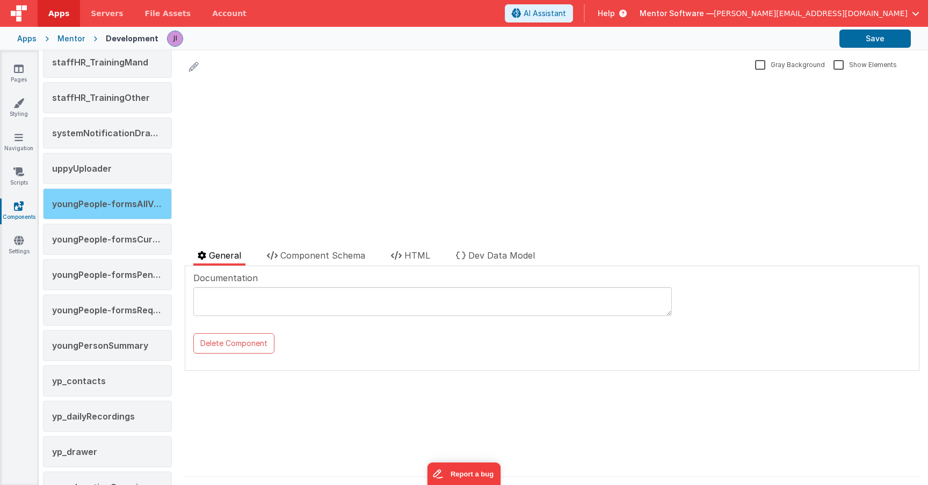
click at [129, 209] on span "youngPeople-formsAllVersions" at bounding box center [118, 204] width 133 height 11
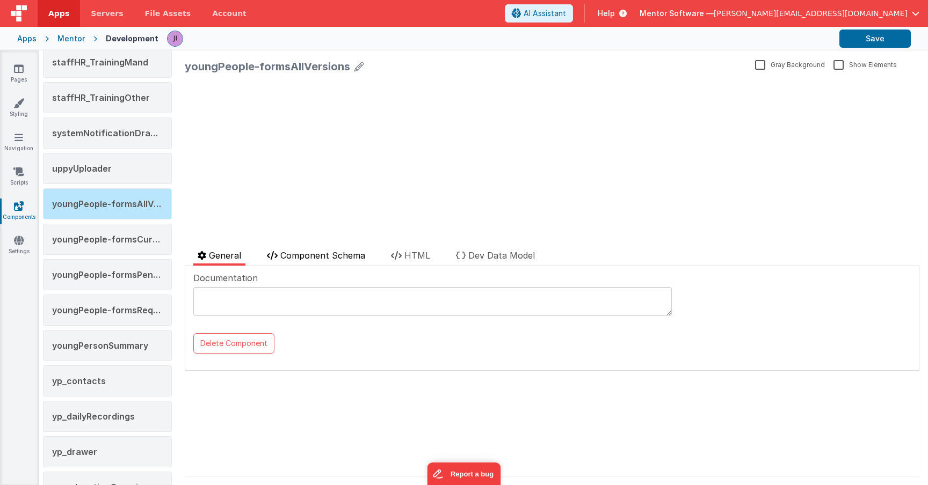
click at [298, 261] on li "Component Schema" at bounding box center [315, 257] width 107 height 17
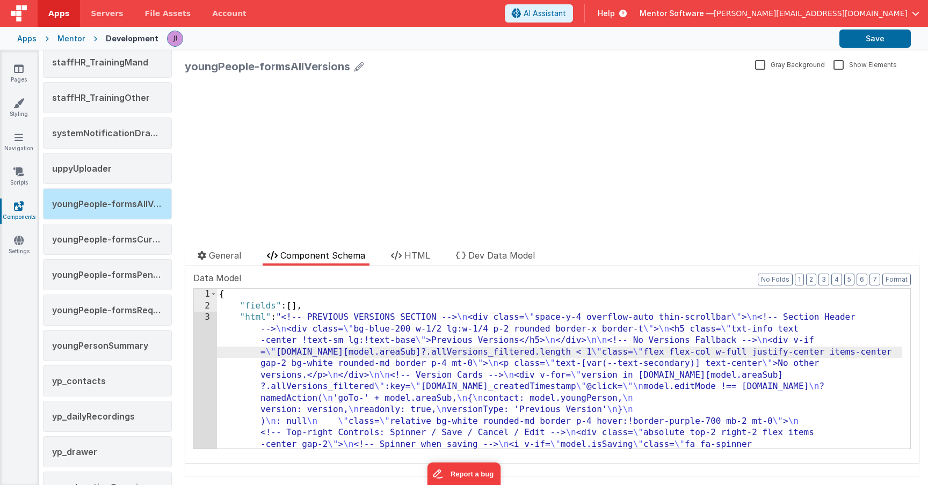
scroll to position [636, 0]
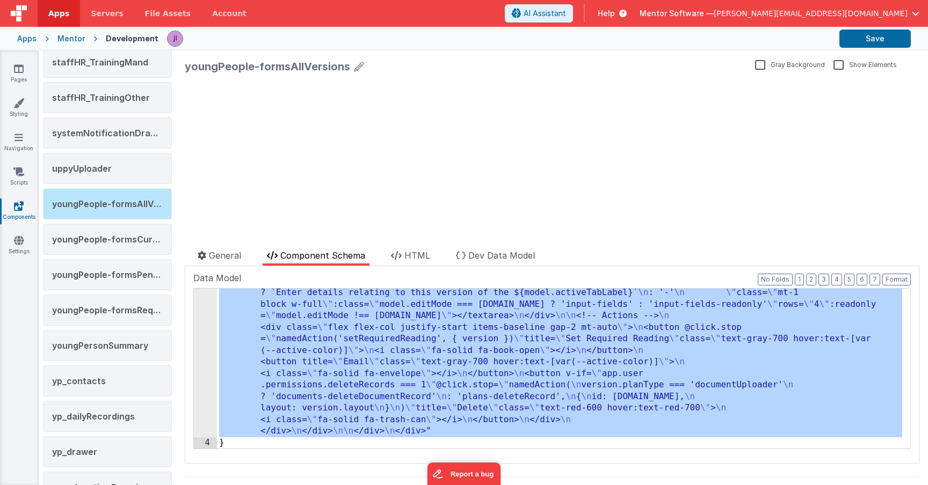
click at [208, 351] on div "3" at bounding box center [205, 57] width 23 height 762
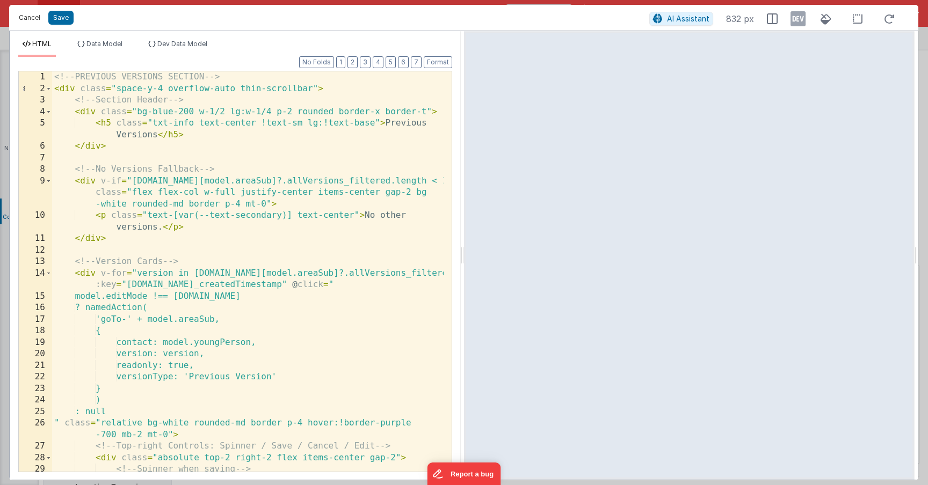
click at [23, 20] on button "Cancel" at bounding box center [29, 17] width 32 height 15
